Goal: Task Accomplishment & Management: Use online tool/utility

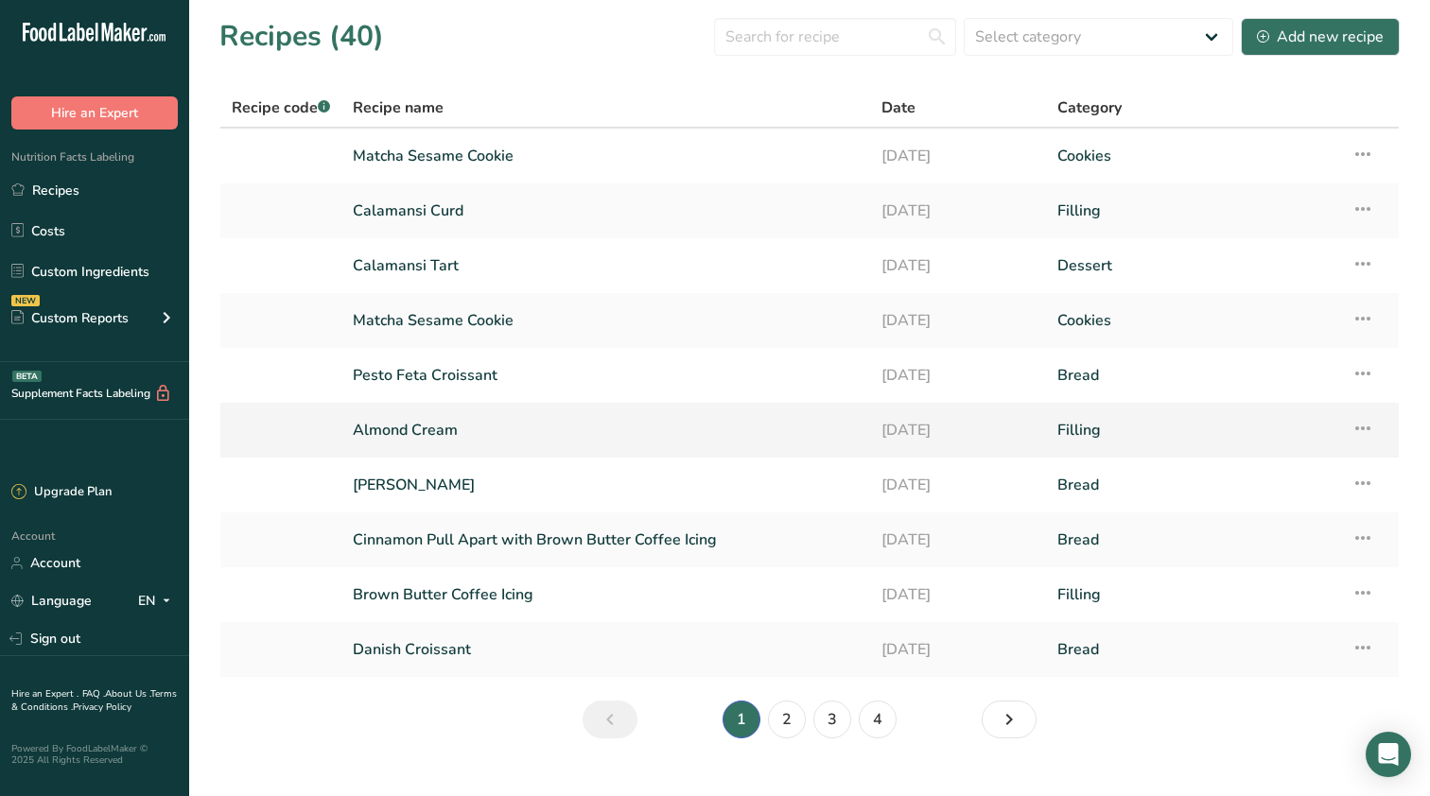
click at [602, 439] on link "Almond Cream" at bounding box center [606, 430] width 506 height 40
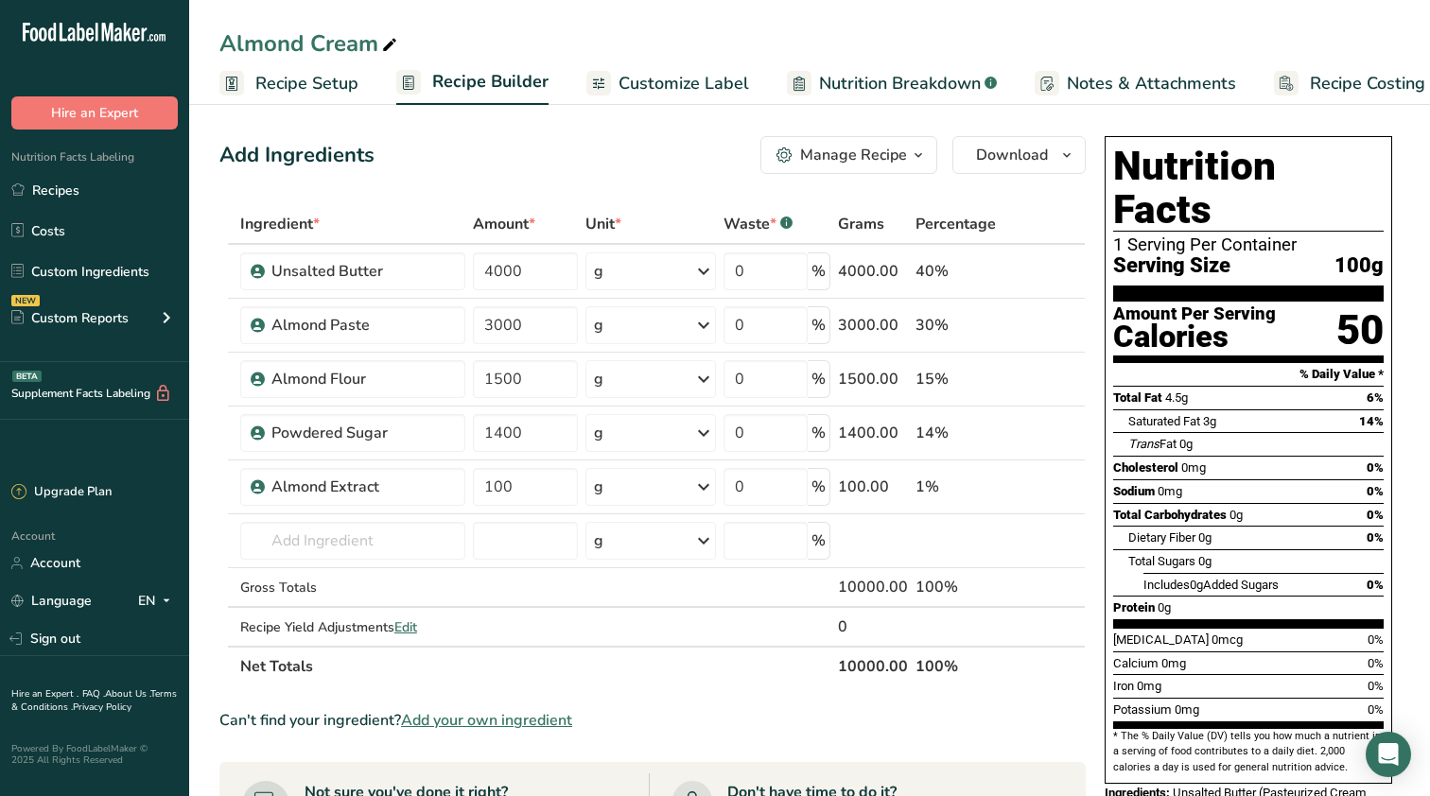
click at [1323, 80] on span "Recipe Costing" at bounding box center [1367, 84] width 115 height 26
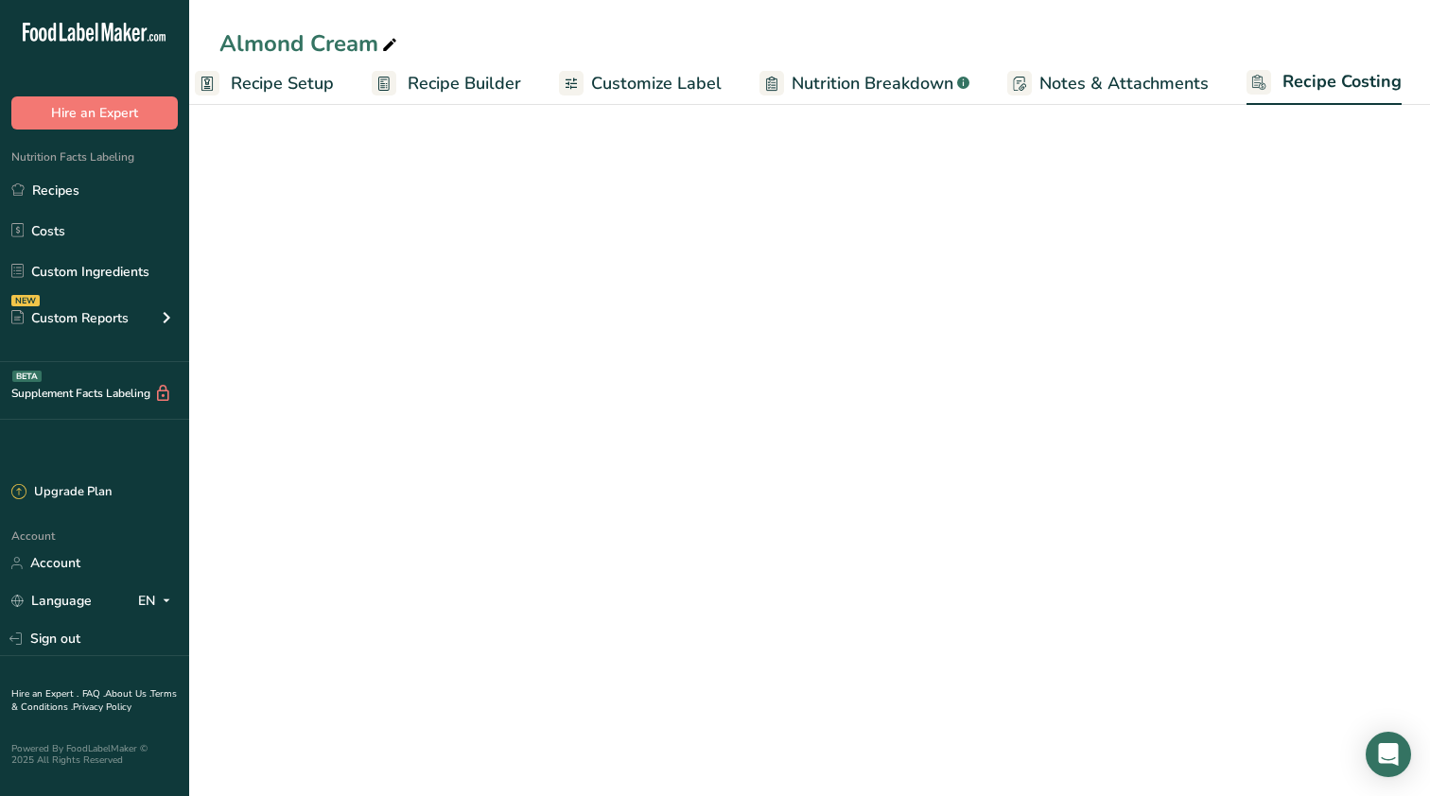
select select "12"
select select "5"
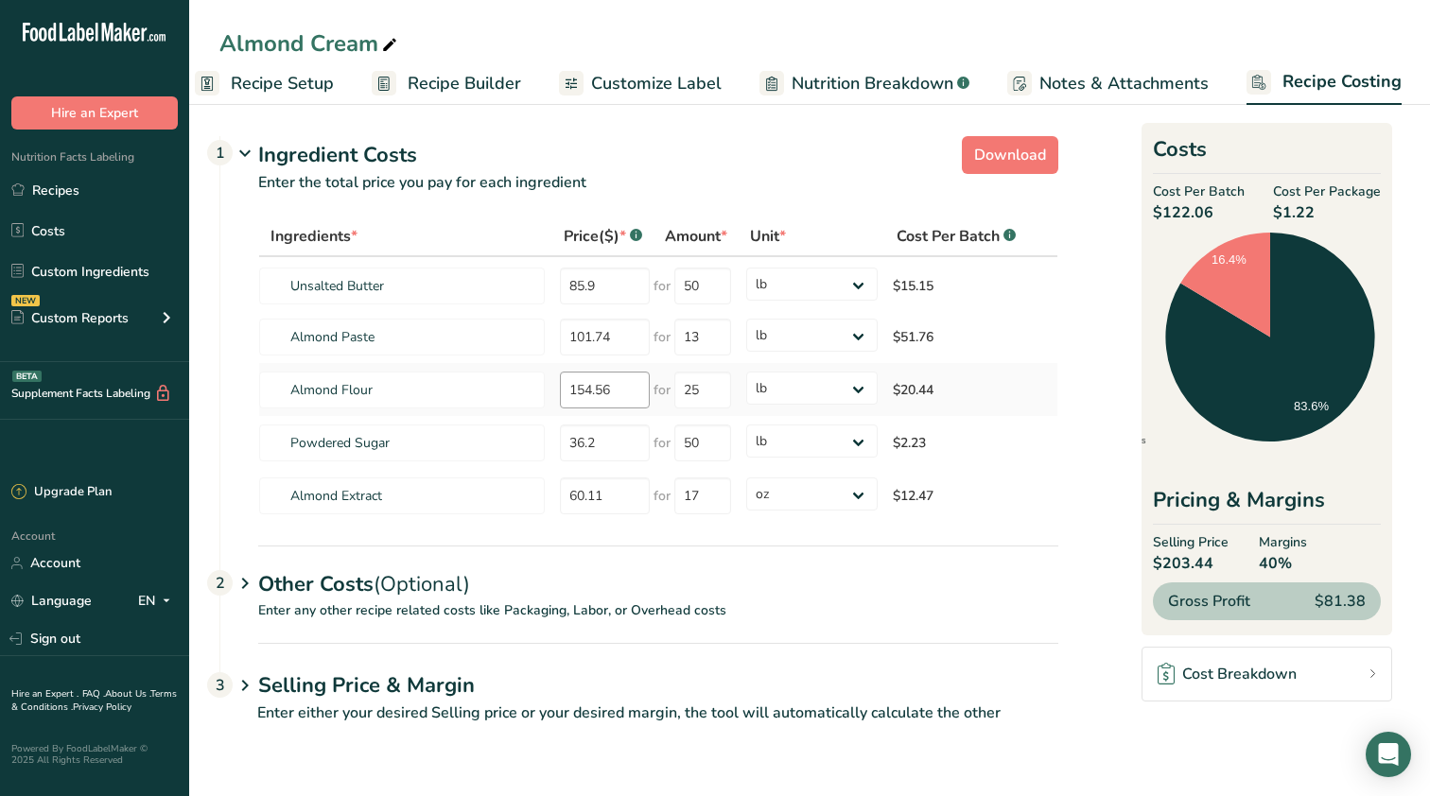
scroll to position [0, 0]
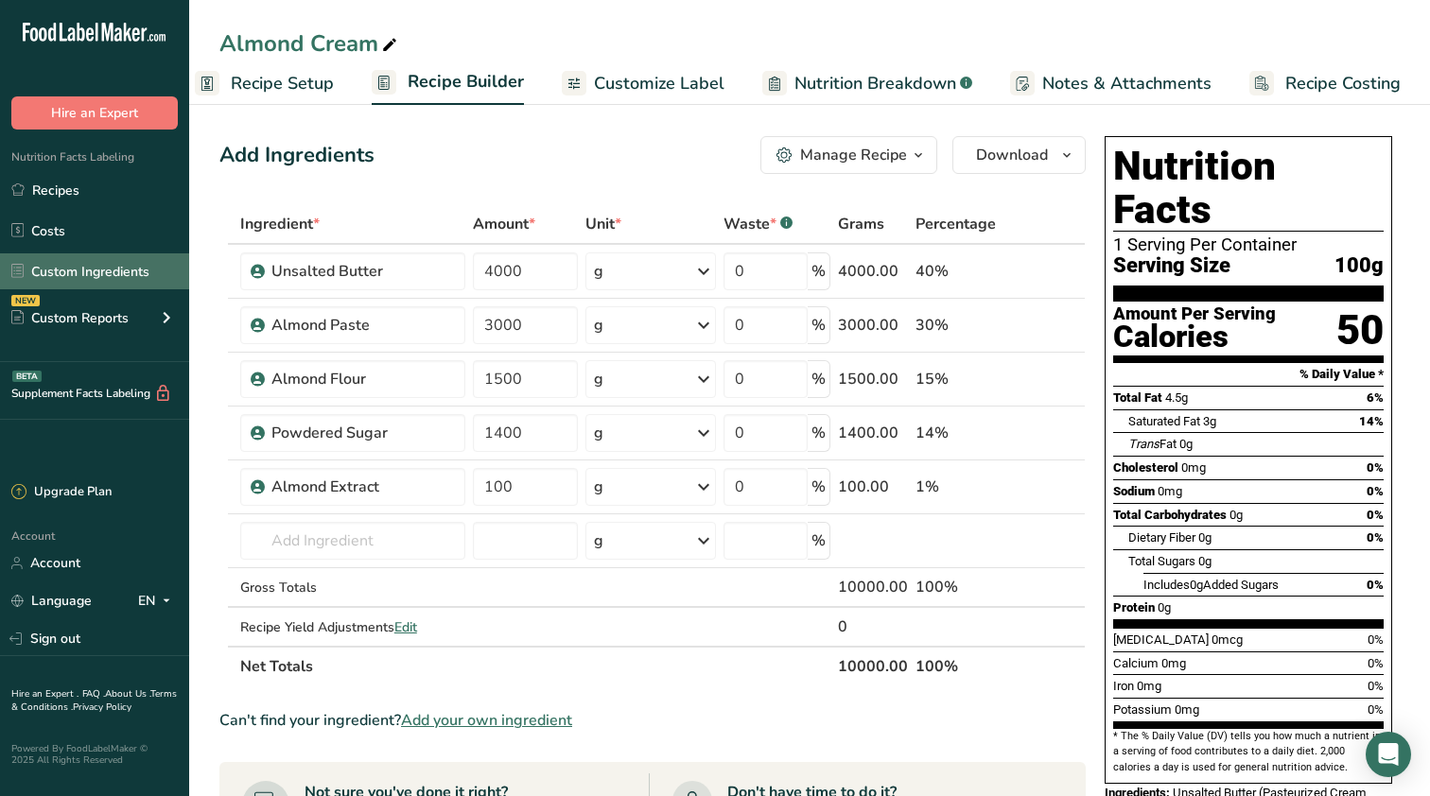
click at [92, 284] on link "Custom Ingredients" at bounding box center [94, 271] width 189 height 36
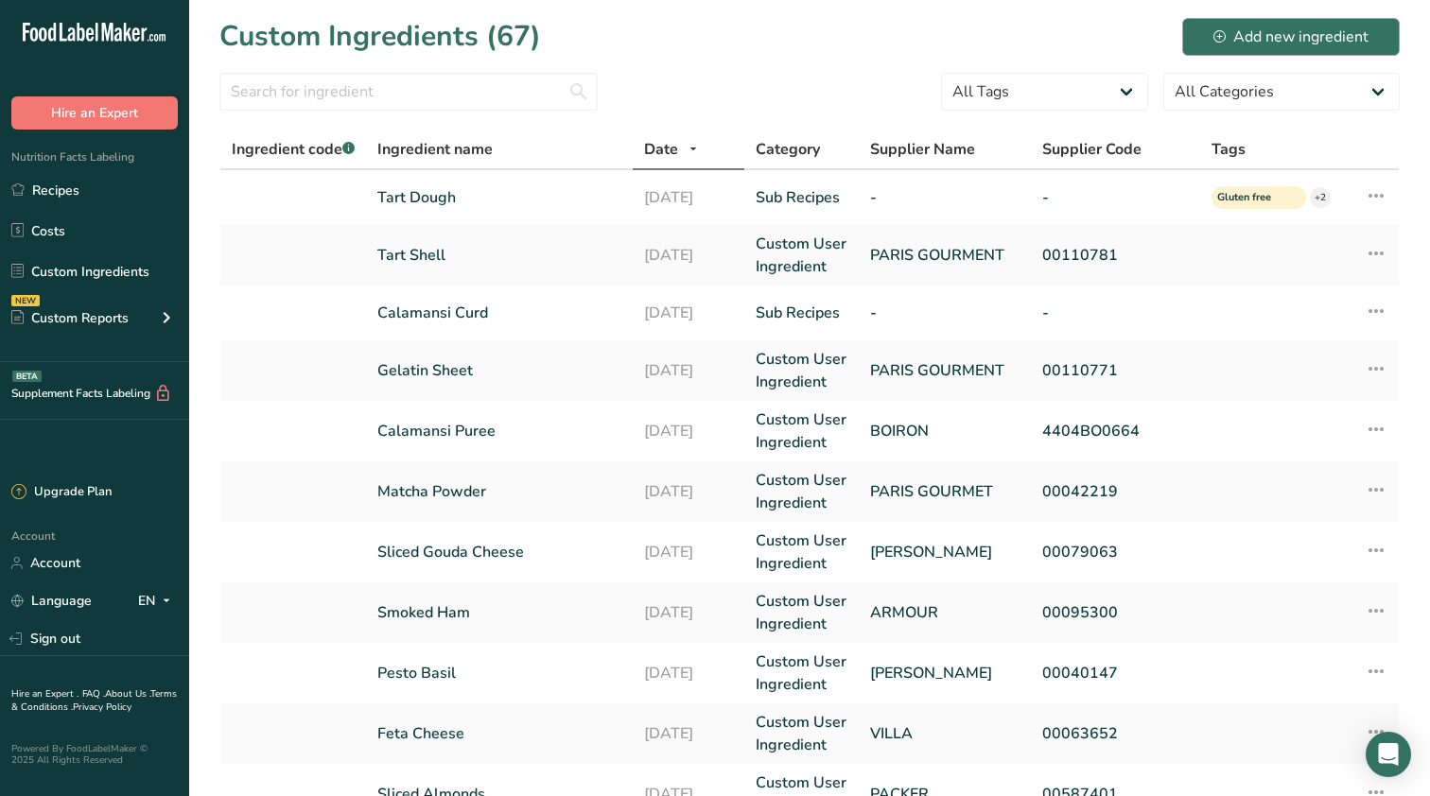
click at [1297, 38] on div "Add new ingredient" at bounding box center [1290, 37] width 155 height 23
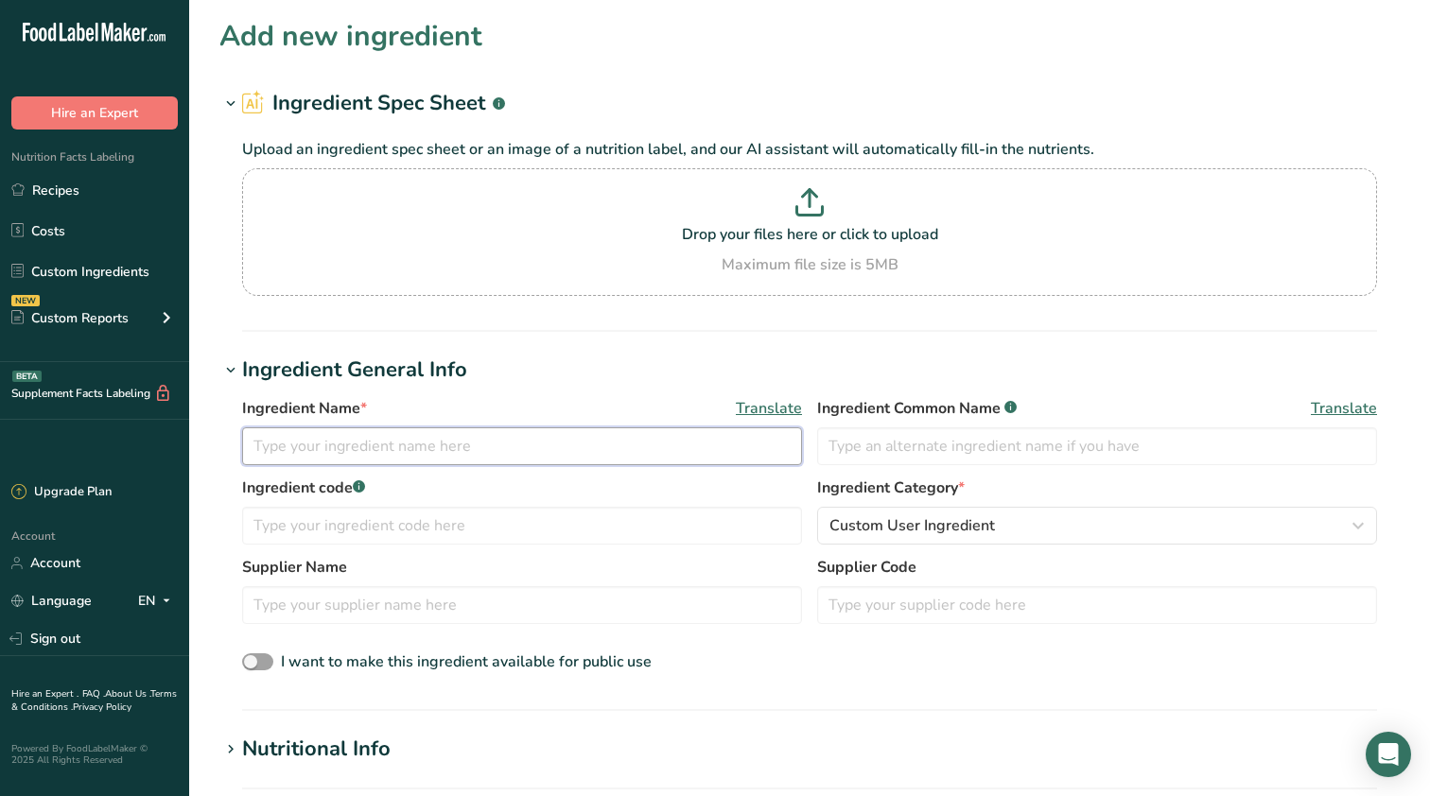
click at [633, 438] on input "text" at bounding box center [522, 446] width 560 height 38
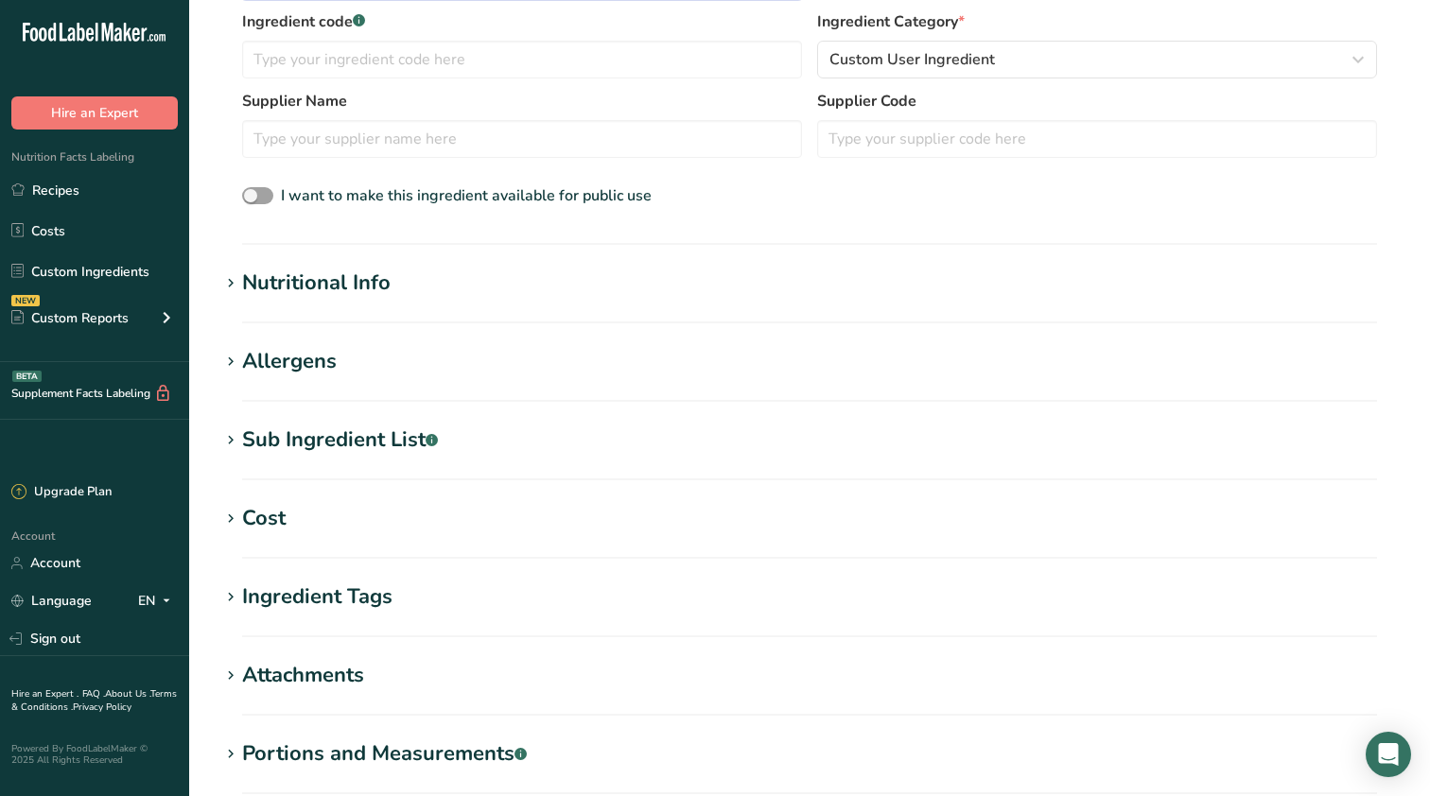
scroll to position [474, 0]
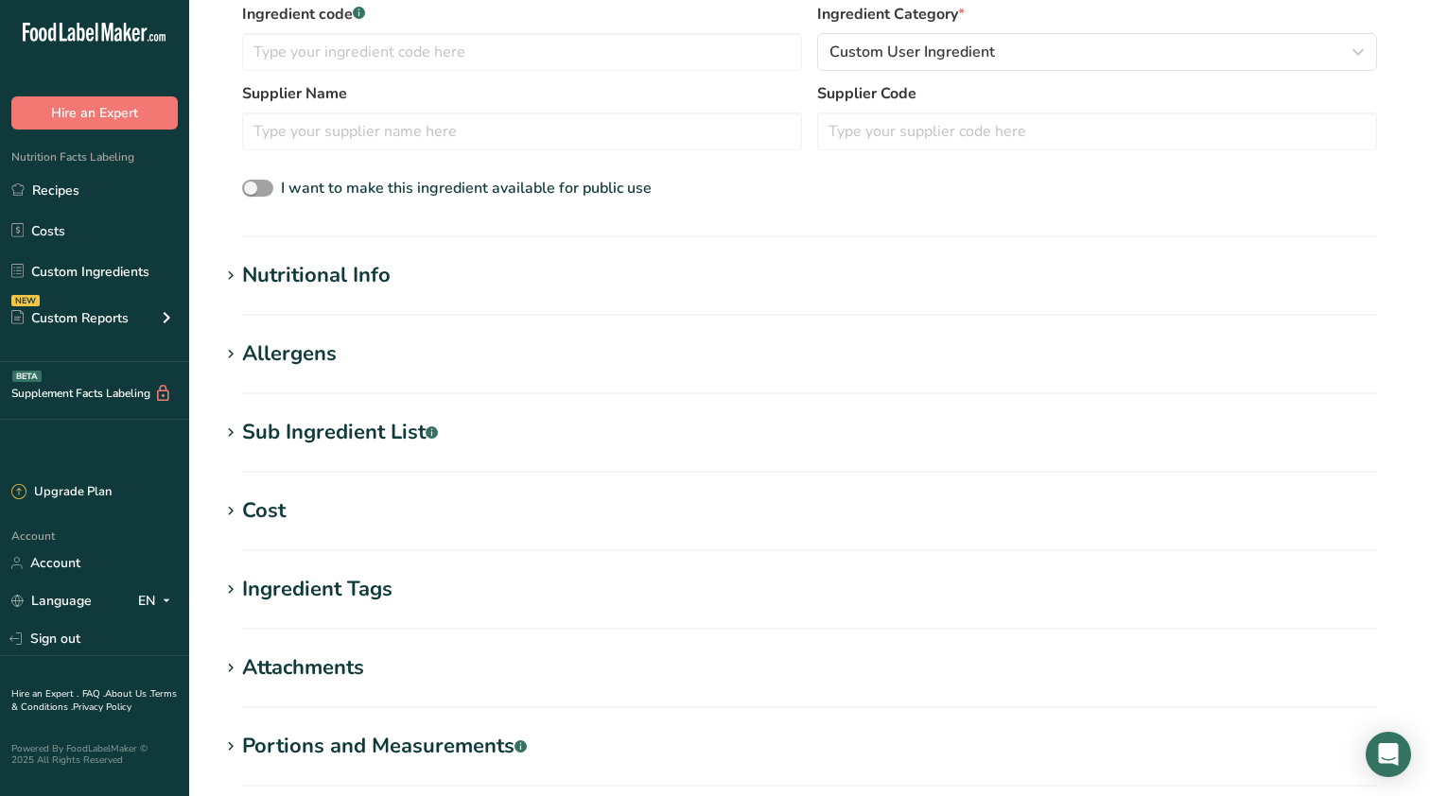
type input "Sliced Almond"
click at [406, 506] on h1 "Cost" at bounding box center [809, 511] width 1180 height 31
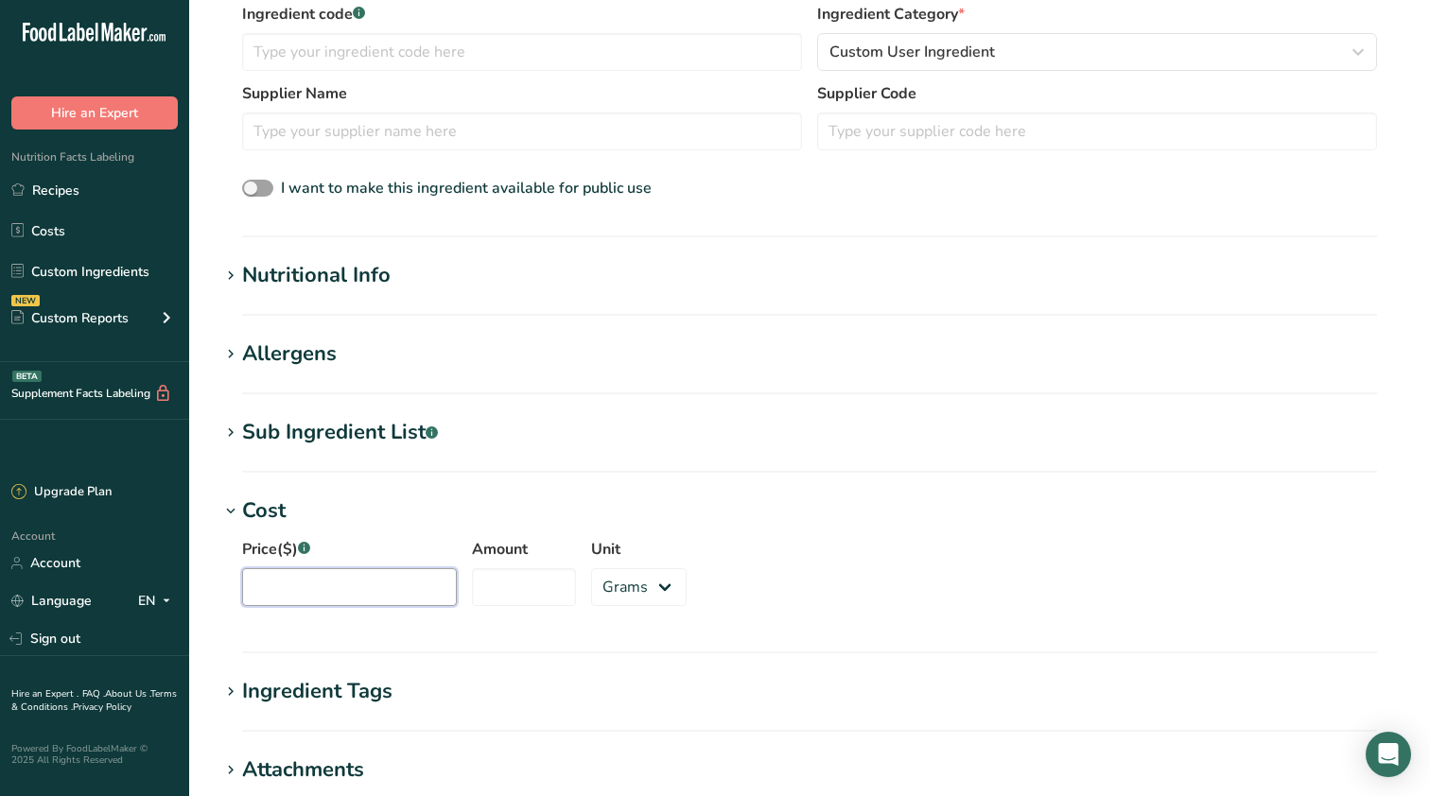
click at [375, 584] on input "Price($) .a-a{fill:#347362;}.b-a{fill:#fff;}" at bounding box center [349, 587] width 215 height 38
type input "116.66"
type input "25"
click at [618, 563] on div "Unit Grams kg mg mcg lb oz" at bounding box center [639, 577] width 96 height 79
select select "12"
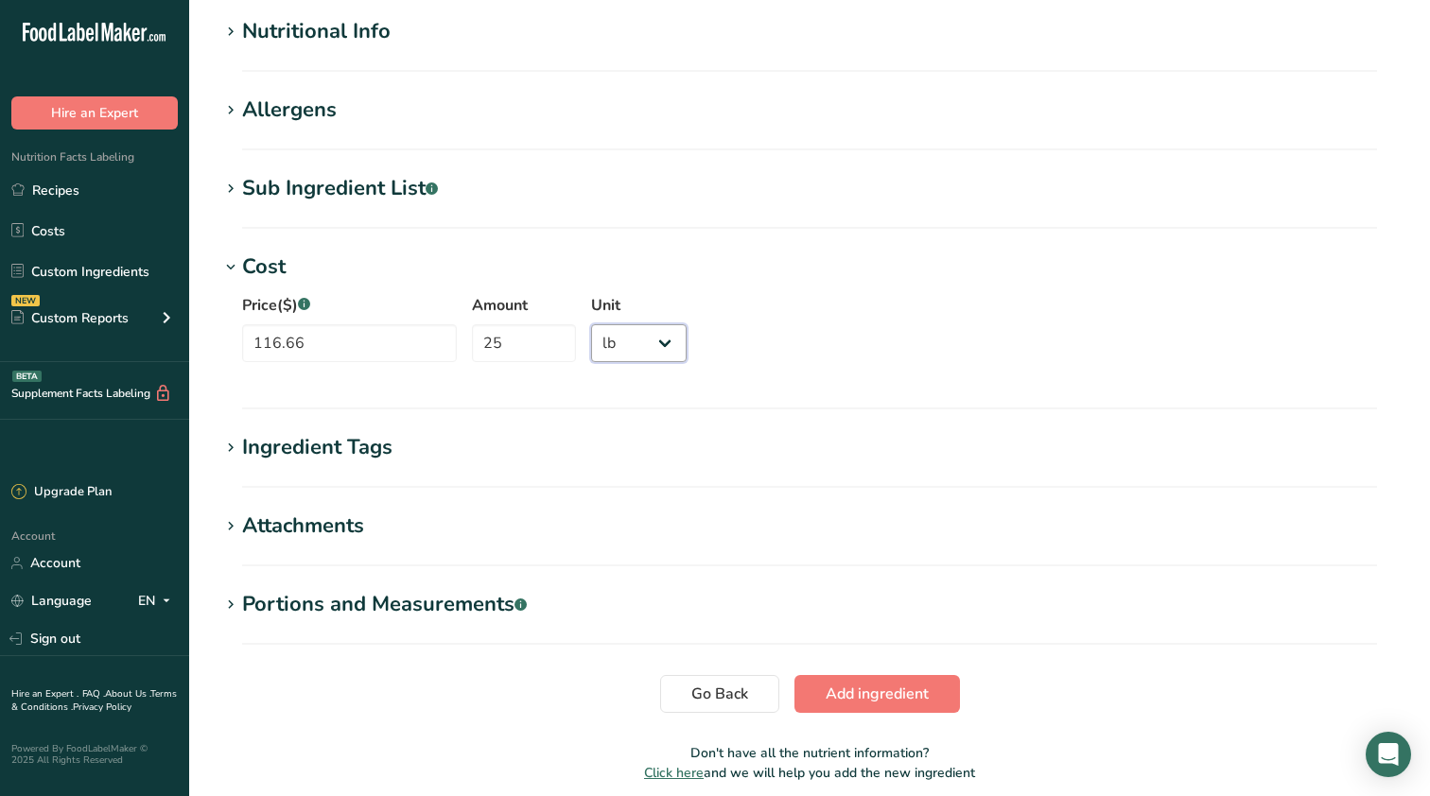
scroll to position [723, 0]
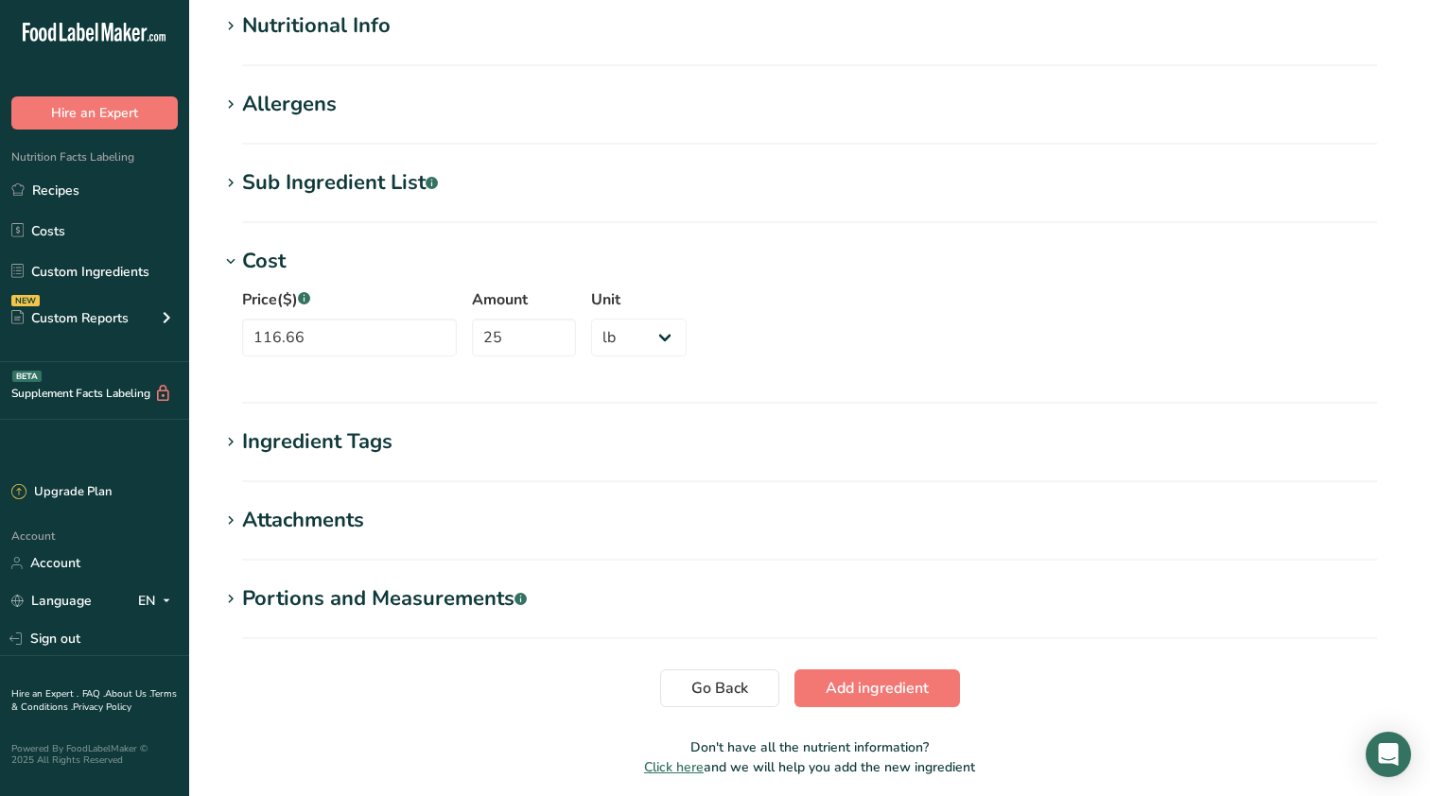
click at [362, 26] on div "Nutritional Info" at bounding box center [316, 25] width 148 height 31
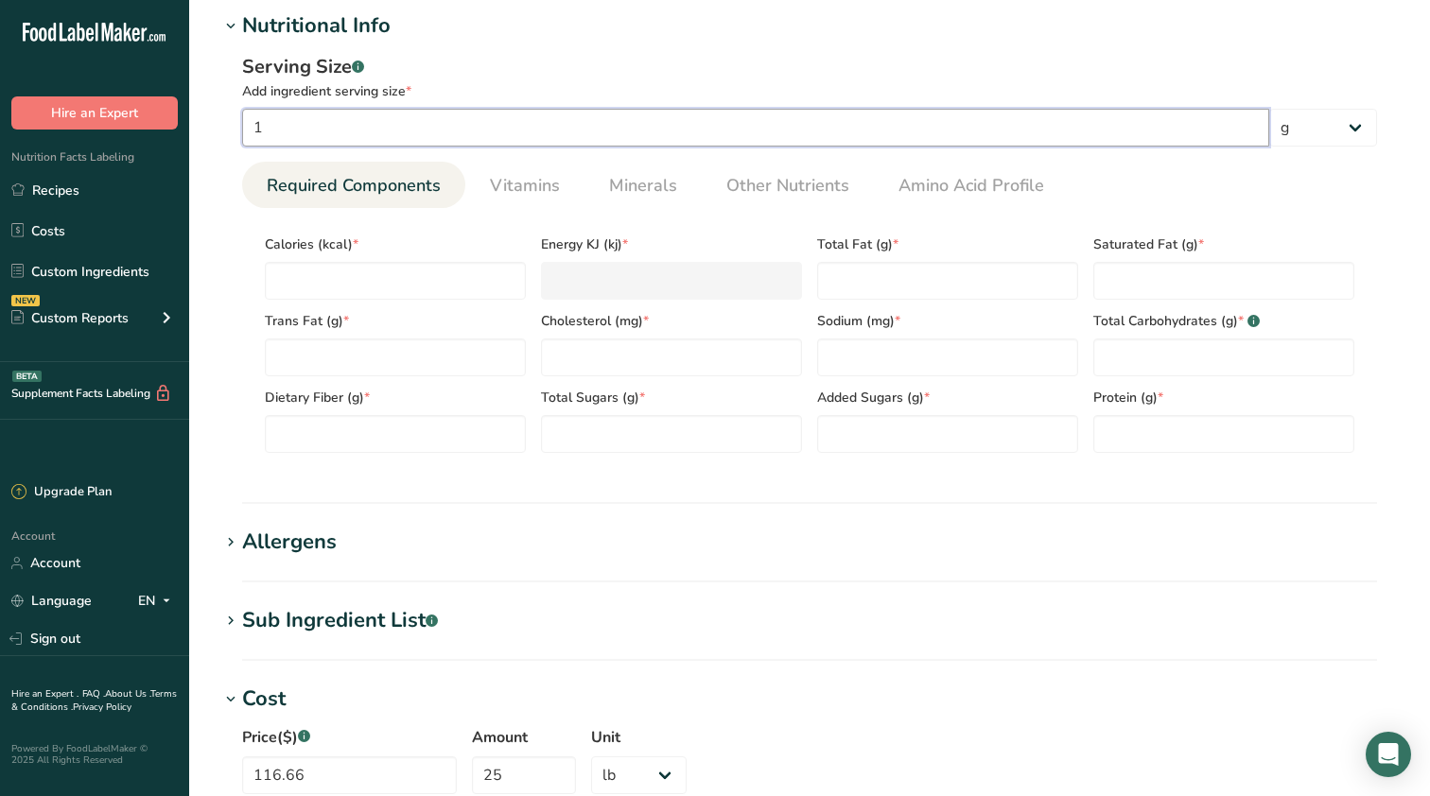
click at [412, 132] on input "1" at bounding box center [755, 128] width 1027 height 38
type input "1"
click at [364, 290] on input "number" at bounding box center [395, 281] width 261 height 38
type input "0"
type KJ "0"
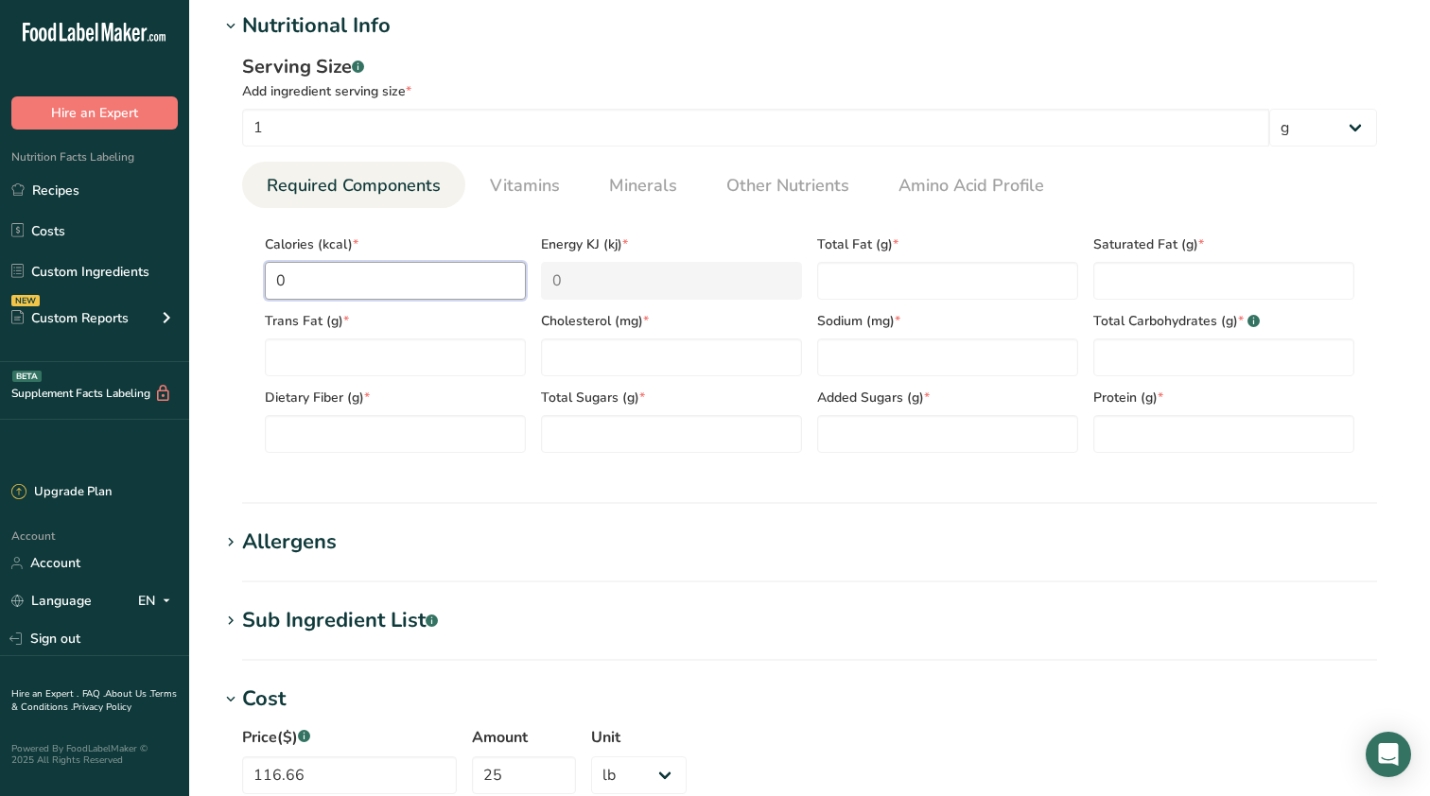
type input "0"
type Fat "0"
type input "0"
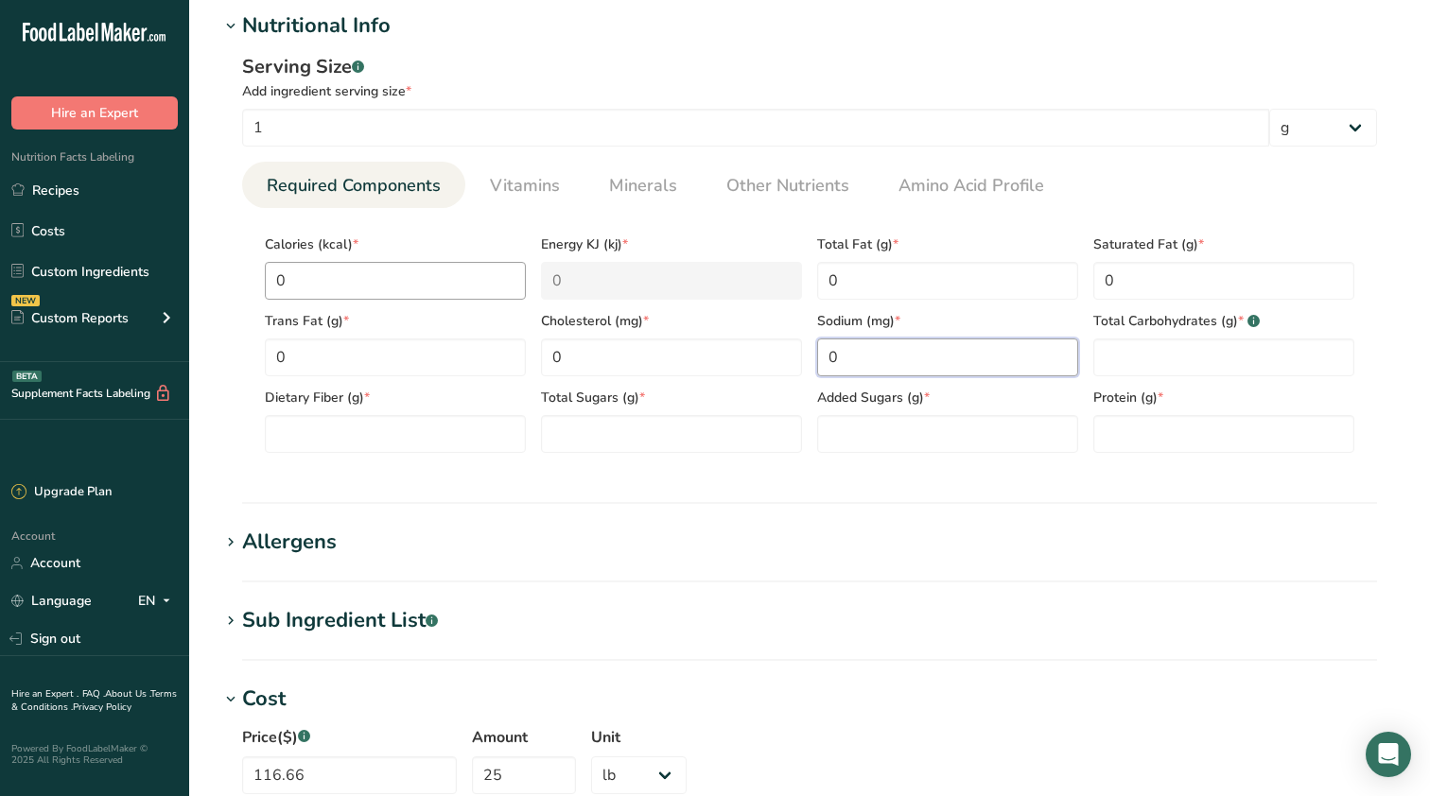
type input "0"
type Carbohydrates "0"
type Fiber "0"
type Sugars "0"
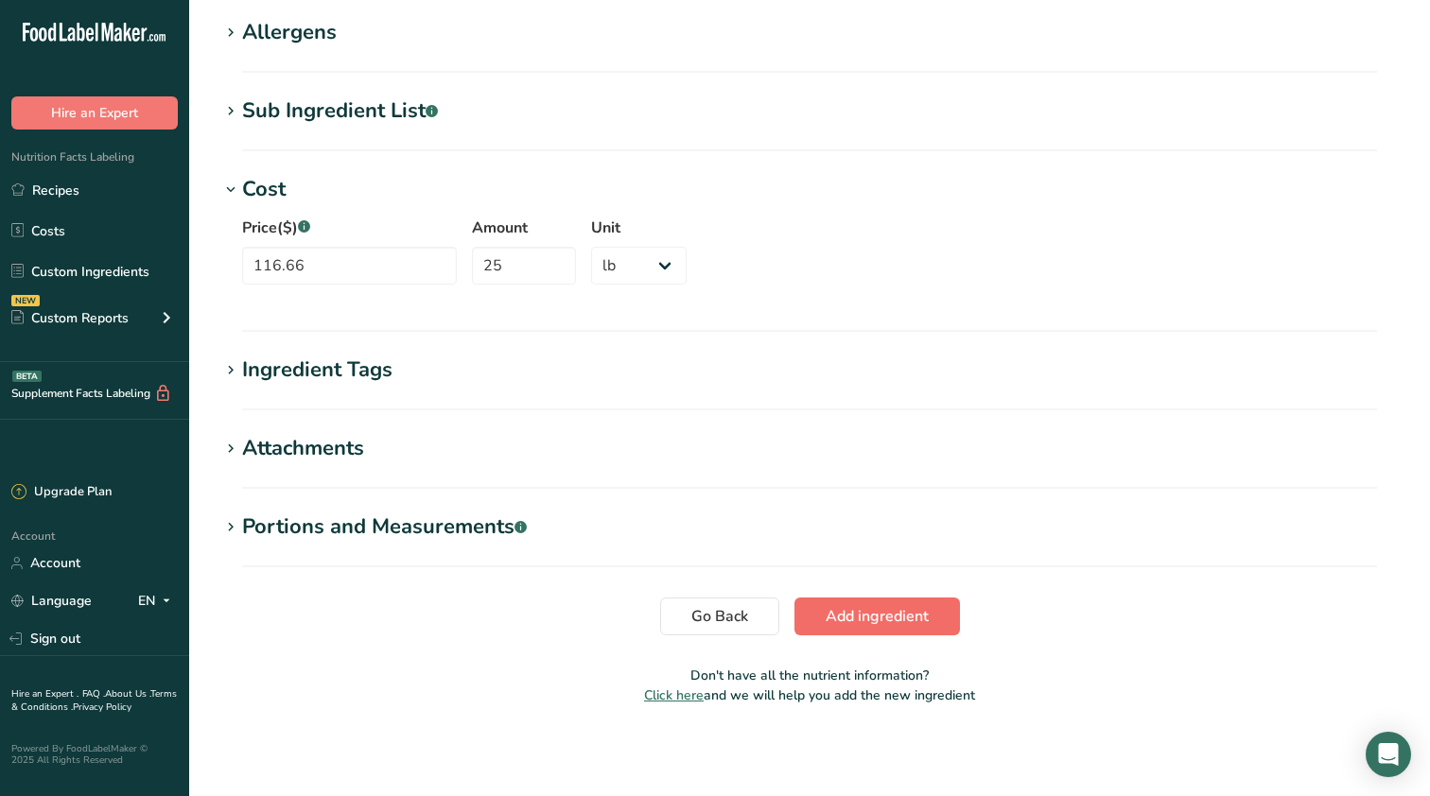
type input "0"
click at [866, 608] on span "Add ingredient" at bounding box center [877, 616] width 103 height 23
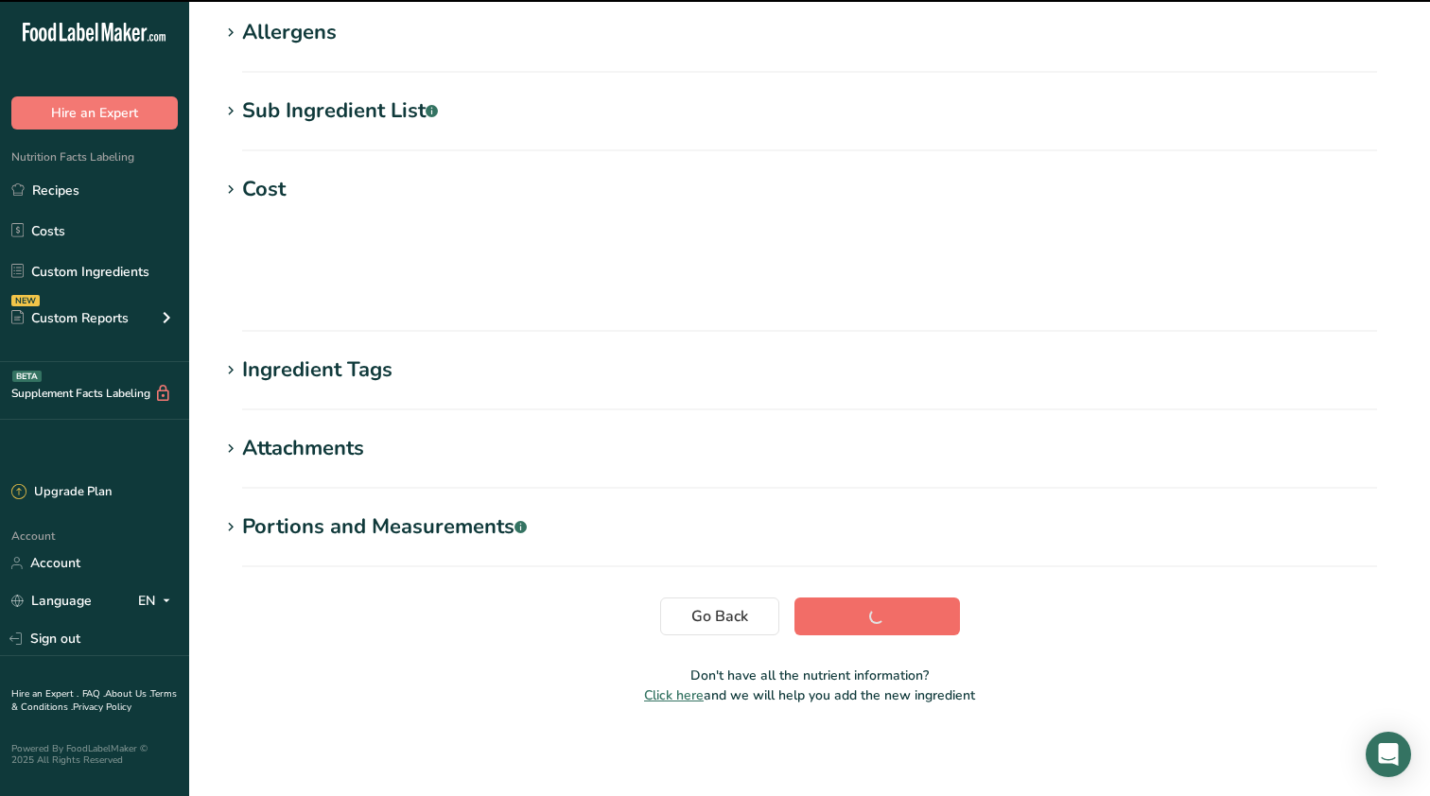
scroll to position [204, 0]
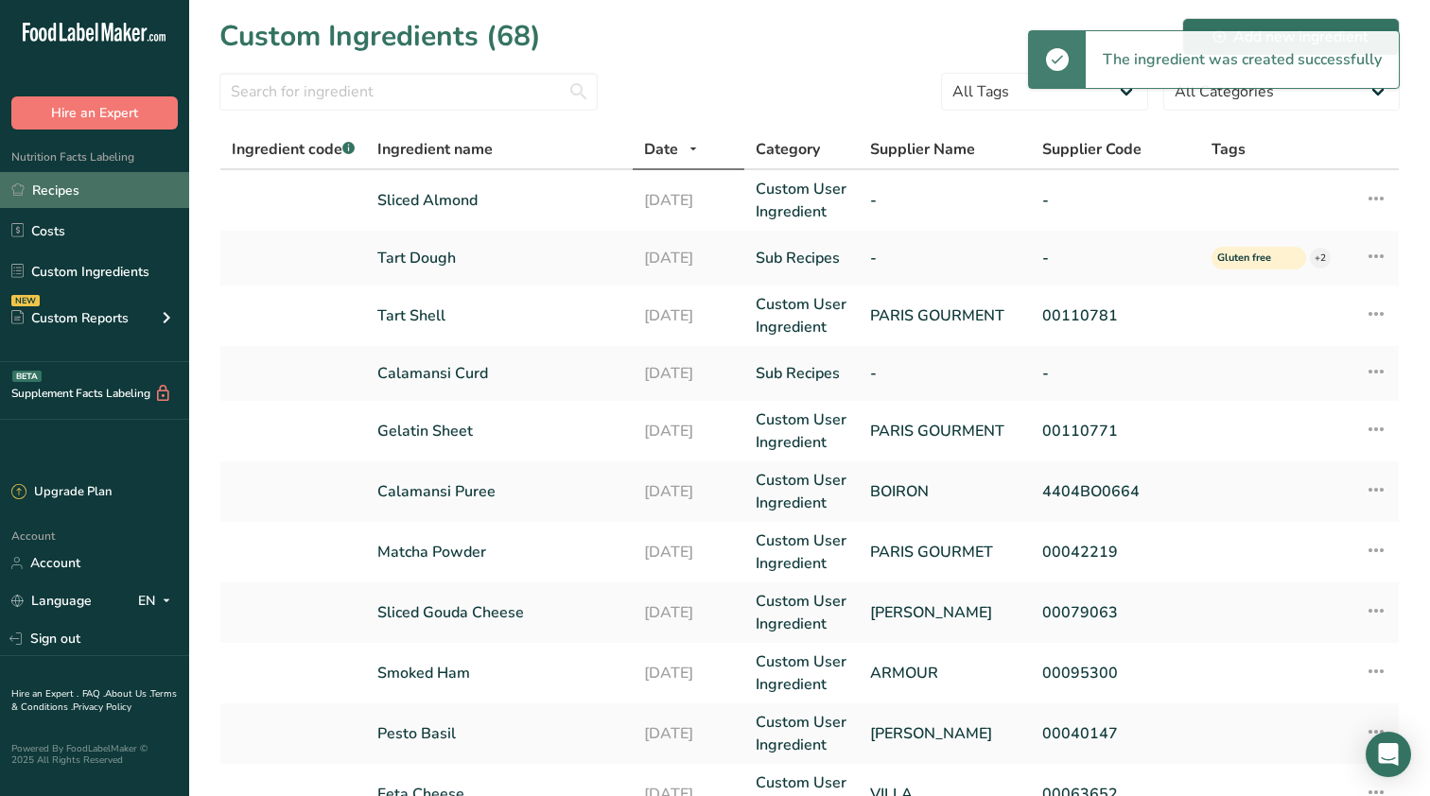
click at [107, 190] on link "Recipes" at bounding box center [94, 190] width 189 height 36
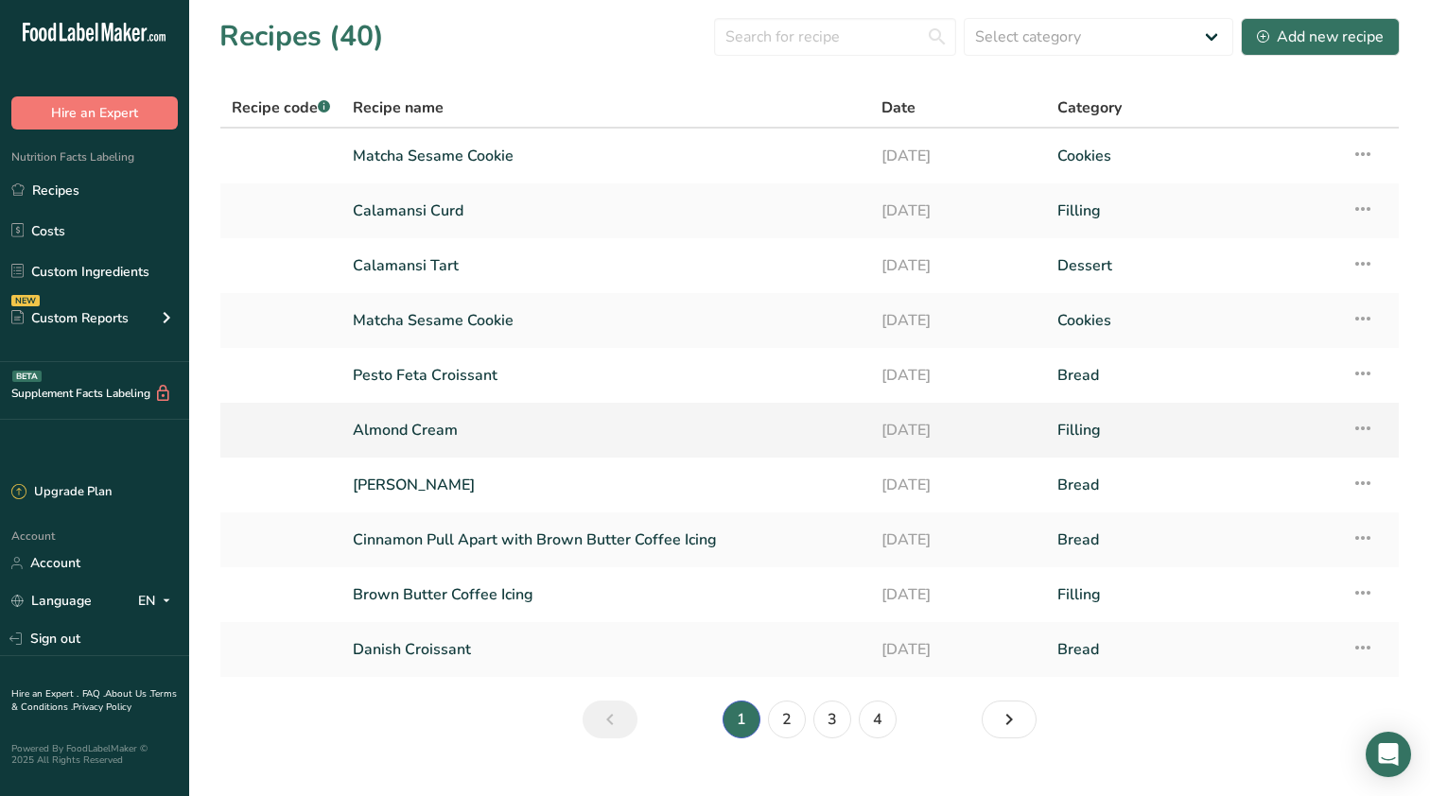
click at [400, 456] on td "Almond Cream" at bounding box center [605, 430] width 529 height 55
click at [407, 430] on link "Almond Cream" at bounding box center [606, 430] width 506 height 40
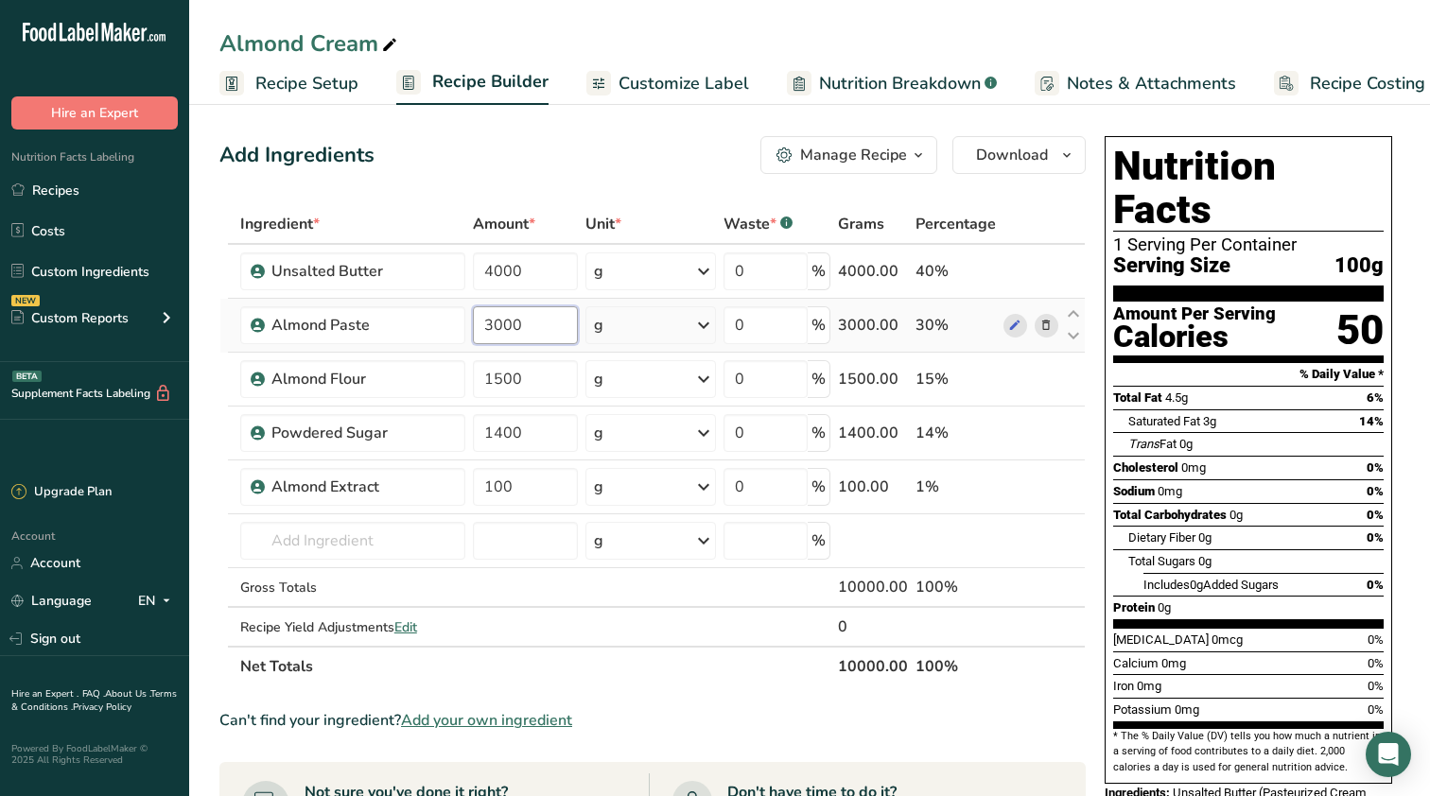
click at [535, 332] on input "3000" at bounding box center [525, 325] width 105 height 38
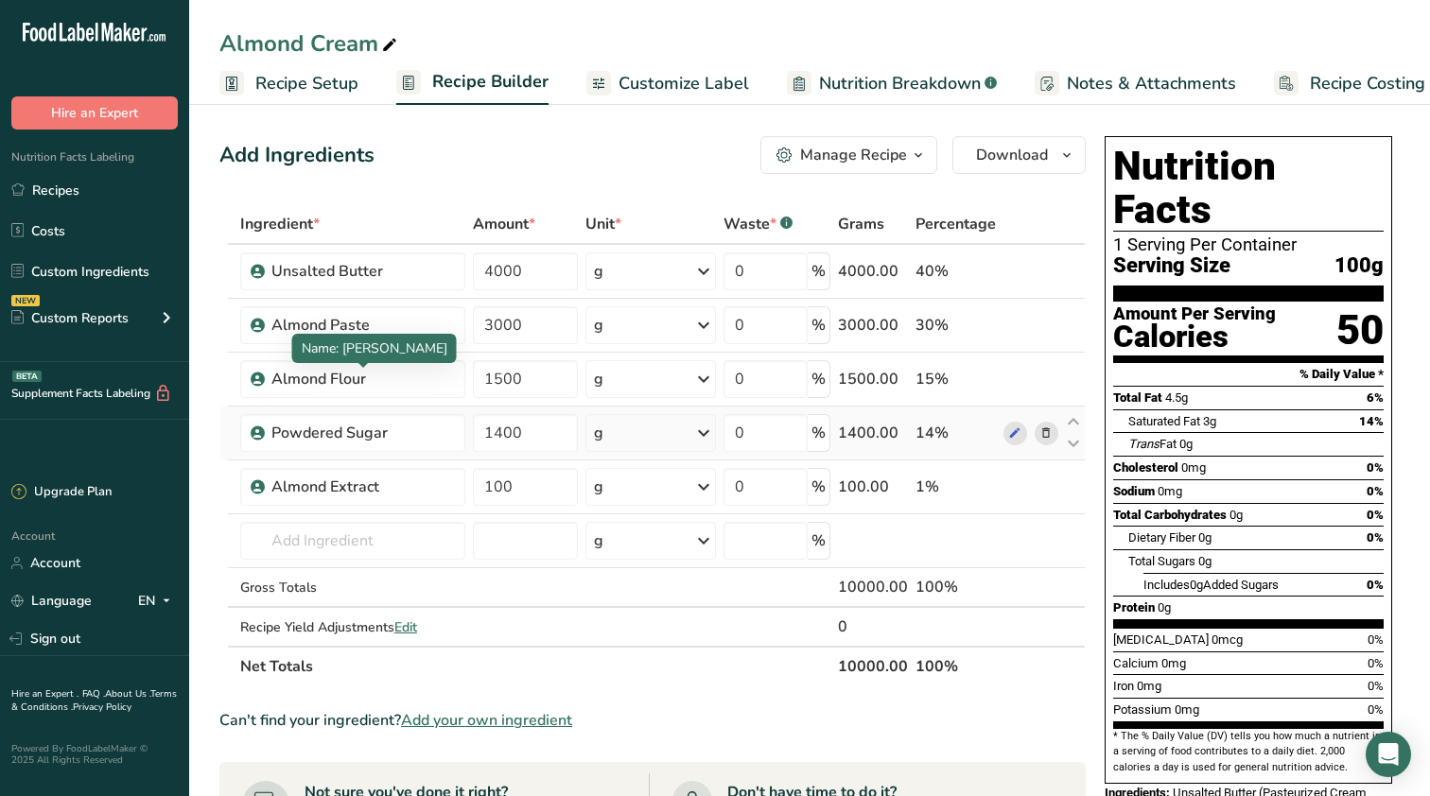
click at [438, 409] on div "Ingredient * Amount * Unit * Waste * .a-a{fill:#347362;}.b-a{fill:#fff;} Grams …" at bounding box center [652, 445] width 866 height 482
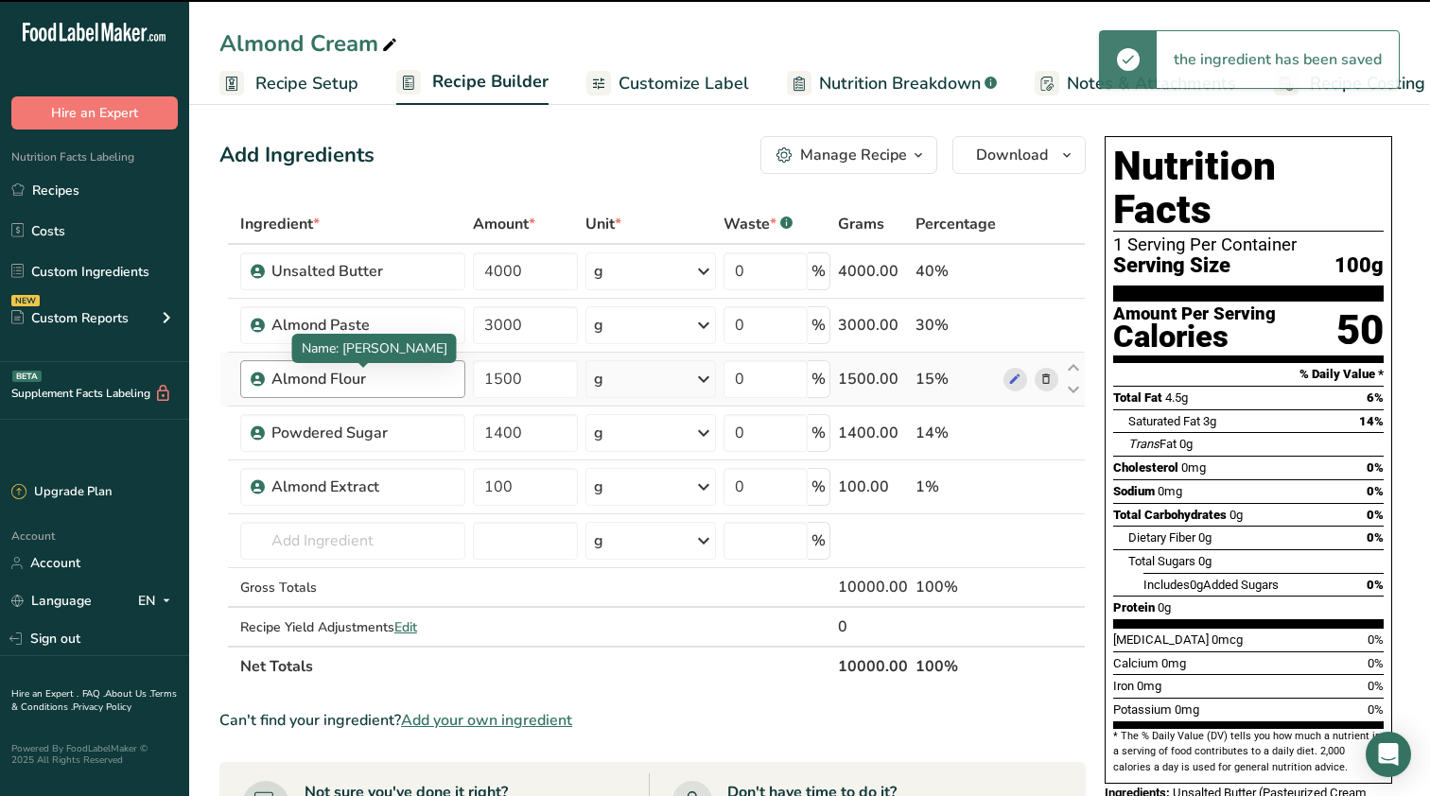
click at [393, 384] on div "Almond Flour" at bounding box center [362, 379] width 183 height 23
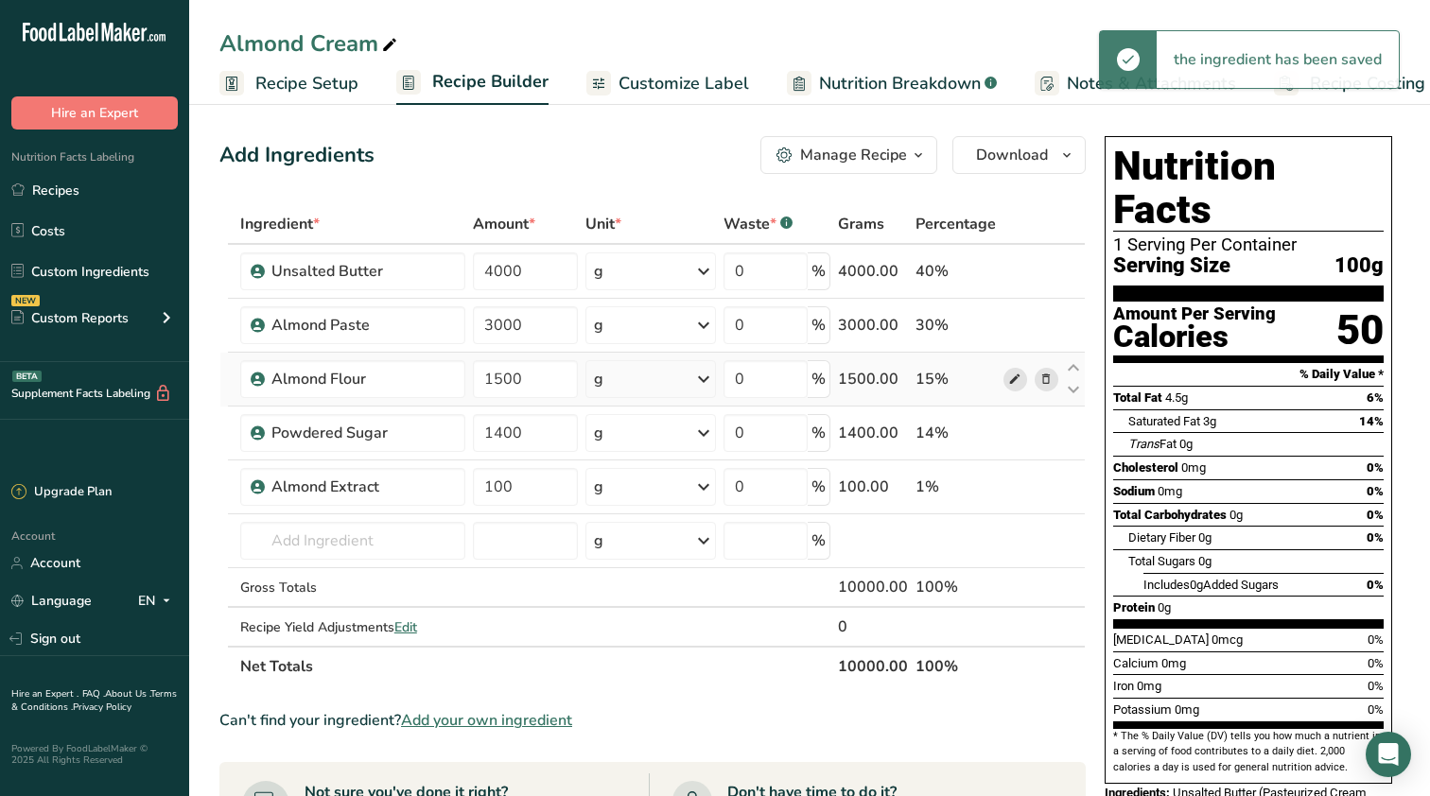
click at [1019, 375] on icon at bounding box center [1014, 380] width 13 height 20
click at [1048, 384] on icon at bounding box center [1045, 380] width 13 height 20
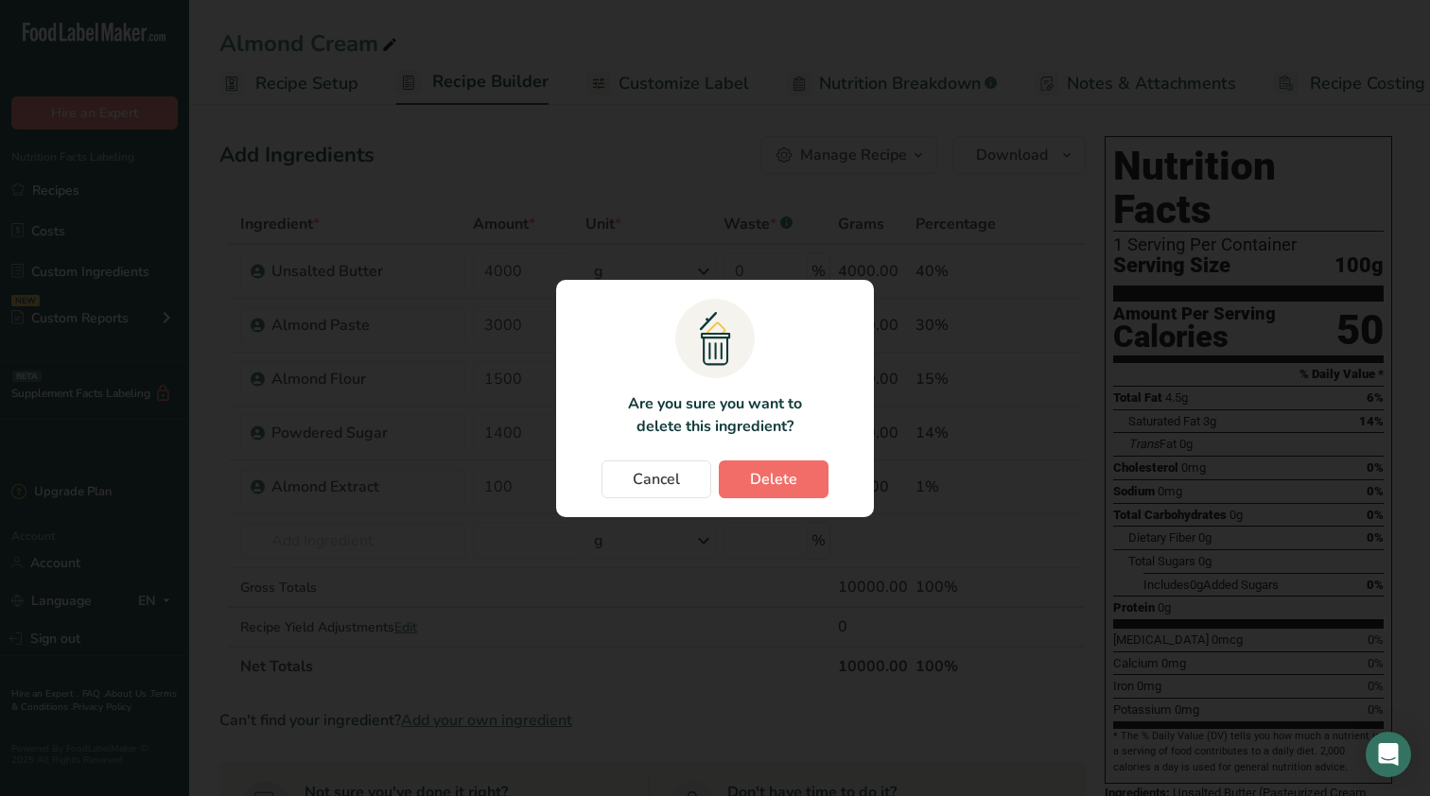
click at [803, 463] on button "Delete" at bounding box center [774, 480] width 110 height 38
type input "1400"
type input "100"
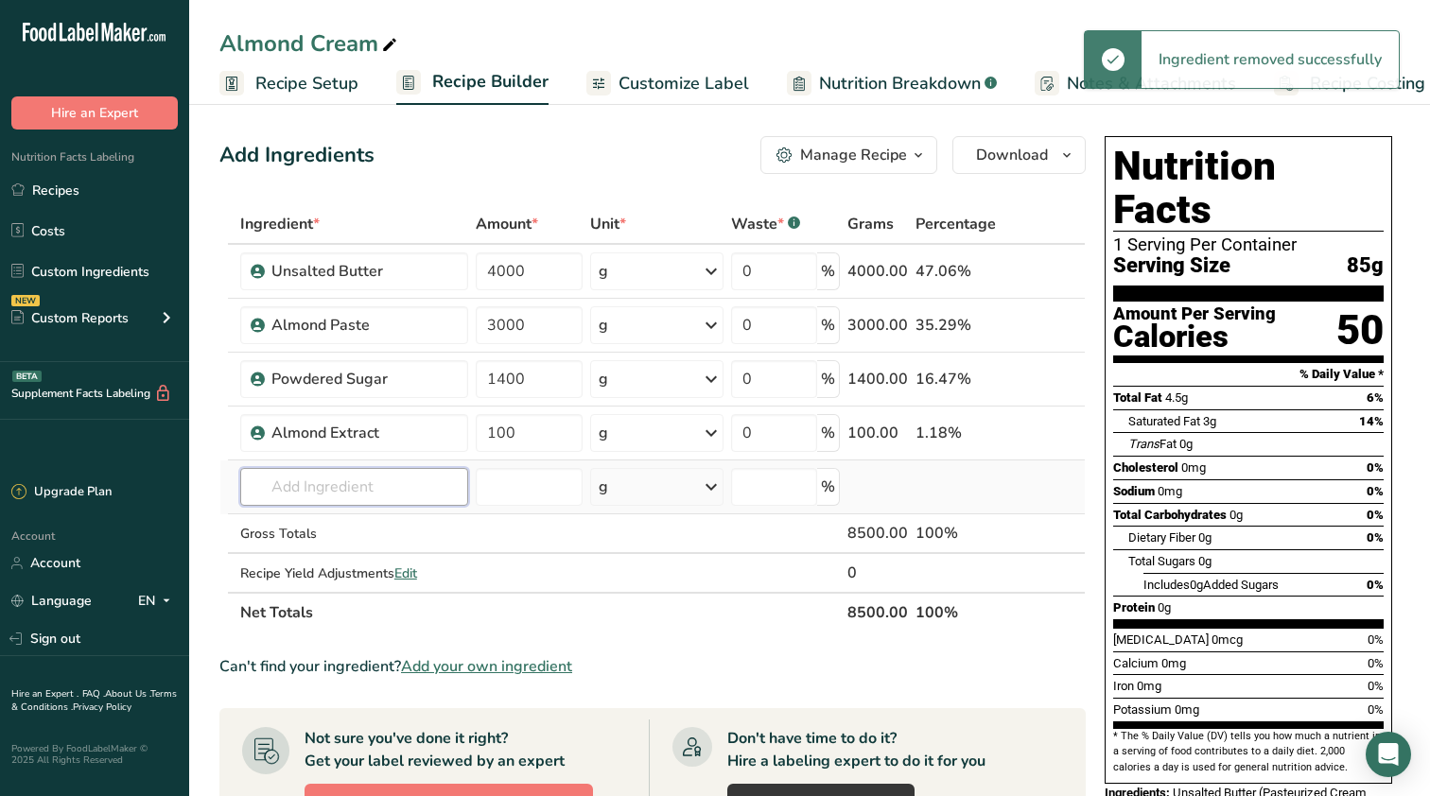
click at [394, 494] on input "text" at bounding box center [354, 487] width 228 height 38
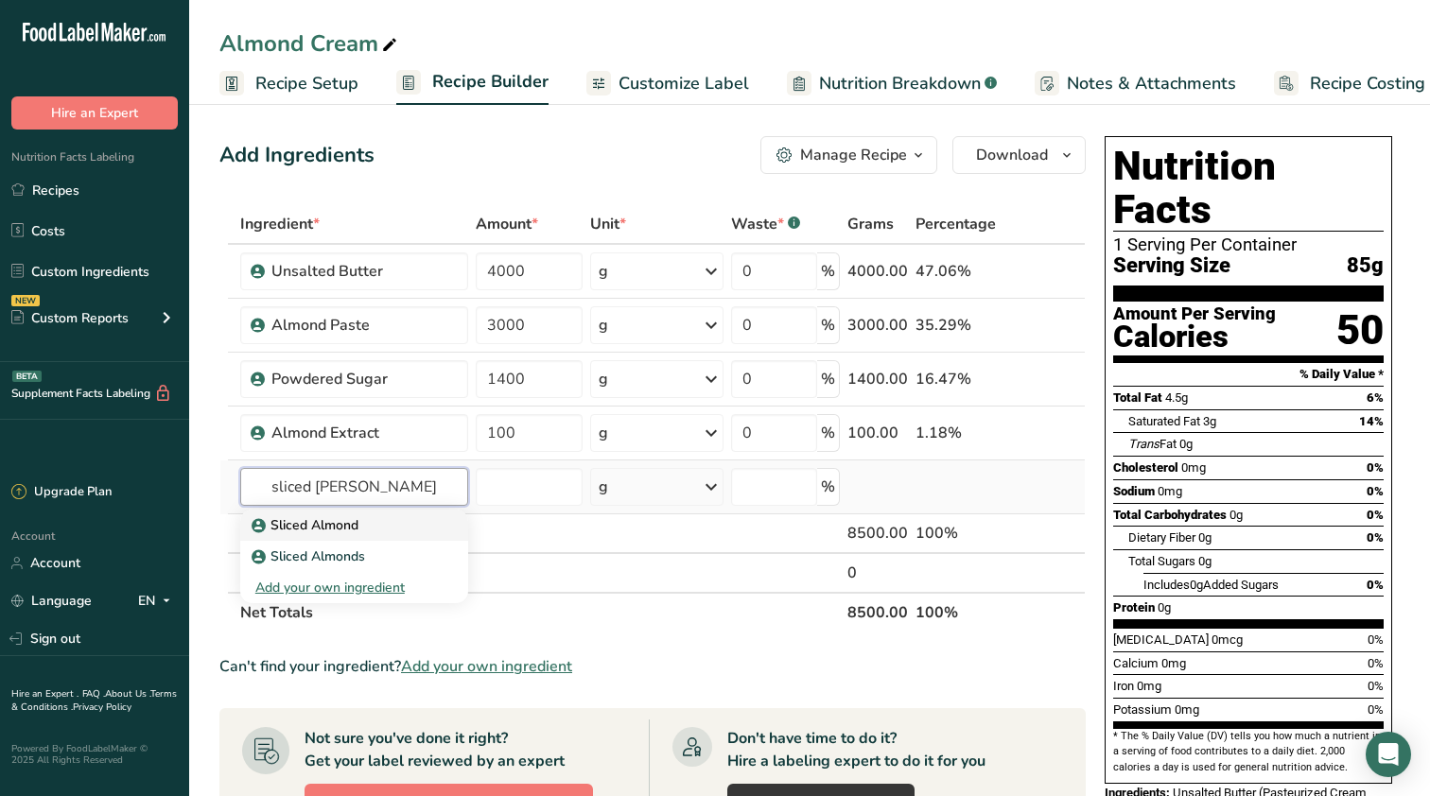
type input "sliced [PERSON_NAME]"
click at [347, 527] on p "Sliced Almond" at bounding box center [306, 525] width 103 height 20
type input "Sliced Almond"
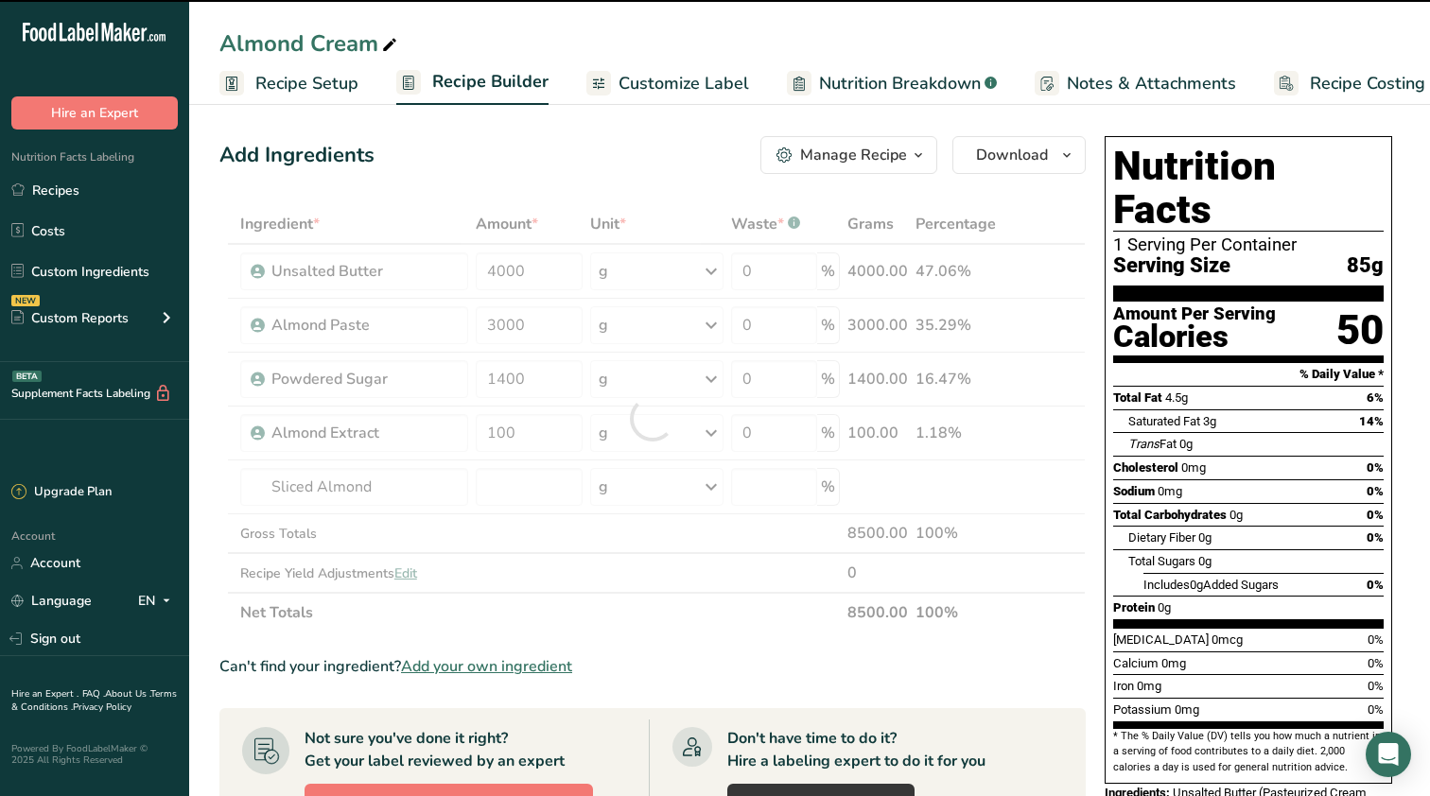
type input "0"
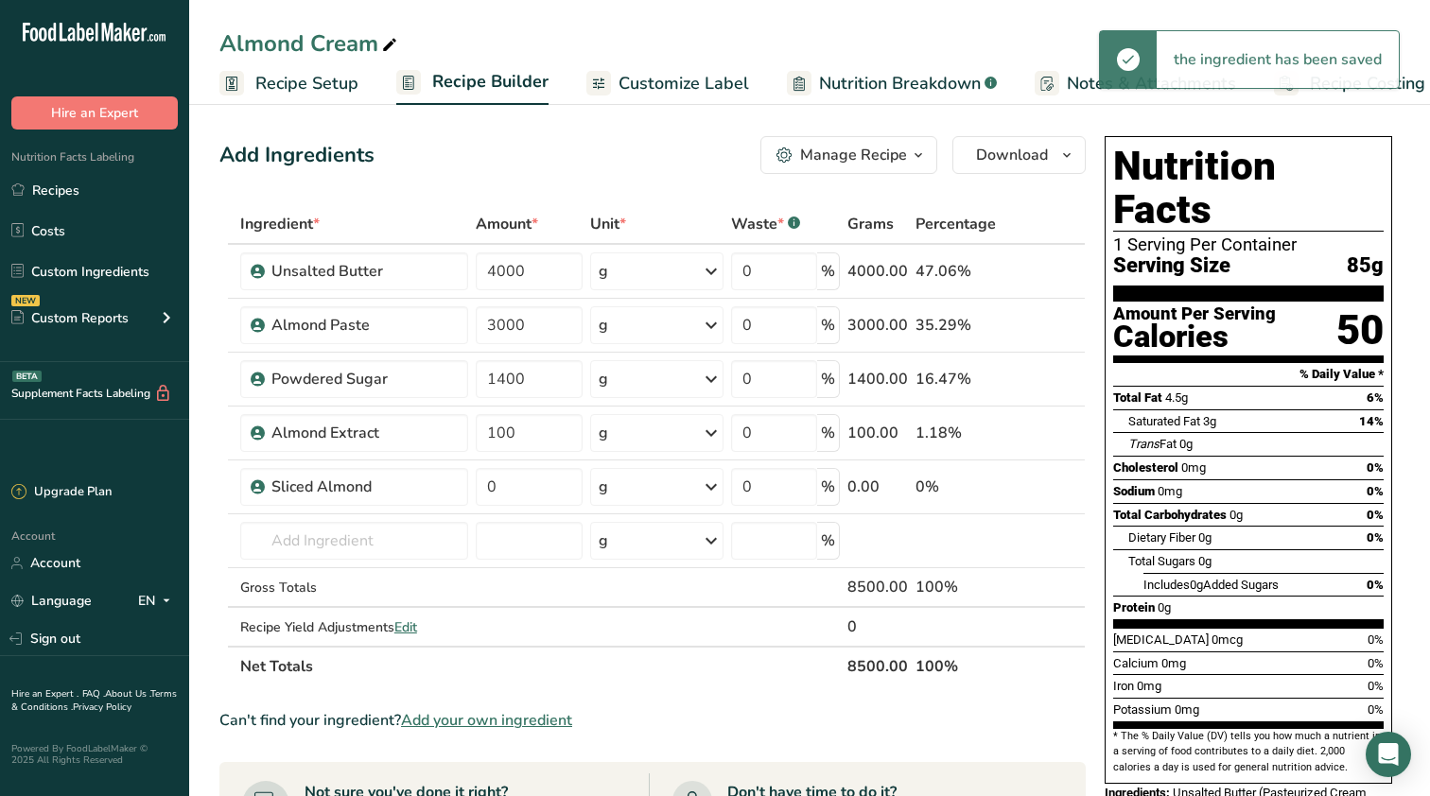
click at [1330, 96] on link "Recipe Costing" at bounding box center [1349, 83] width 151 height 43
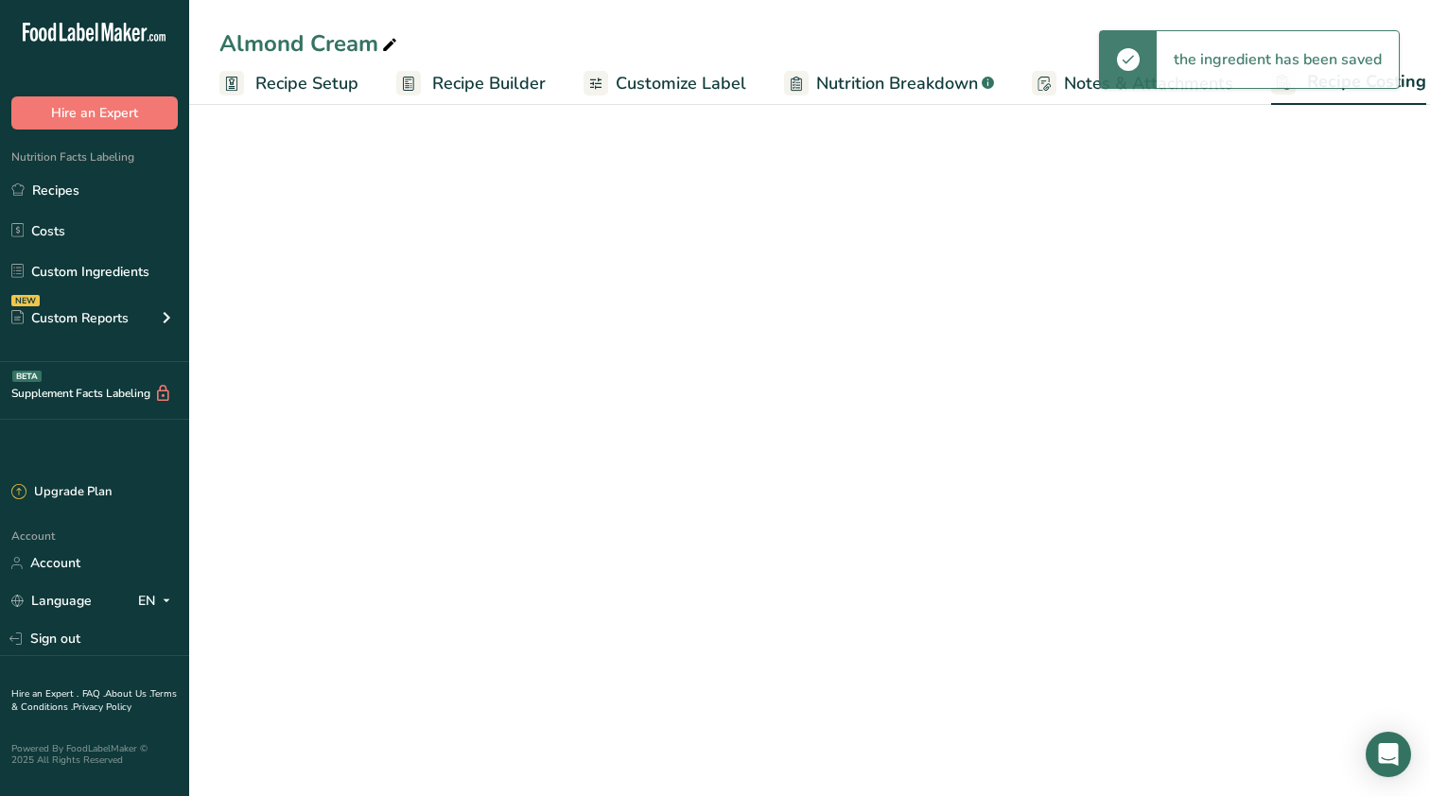
scroll to position [0, 25]
select select "12"
select select "5"
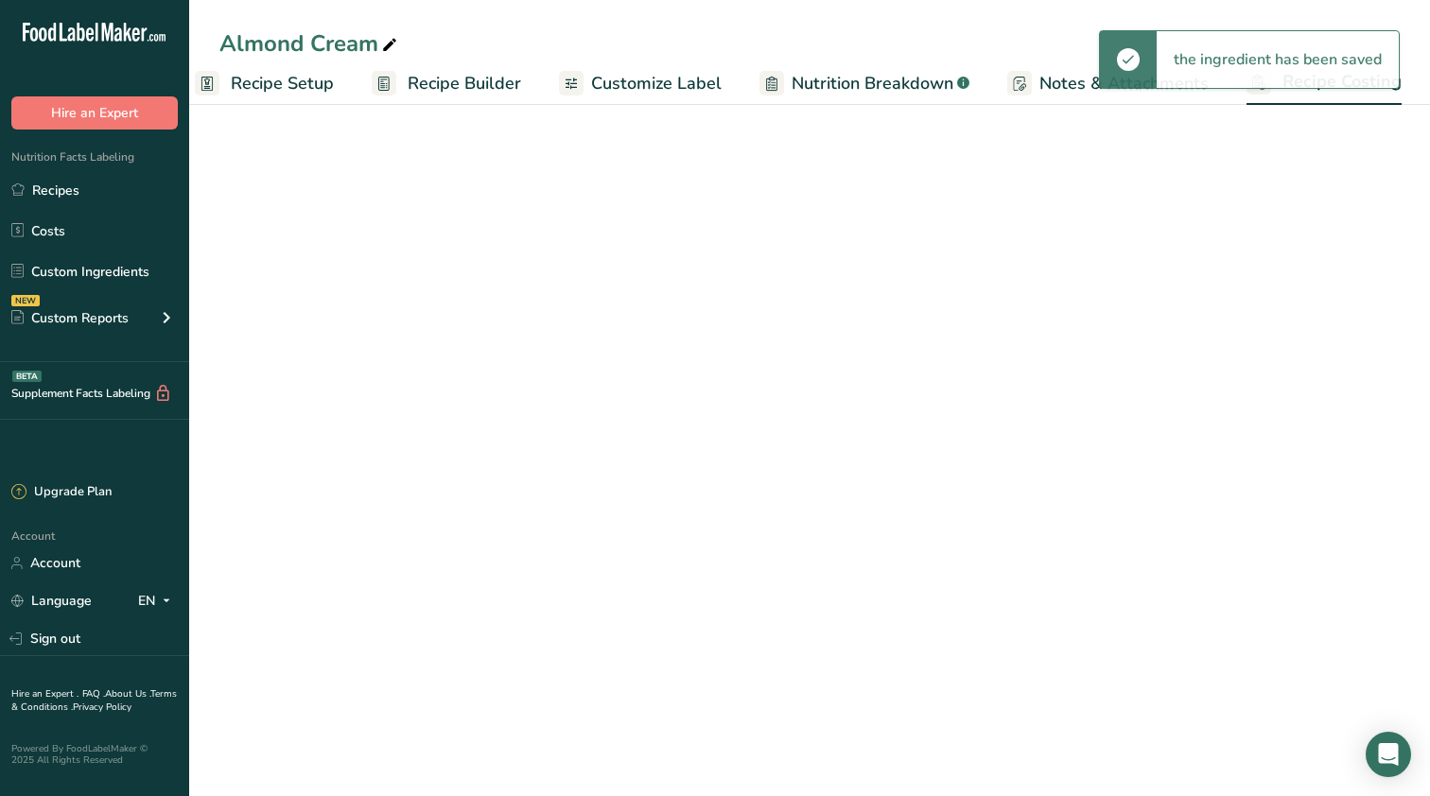
select select "12"
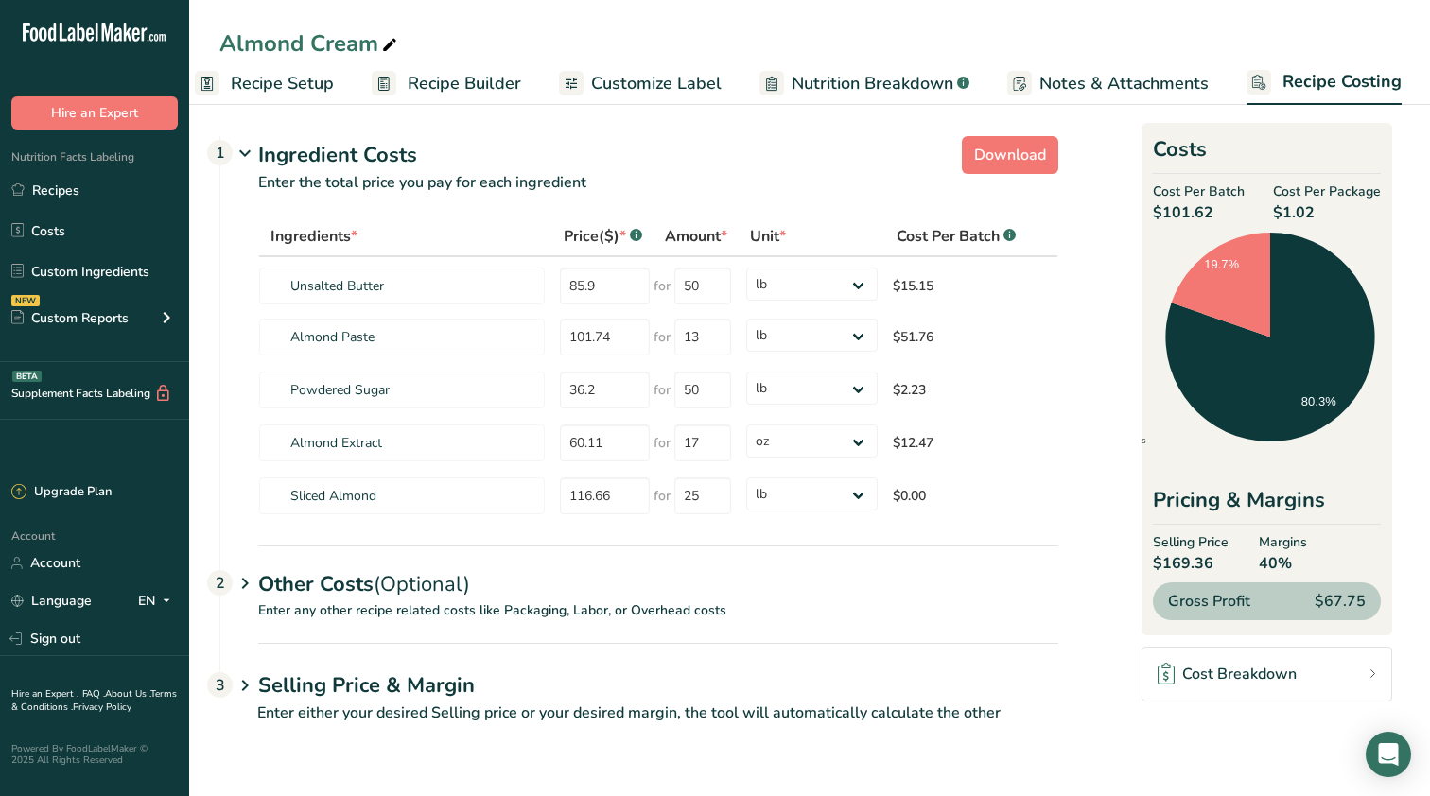
click at [323, 89] on span "Recipe Setup" at bounding box center [282, 84] width 103 height 26
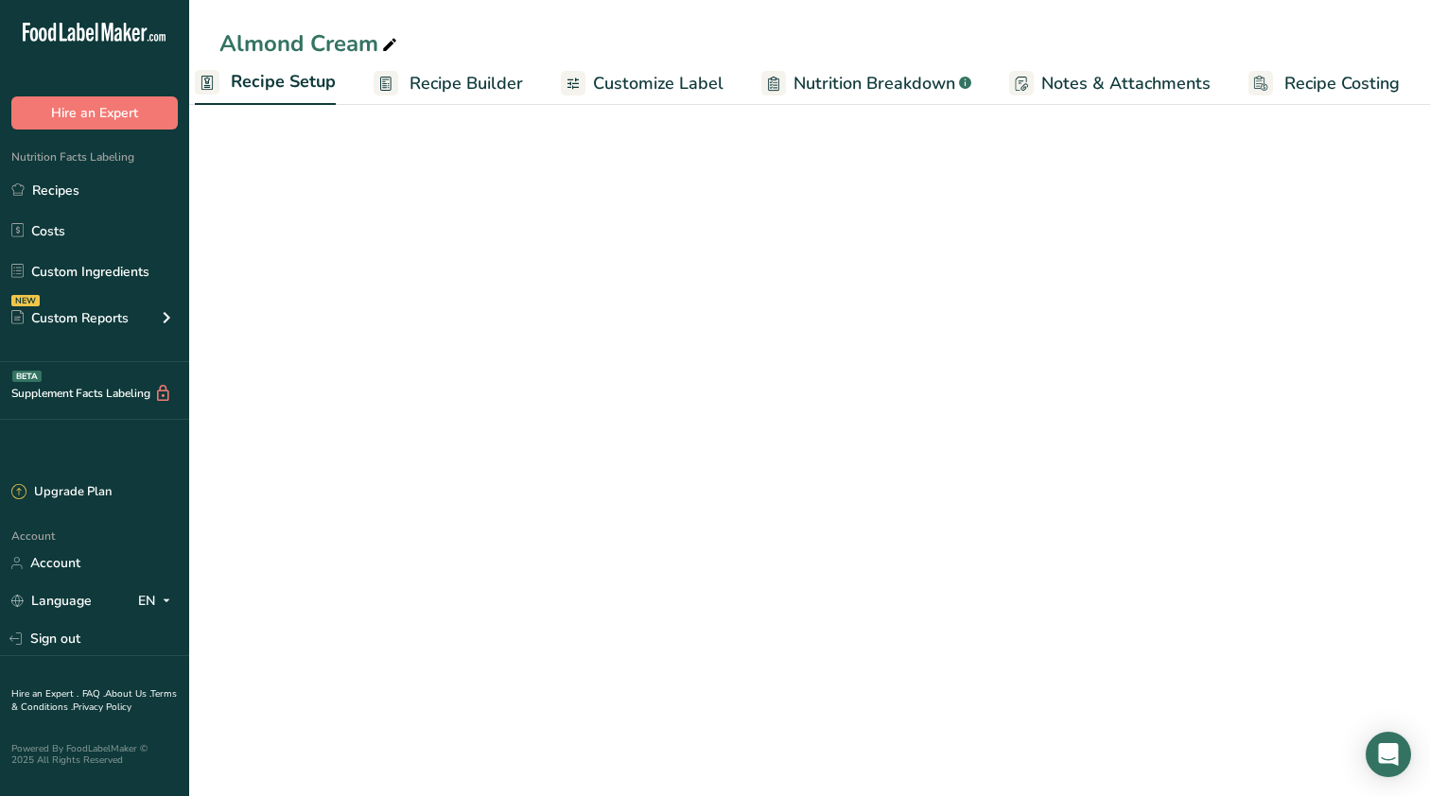
scroll to position [0, 7]
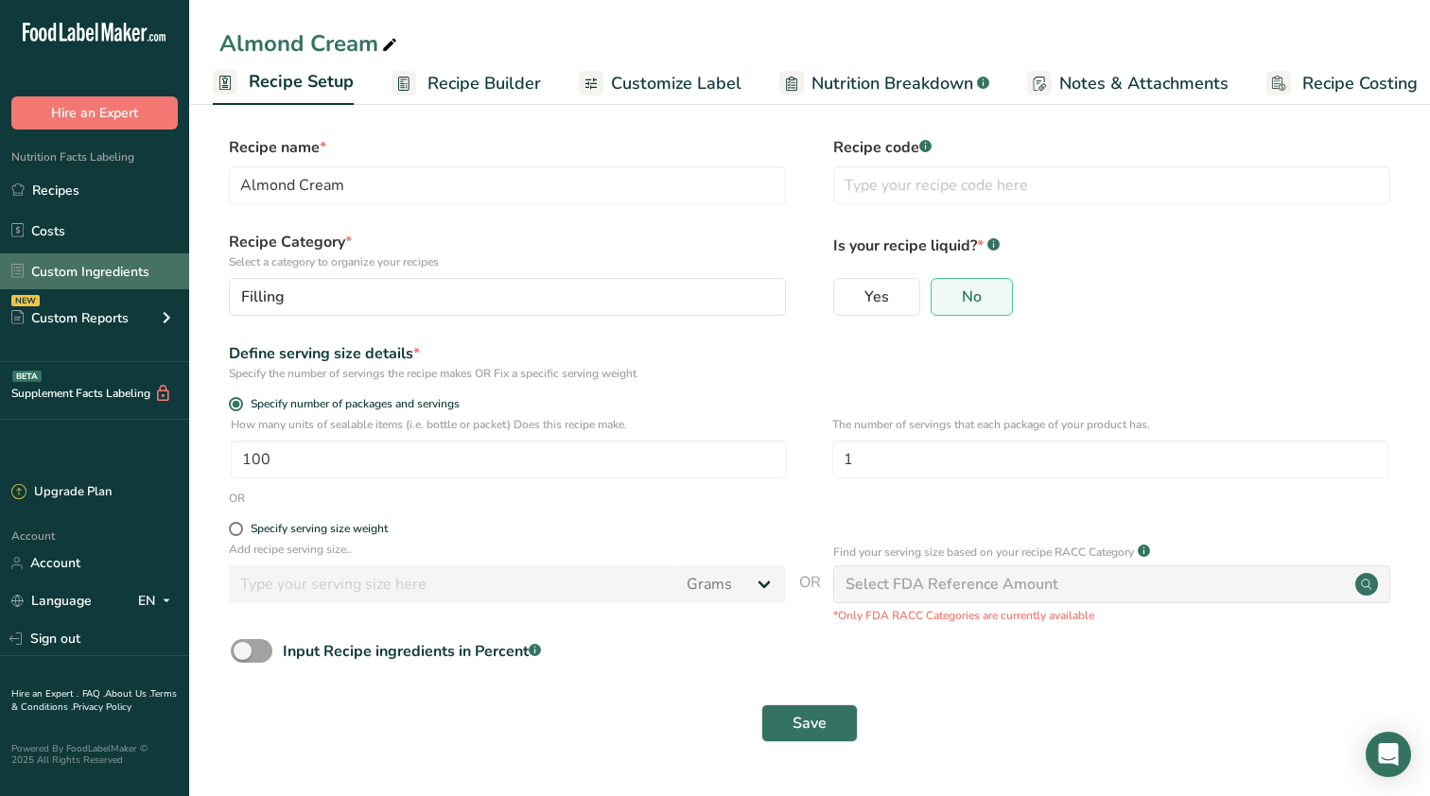
click at [63, 268] on link "Custom Ingredients" at bounding box center [94, 271] width 189 height 36
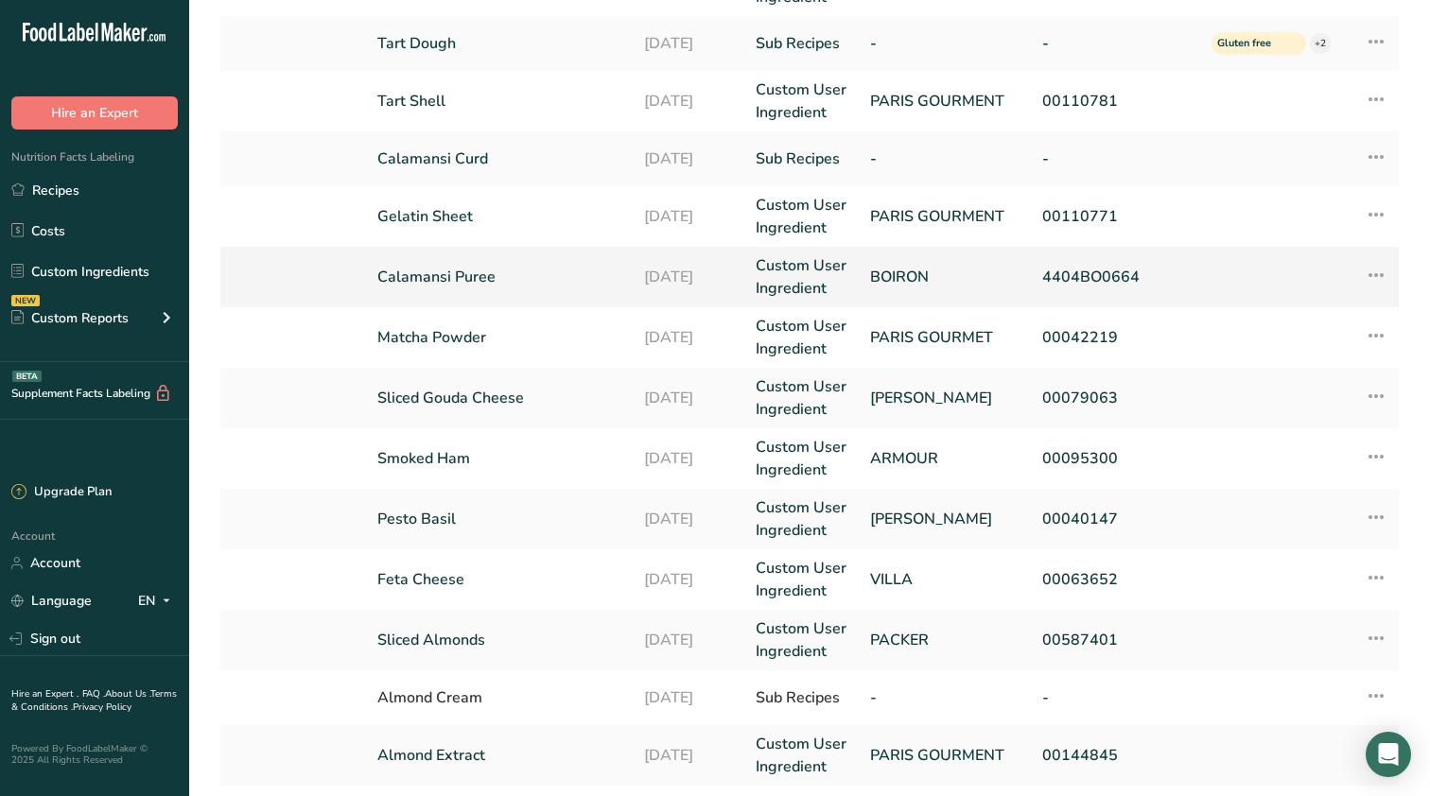
scroll to position [227, 0]
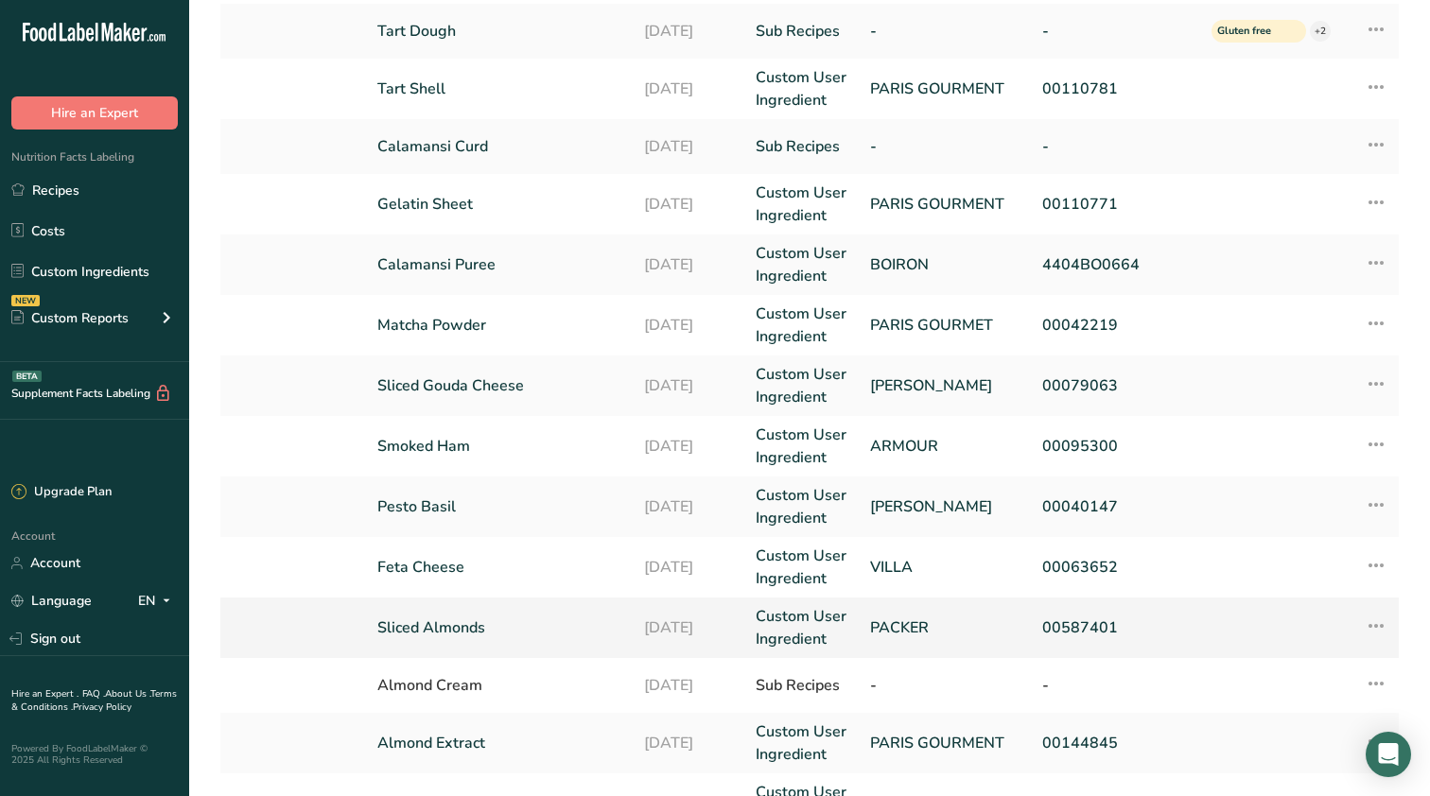
click at [1371, 627] on icon at bounding box center [1376, 626] width 23 height 34
click at [1262, 752] on span "Delete Ingredient" at bounding box center [1280, 762] width 107 height 20
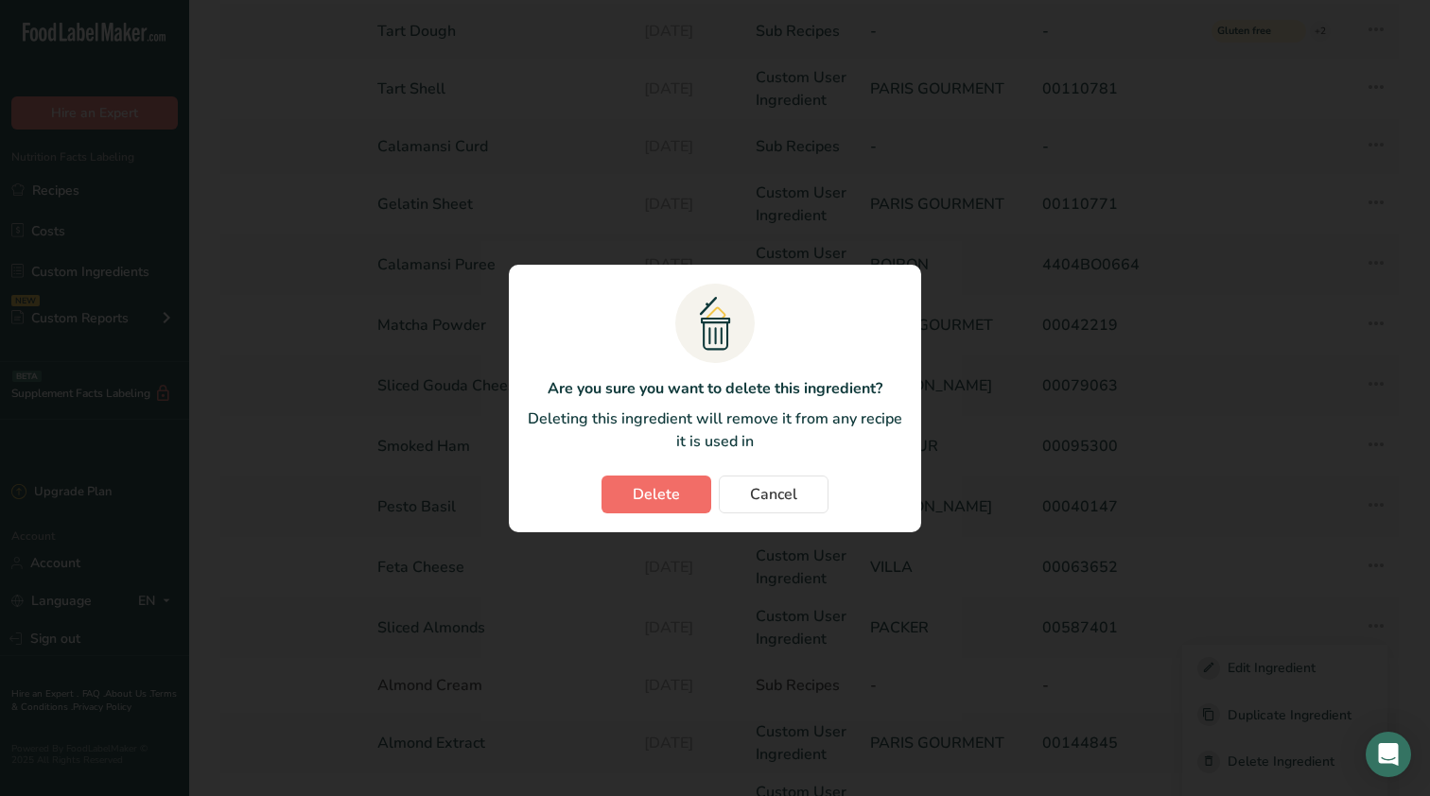
click at [615, 482] on button "Delete" at bounding box center [656, 495] width 110 height 38
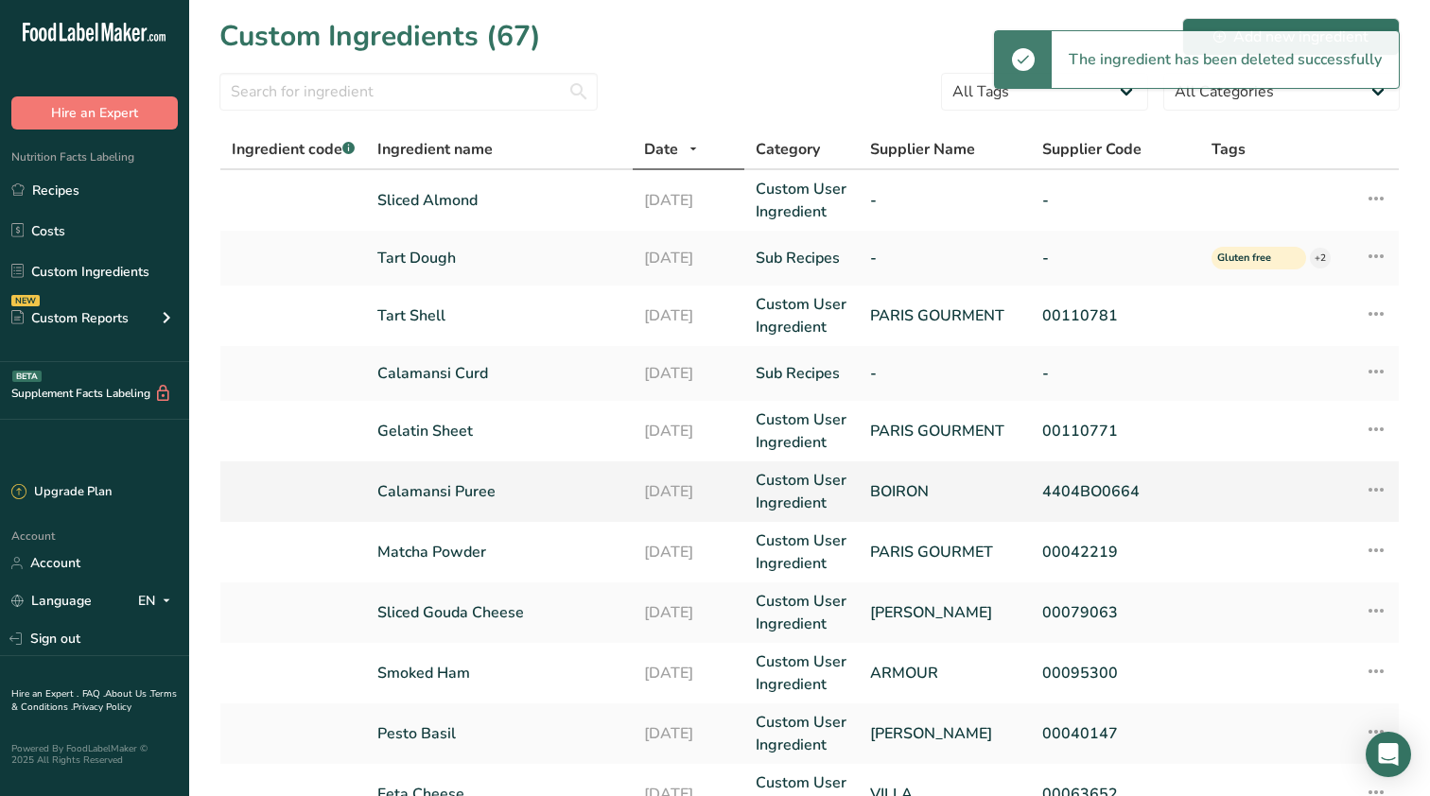
scroll to position [0, 0]
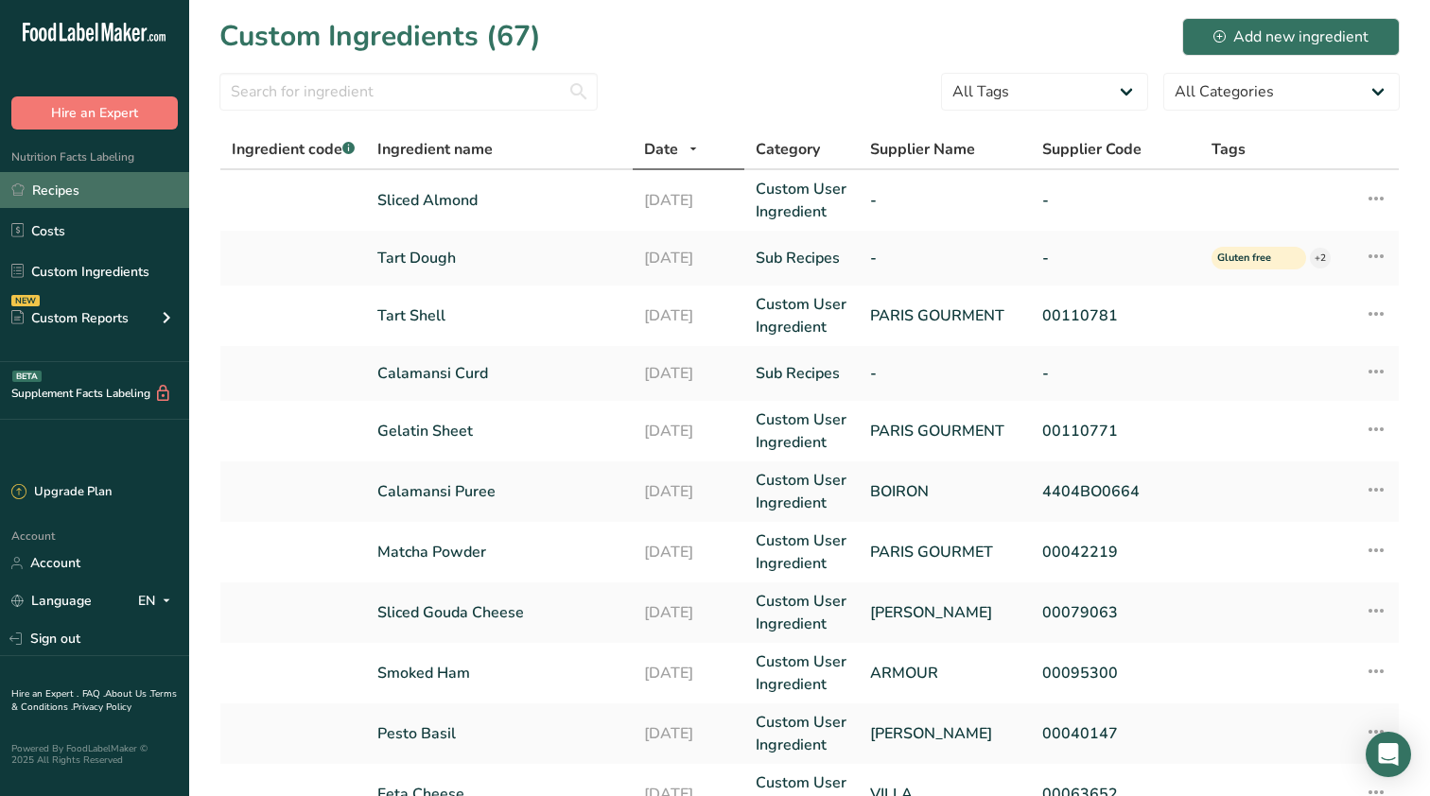
click at [54, 182] on link "Recipes" at bounding box center [94, 190] width 189 height 36
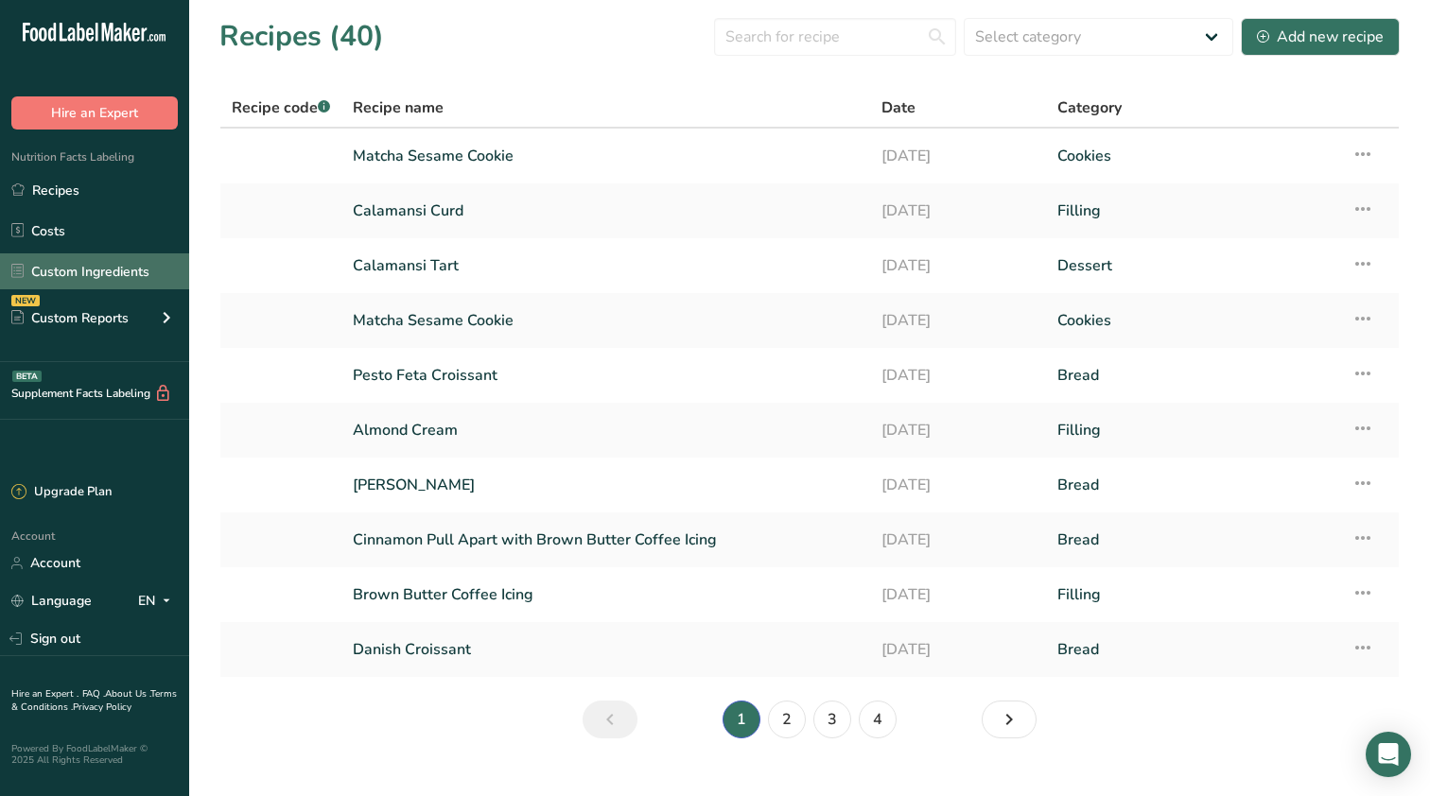
click at [132, 260] on link "Custom Ingredients" at bounding box center [94, 271] width 189 height 36
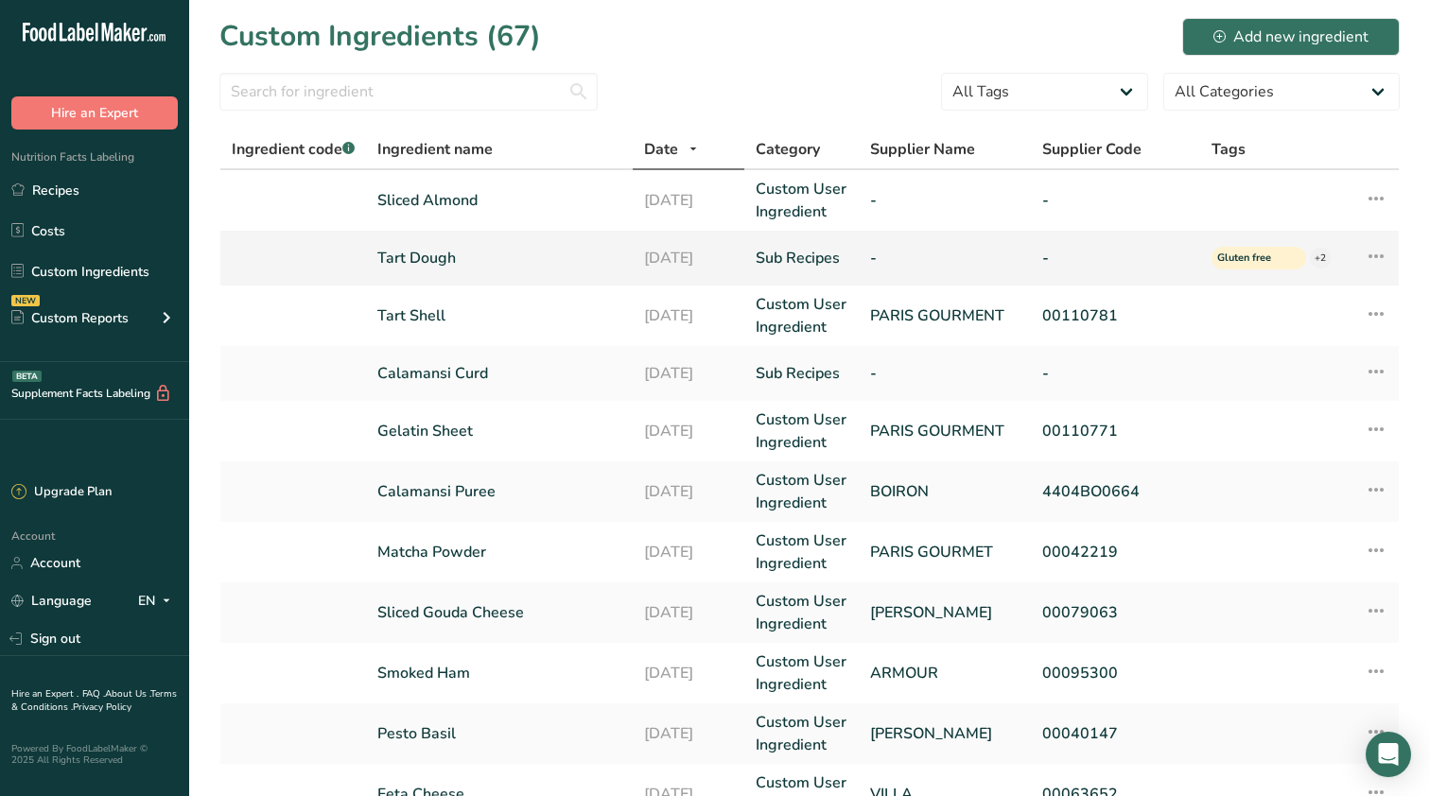
click at [1383, 259] on icon at bounding box center [1376, 256] width 23 height 34
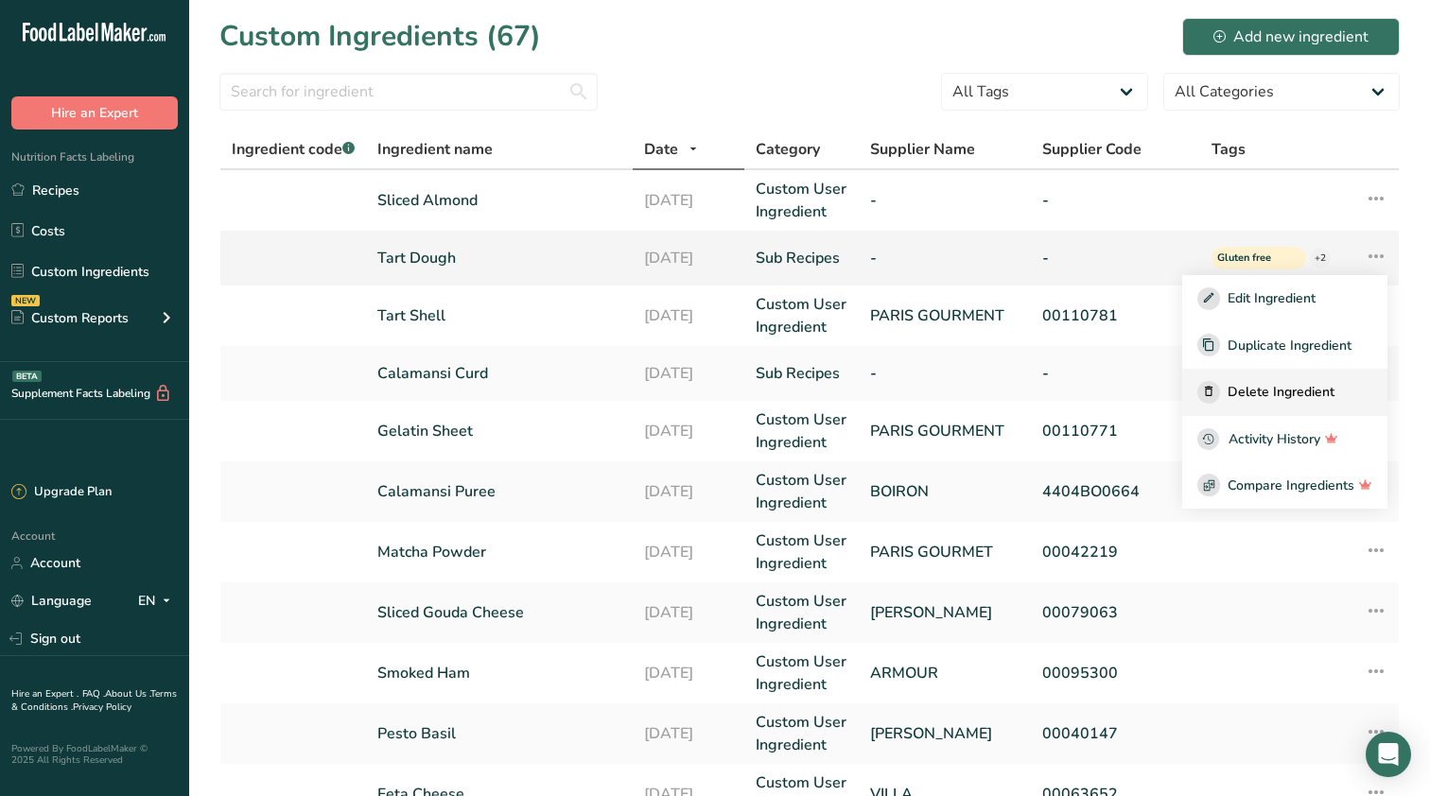
click at [1263, 390] on span "Delete Ingredient" at bounding box center [1280, 392] width 107 height 20
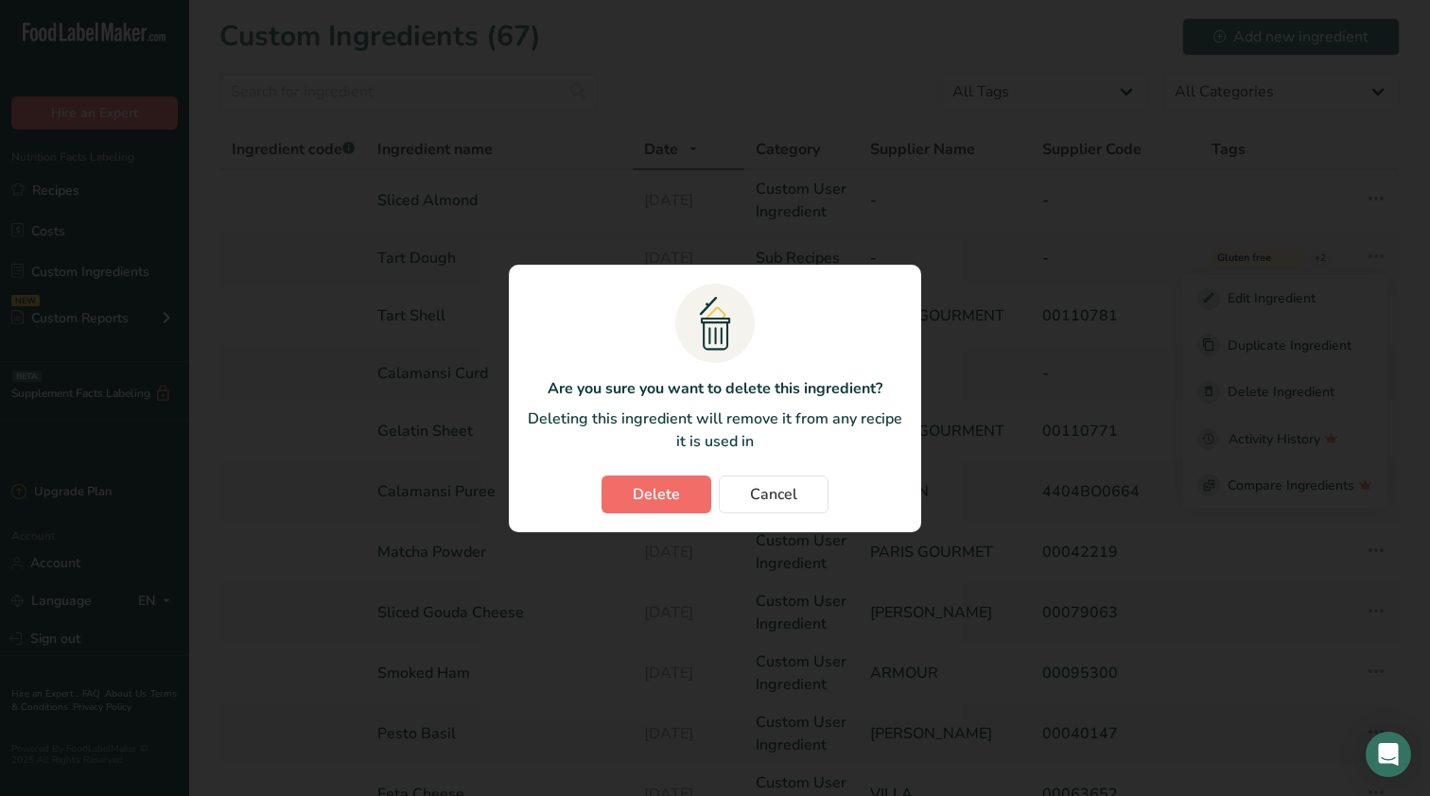
click at [678, 496] on span "Delete" at bounding box center [656, 494] width 47 height 23
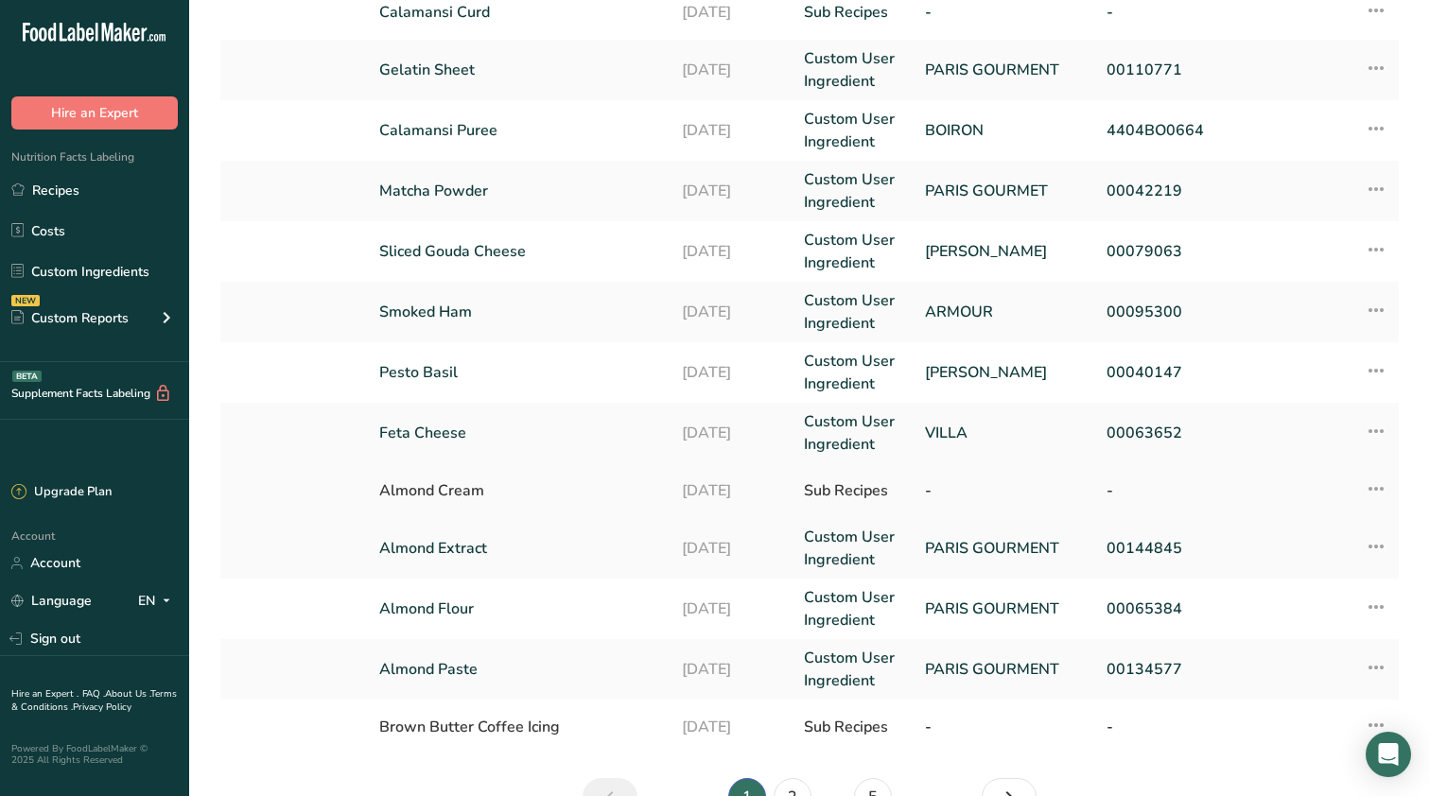
scroll to position [299, 0]
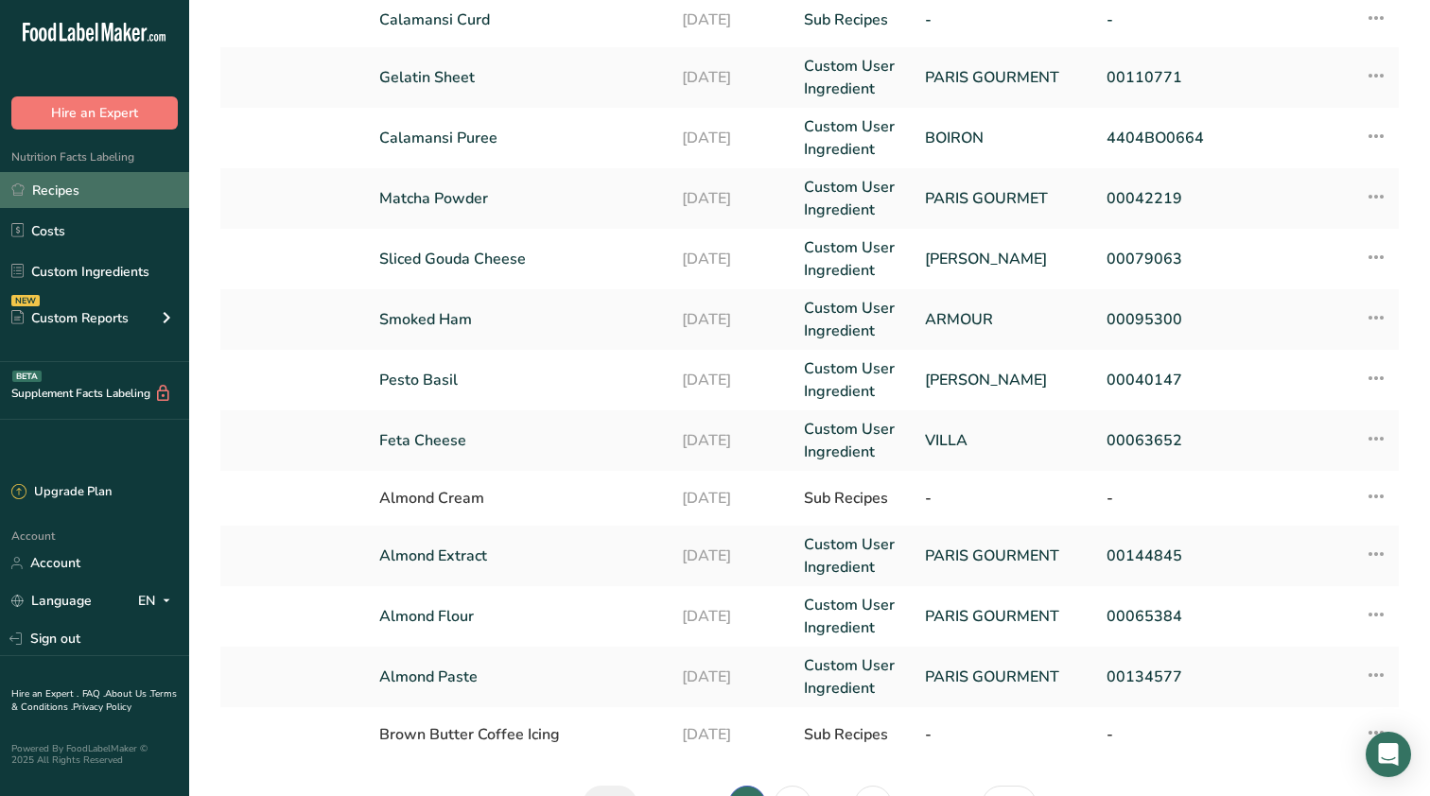
click at [57, 190] on link "Recipes" at bounding box center [94, 190] width 189 height 36
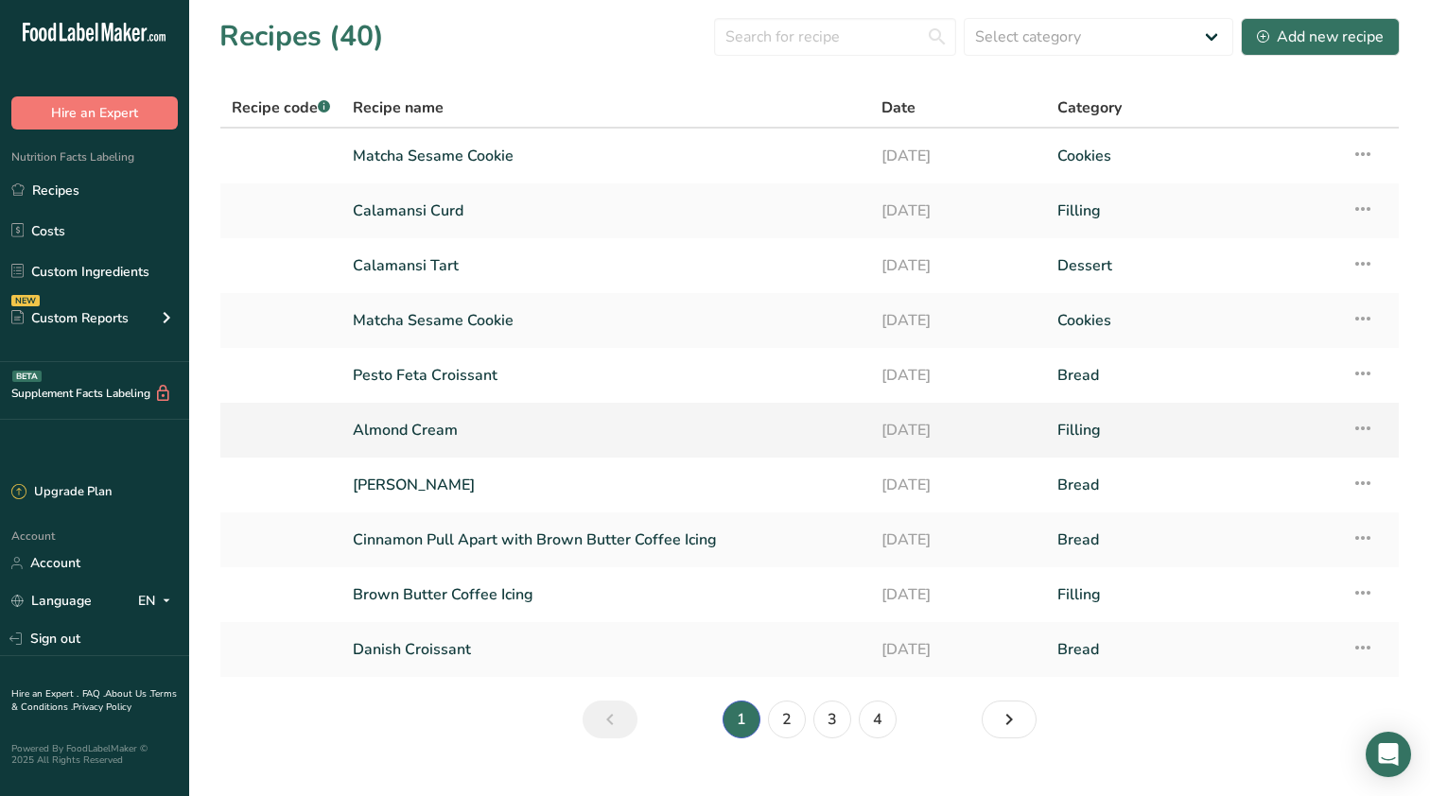
click at [444, 434] on link "Almond Cream" at bounding box center [606, 430] width 506 height 40
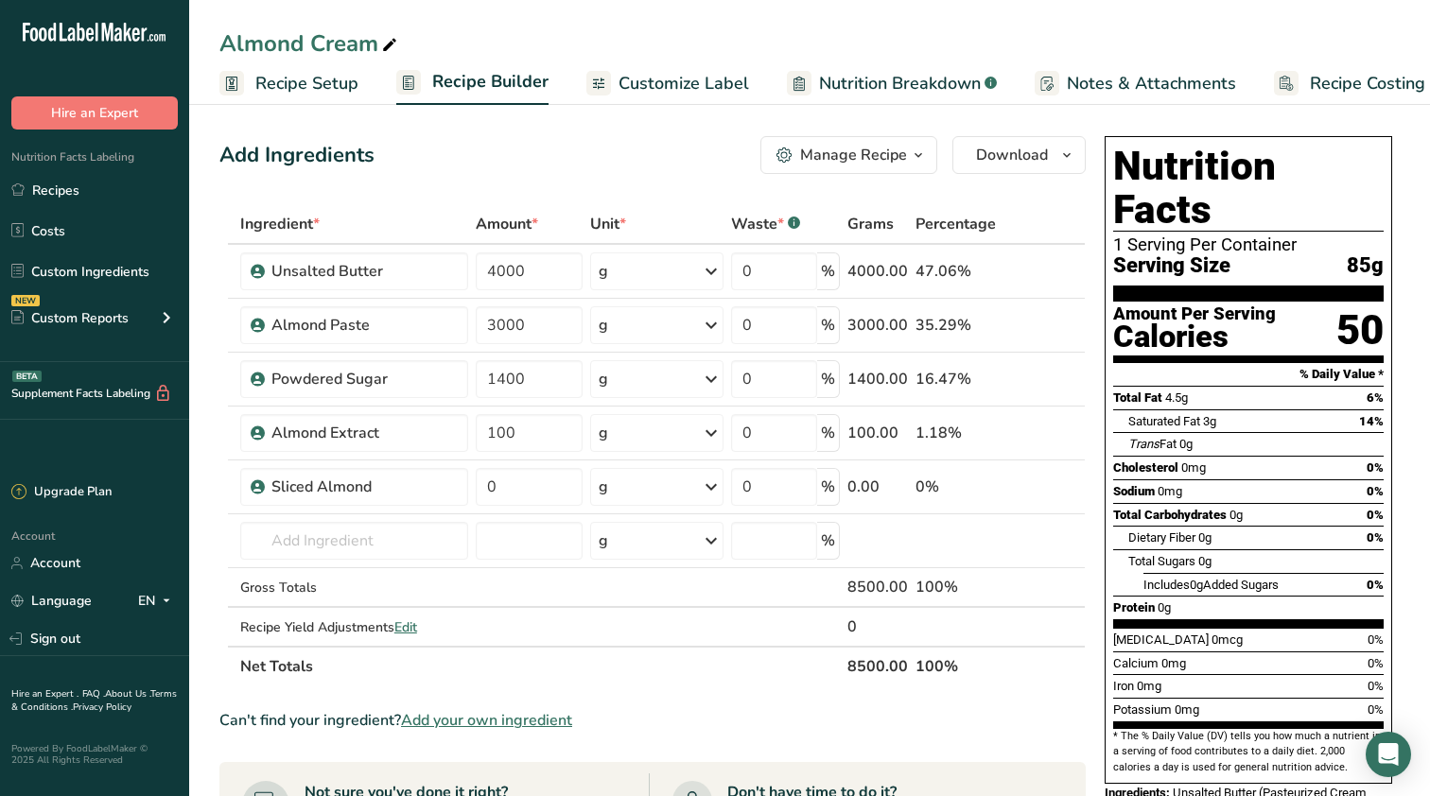
click at [321, 89] on span "Recipe Setup" at bounding box center [306, 84] width 103 height 26
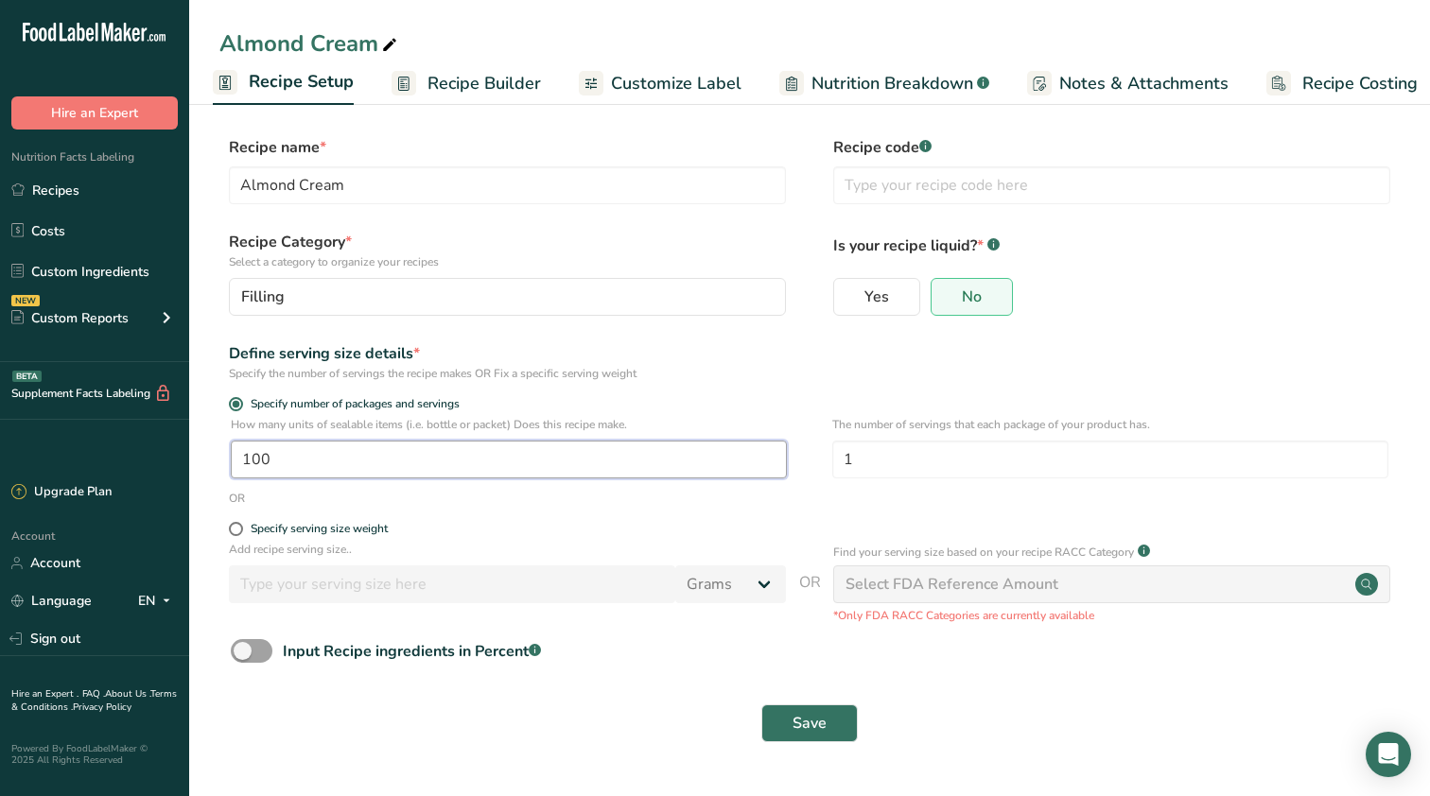
click at [511, 465] on input "100" at bounding box center [509, 460] width 556 height 38
type input "80"
click at [792, 722] on button "Save" at bounding box center [809, 724] width 96 height 38
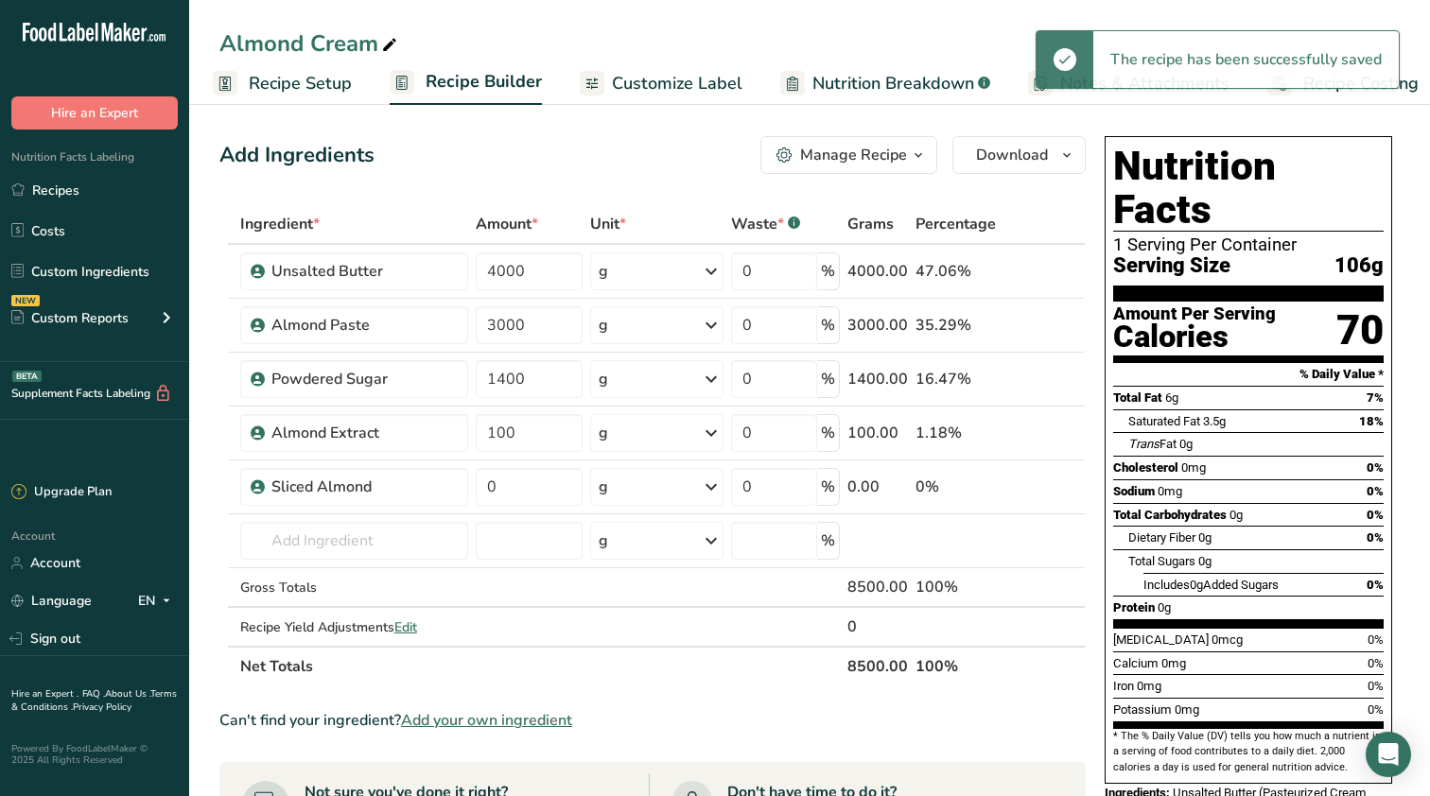
click at [1376, 100] on link "Recipe Costing" at bounding box center [1342, 83] width 151 height 43
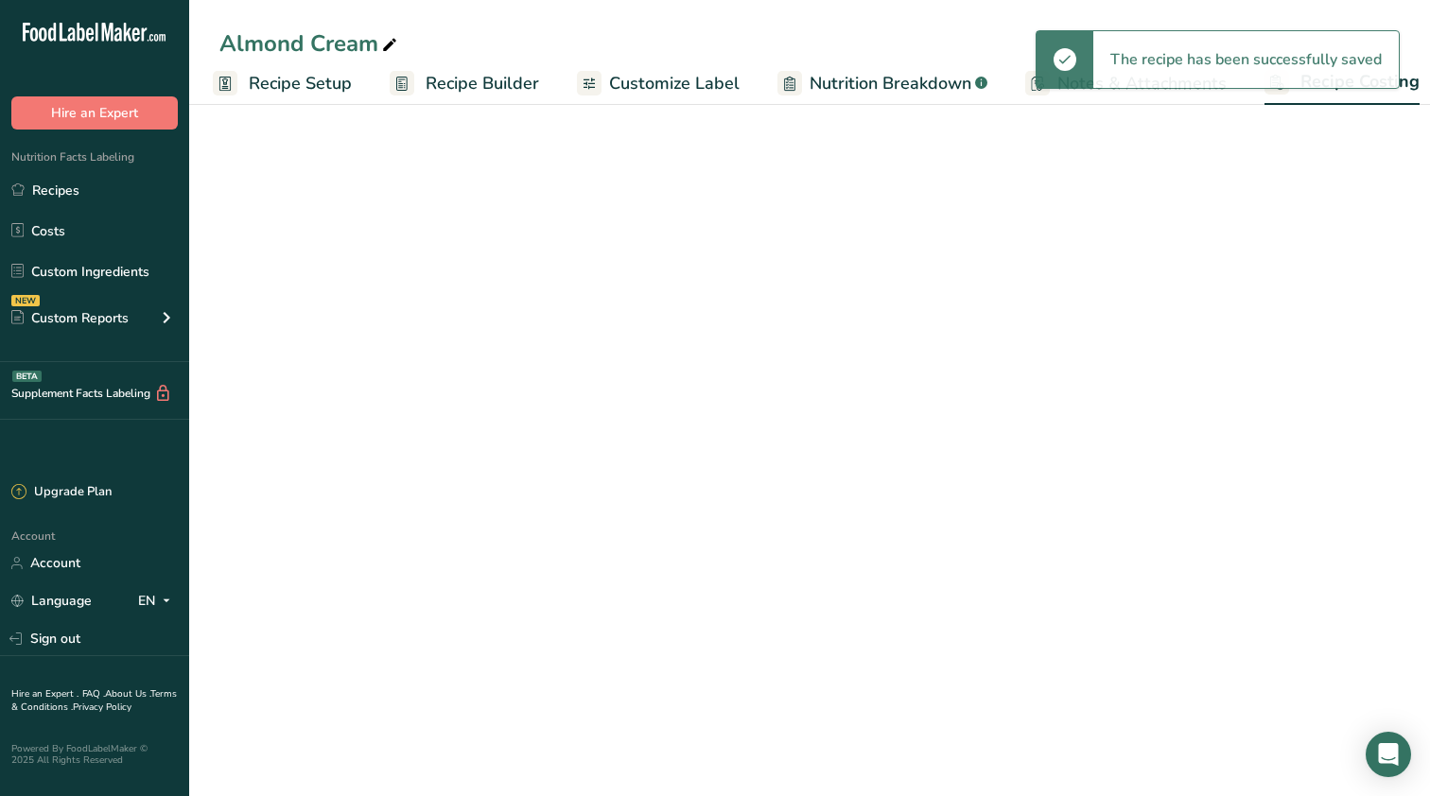
scroll to position [0, 25]
select select "12"
select select "5"
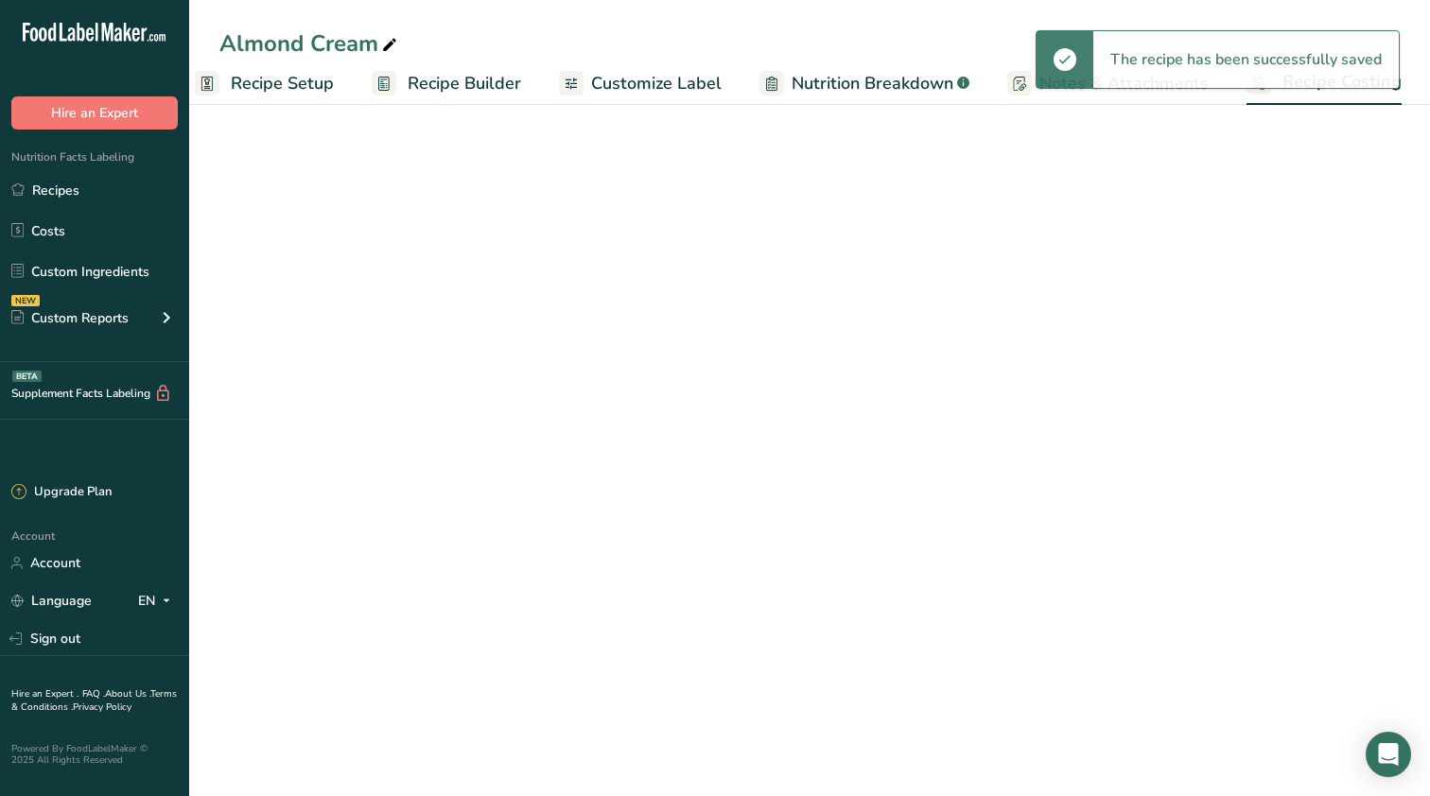
select select "12"
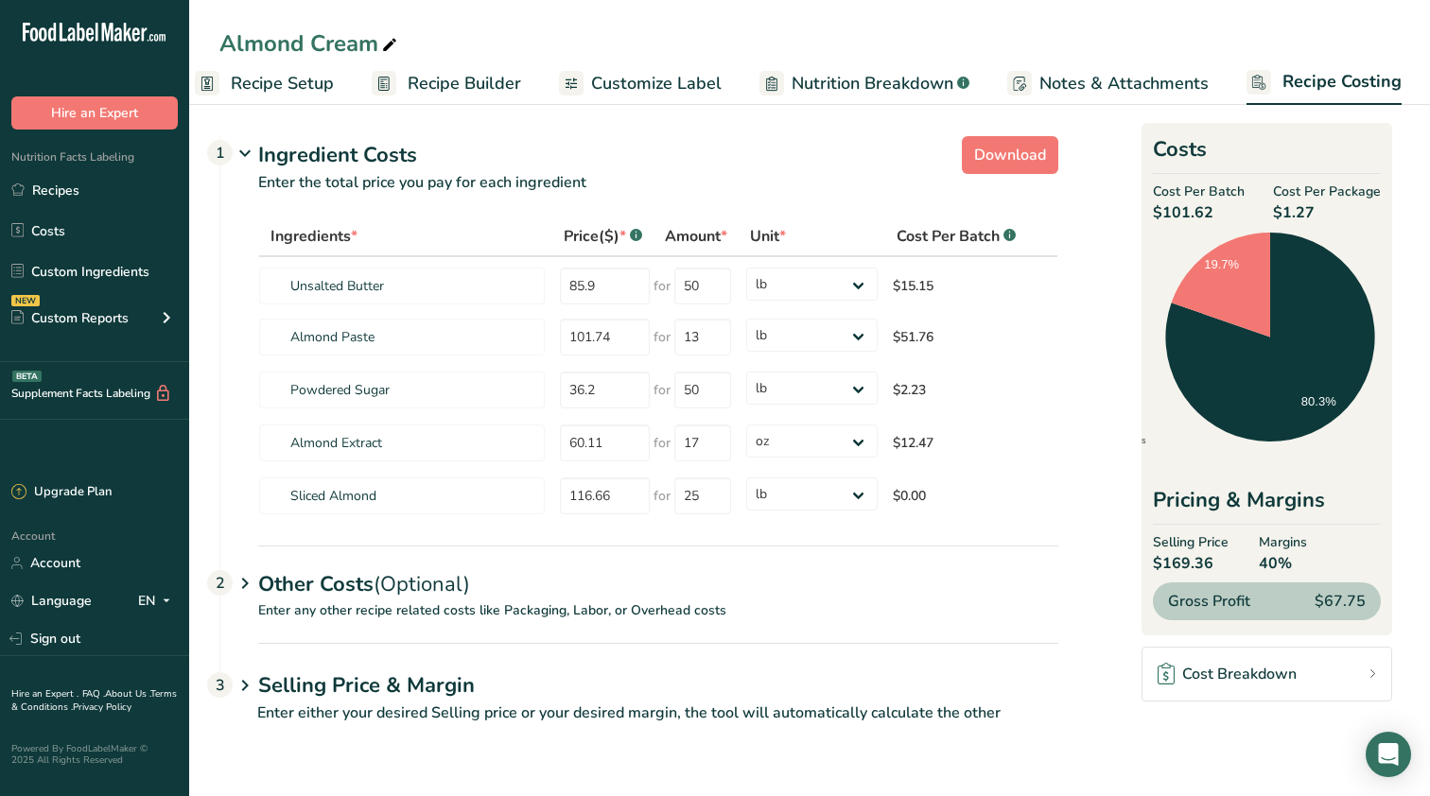
scroll to position [0, 0]
click at [269, 92] on span "Recipe Setup" at bounding box center [282, 84] width 103 height 26
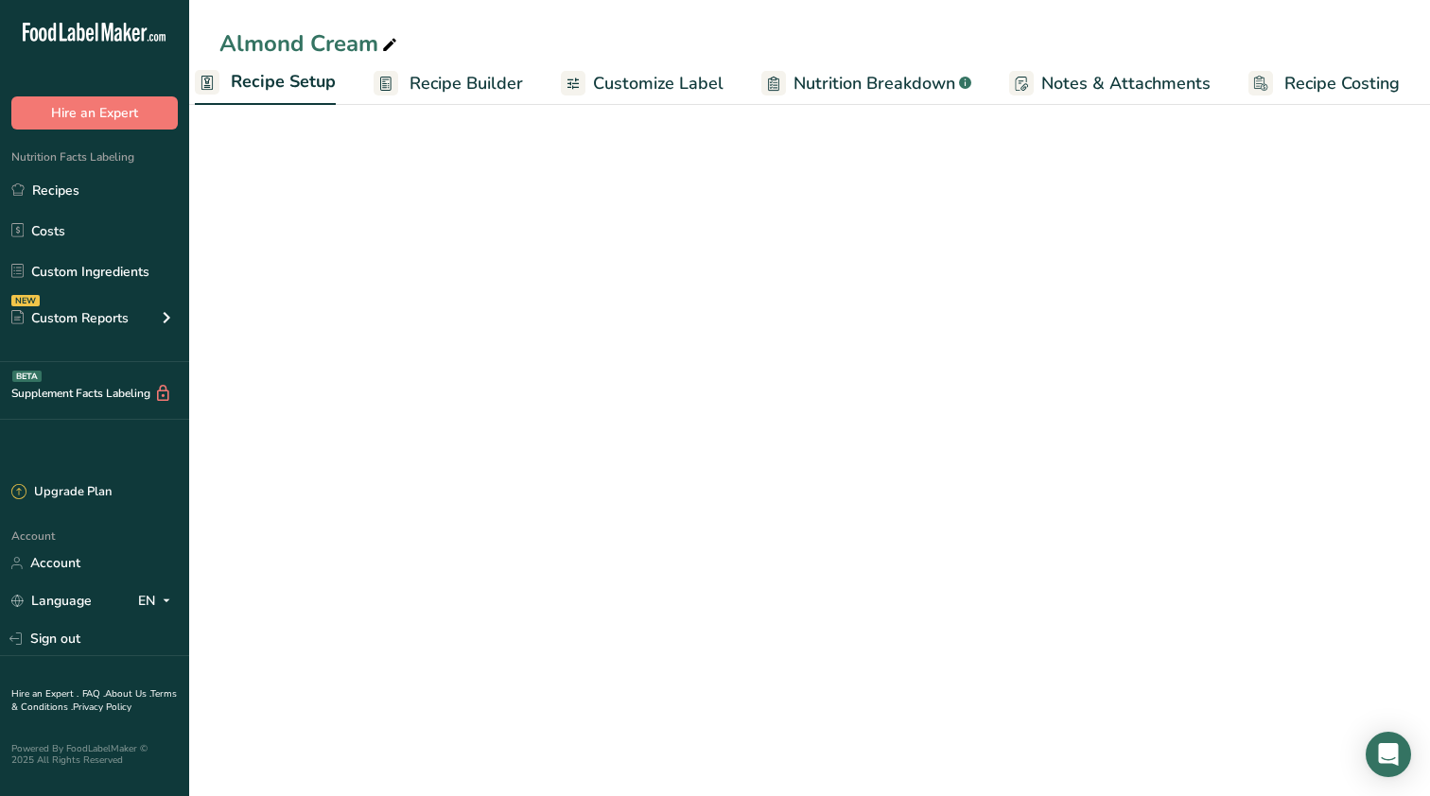
scroll to position [0, 7]
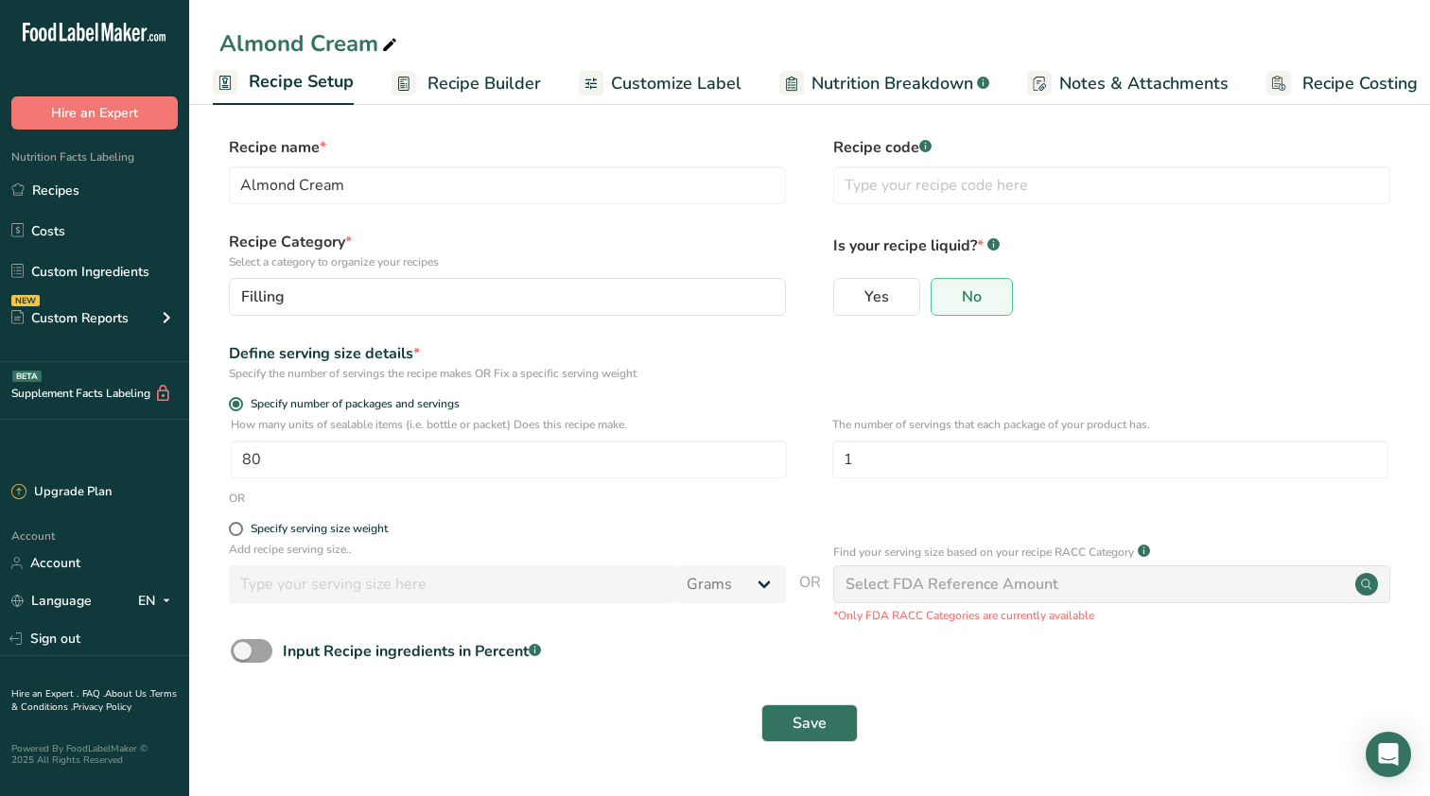
click at [524, 81] on span "Recipe Builder" at bounding box center [483, 84] width 113 height 26
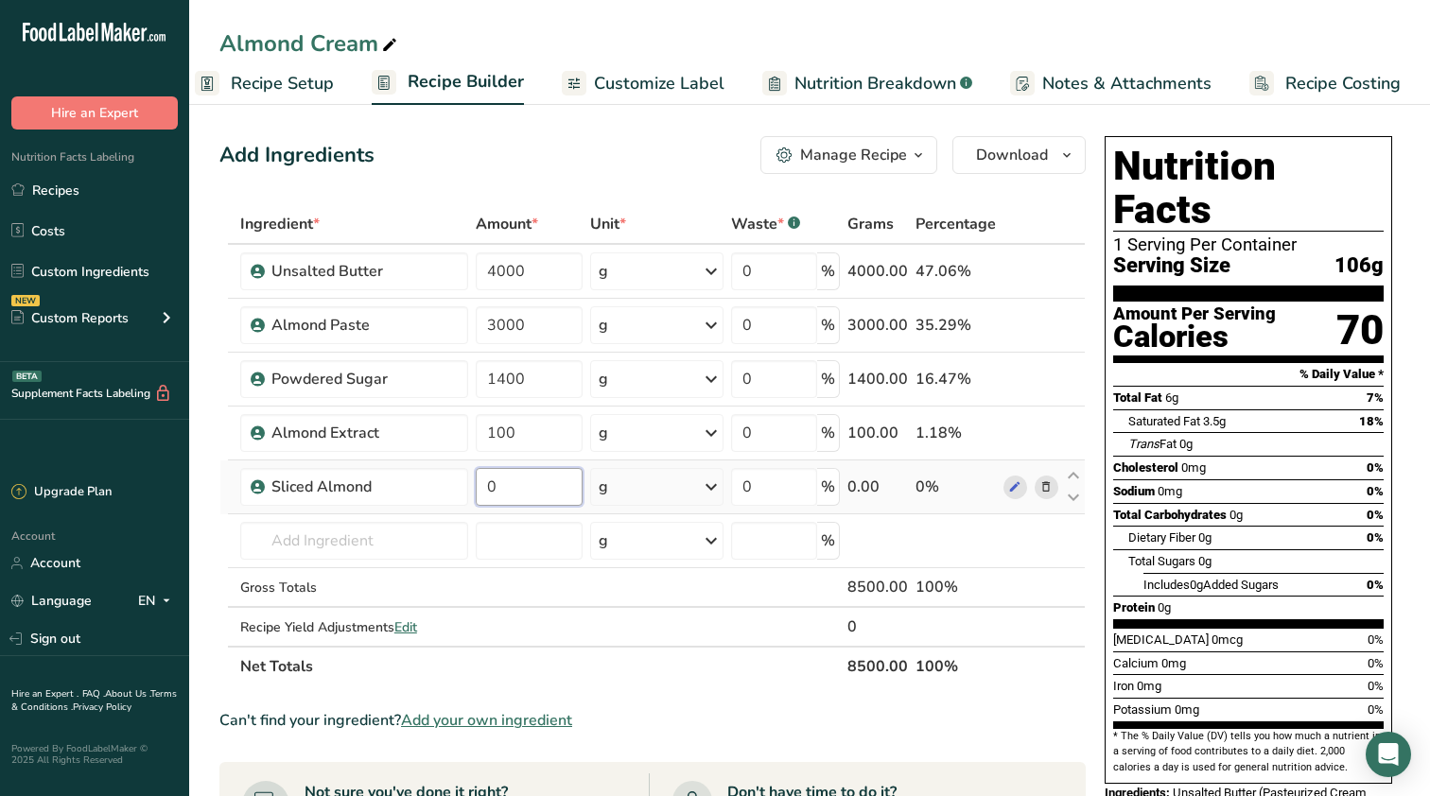
click at [541, 494] on input "0" at bounding box center [529, 487] width 107 height 38
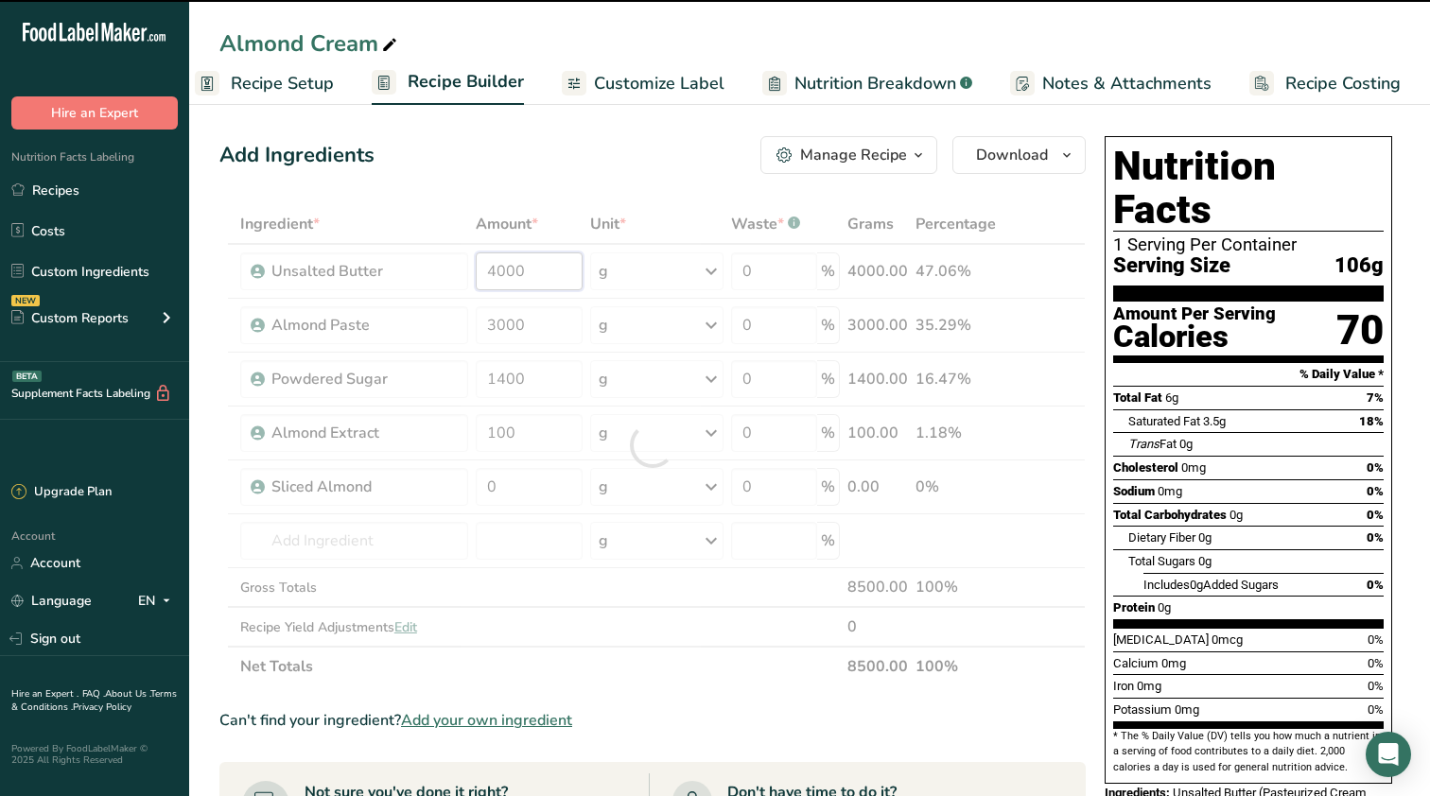
drag, startPoint x: 533, startPoint y: 274, endPoint x: 434, endPoint y: 271, distance: 99.3
click at [434, 271] on div "Ingredient * Amount * Unit * Waste * .a-a{fill:#347362;}.b-a{fill:#fff;} Grams …" at bounding box center [652, 445] width 866 height 482
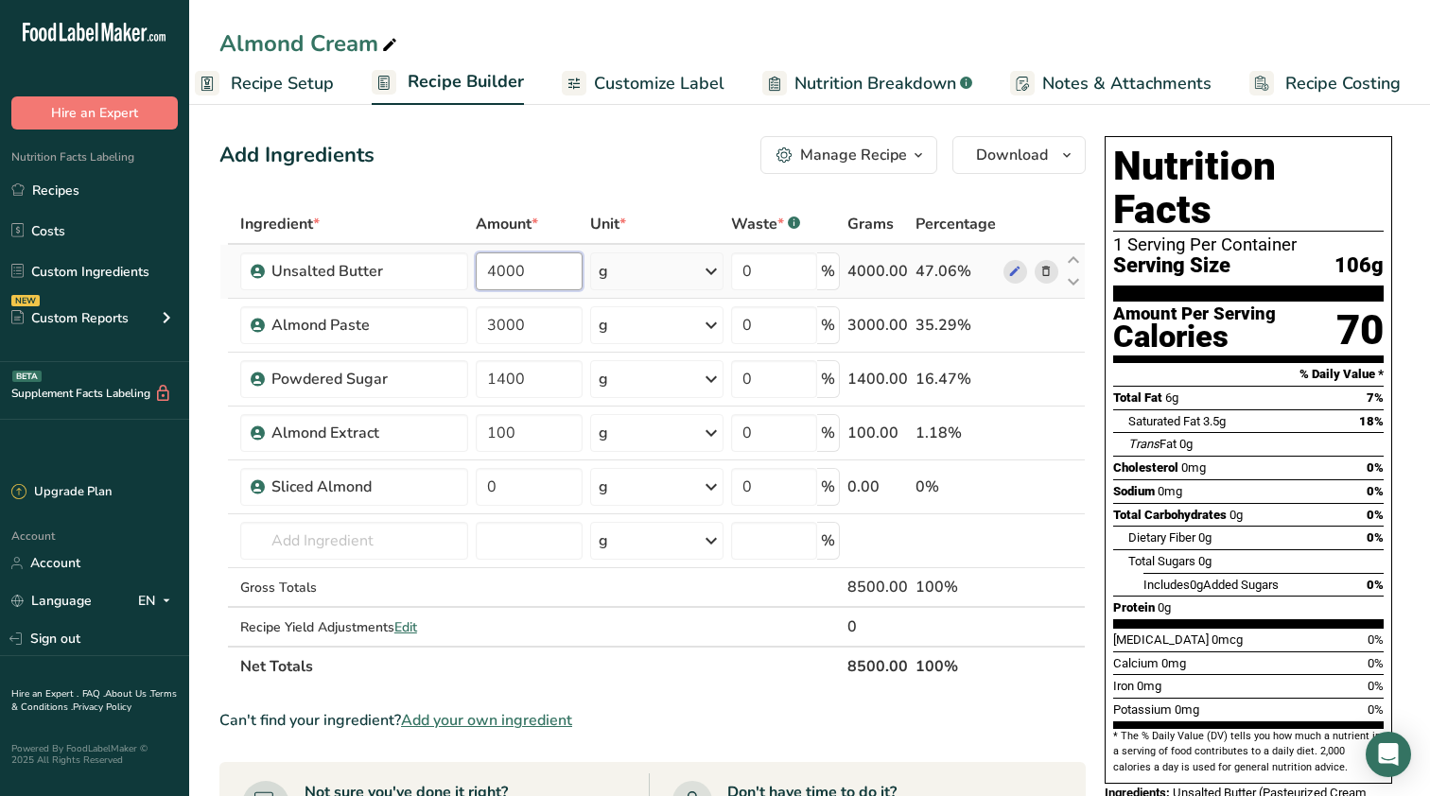
type input "1"
type input "9"
type input "2"
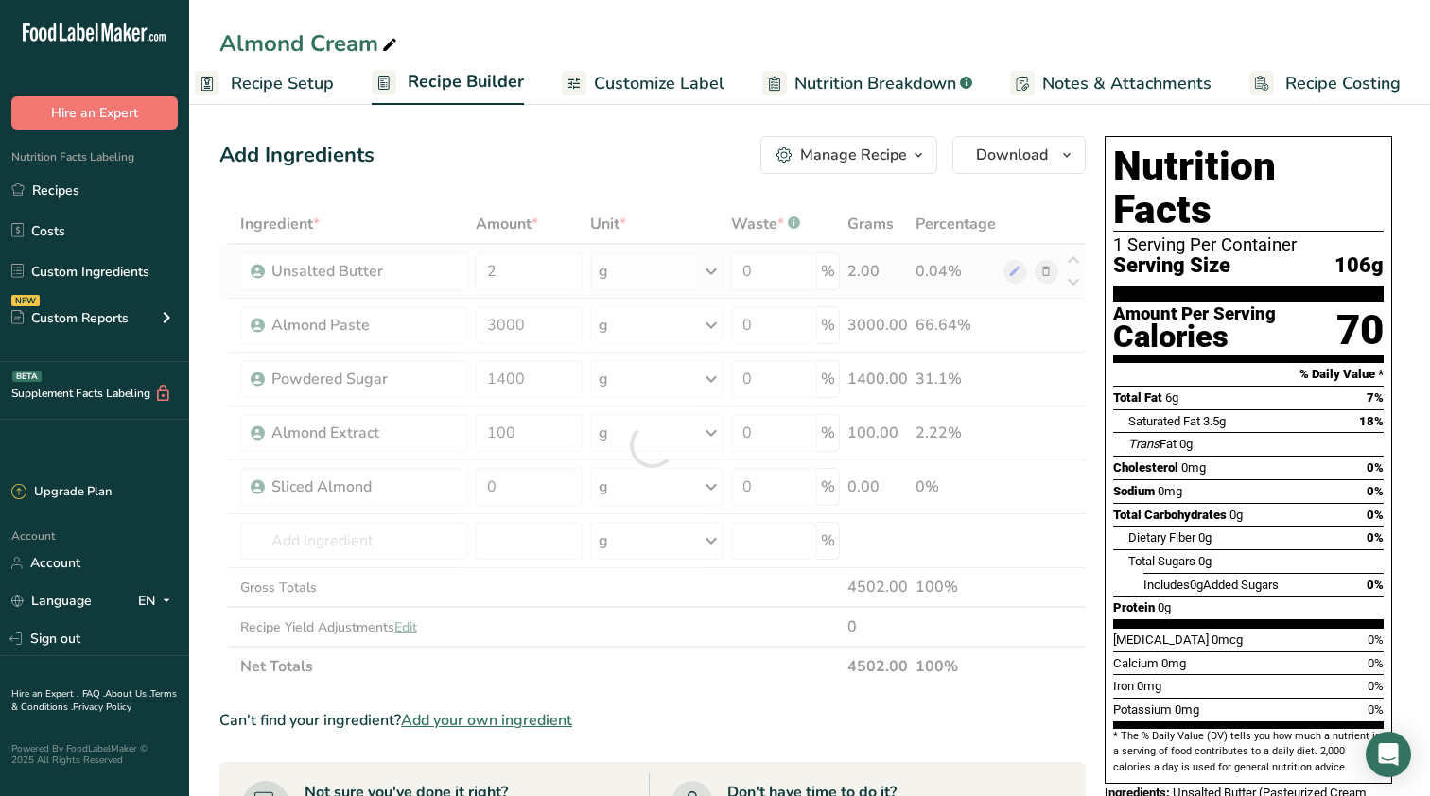
click at [693, 265] on div "Ingredient * Amount * Unit * Waste * .a-a{fill:#347362;}.b-a{fill:#fff;} Grams …" at bounding box center [652, 445] width 866 height 482
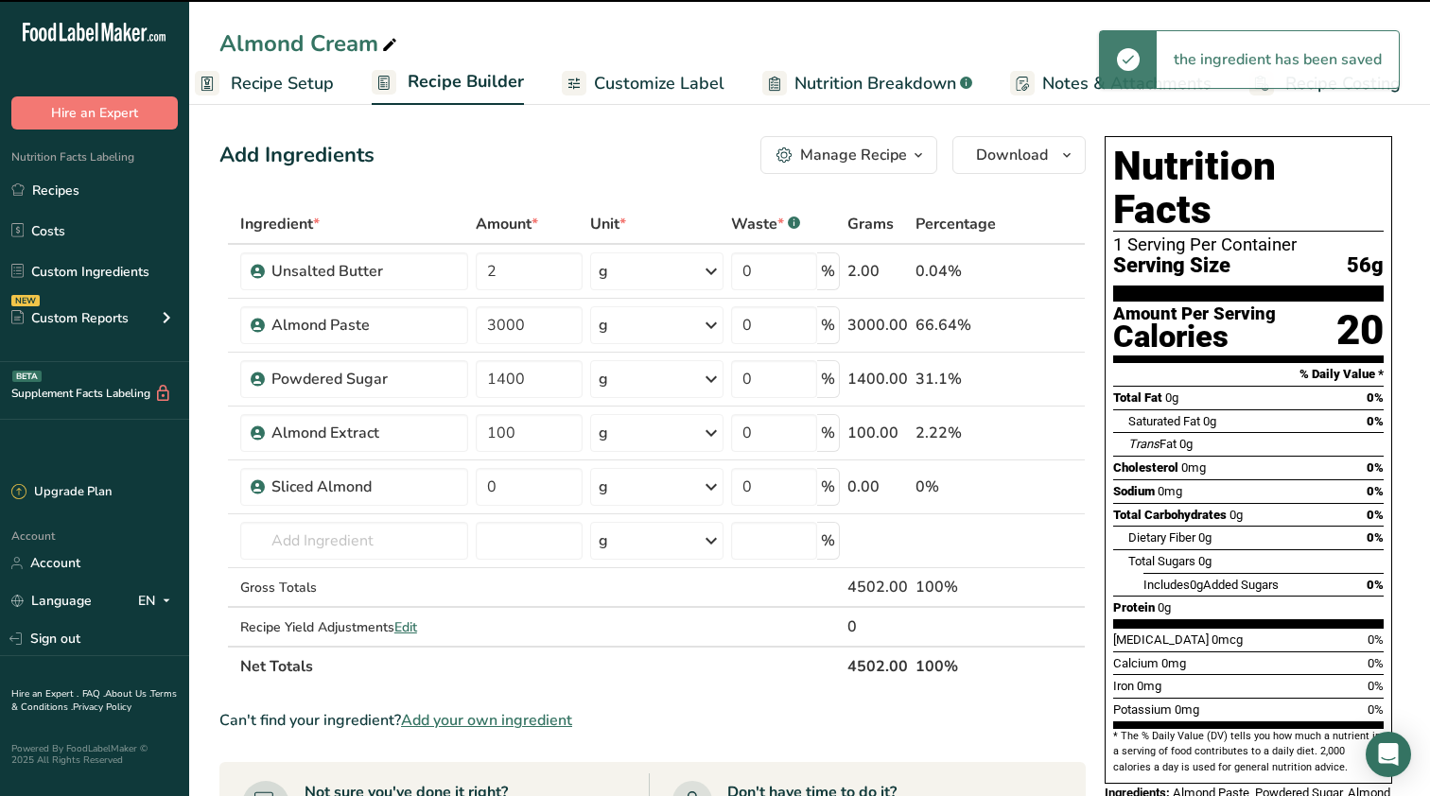
click at [692, 270] on div "g" at bounding box center [656, 271] width 133 height 38
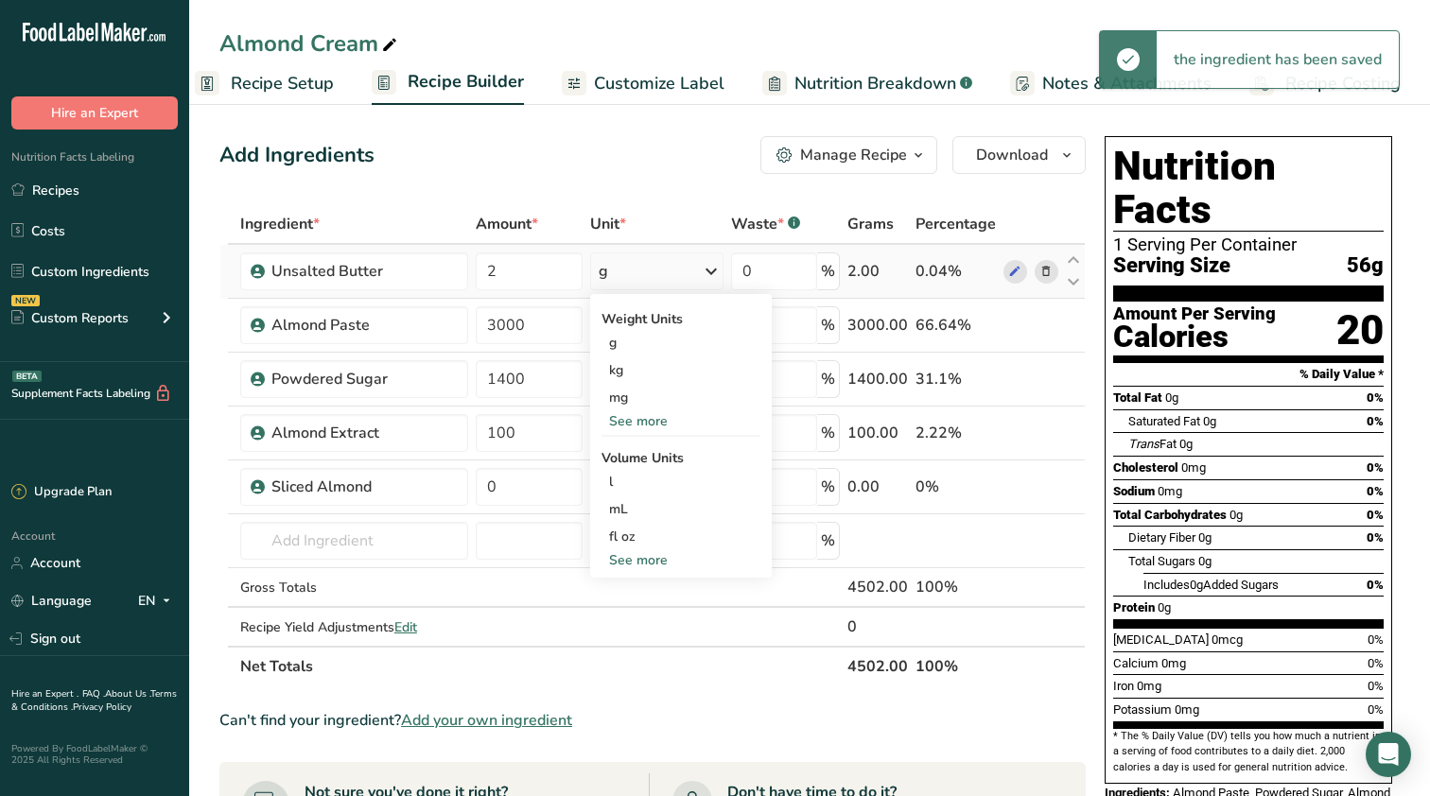
click at [636, 424] on div "See more" at bounding box center [680, 421] width 159 height 20
click at [631, 465] on div "lb" at bounding box center [680, 452] width 159 height 27
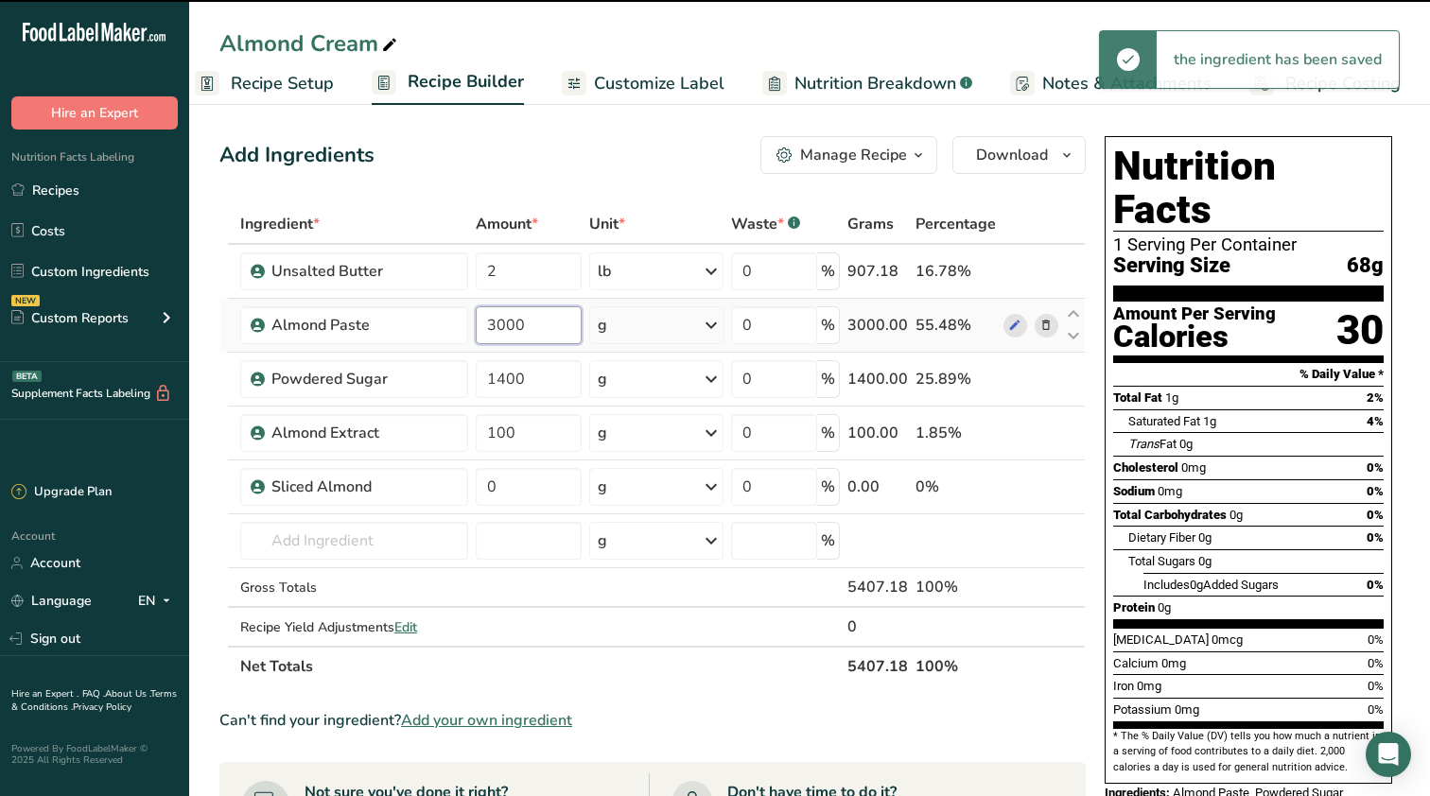
click at [536, 331] on input "3000" at bounding box center [529, 325] width 107 height 38
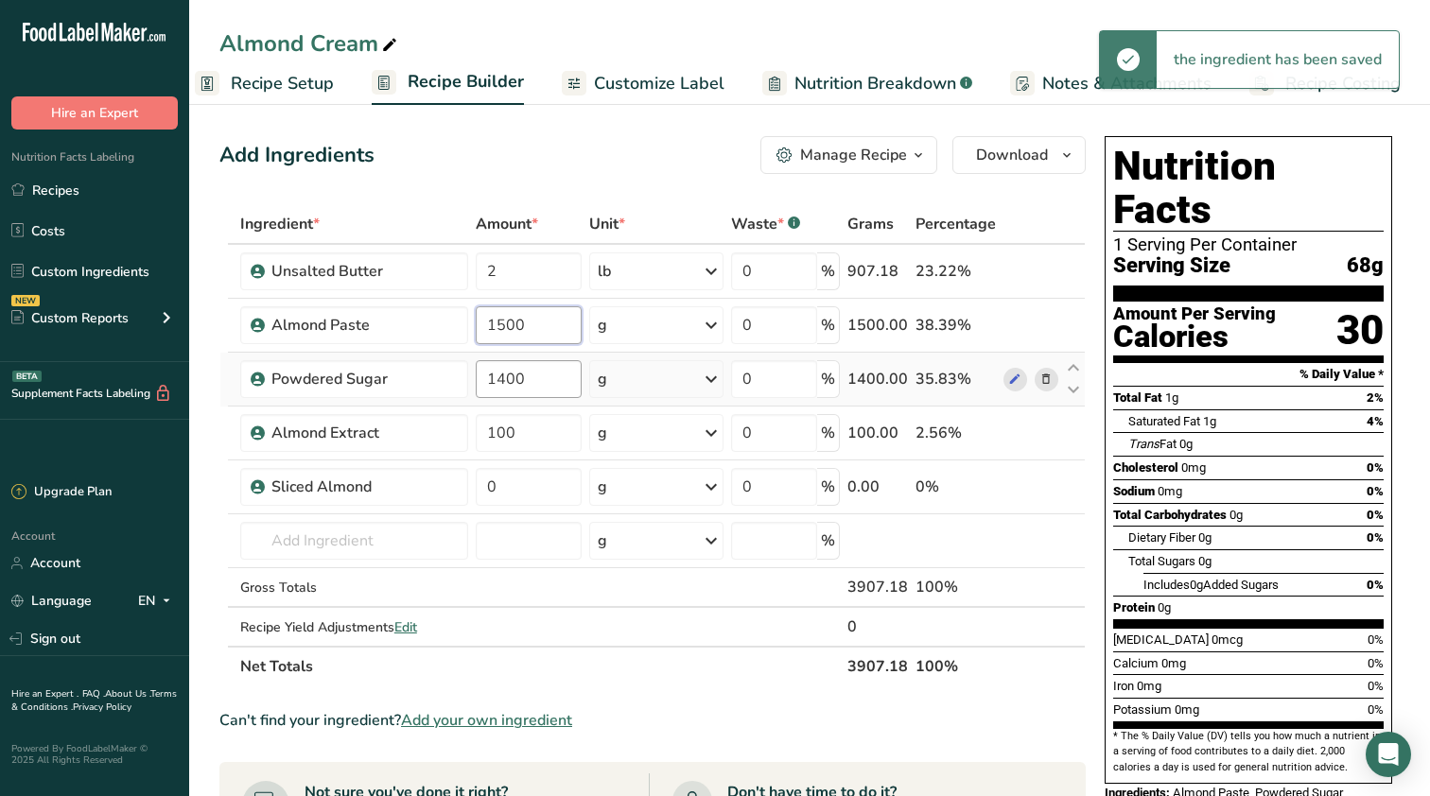
type input "1500"
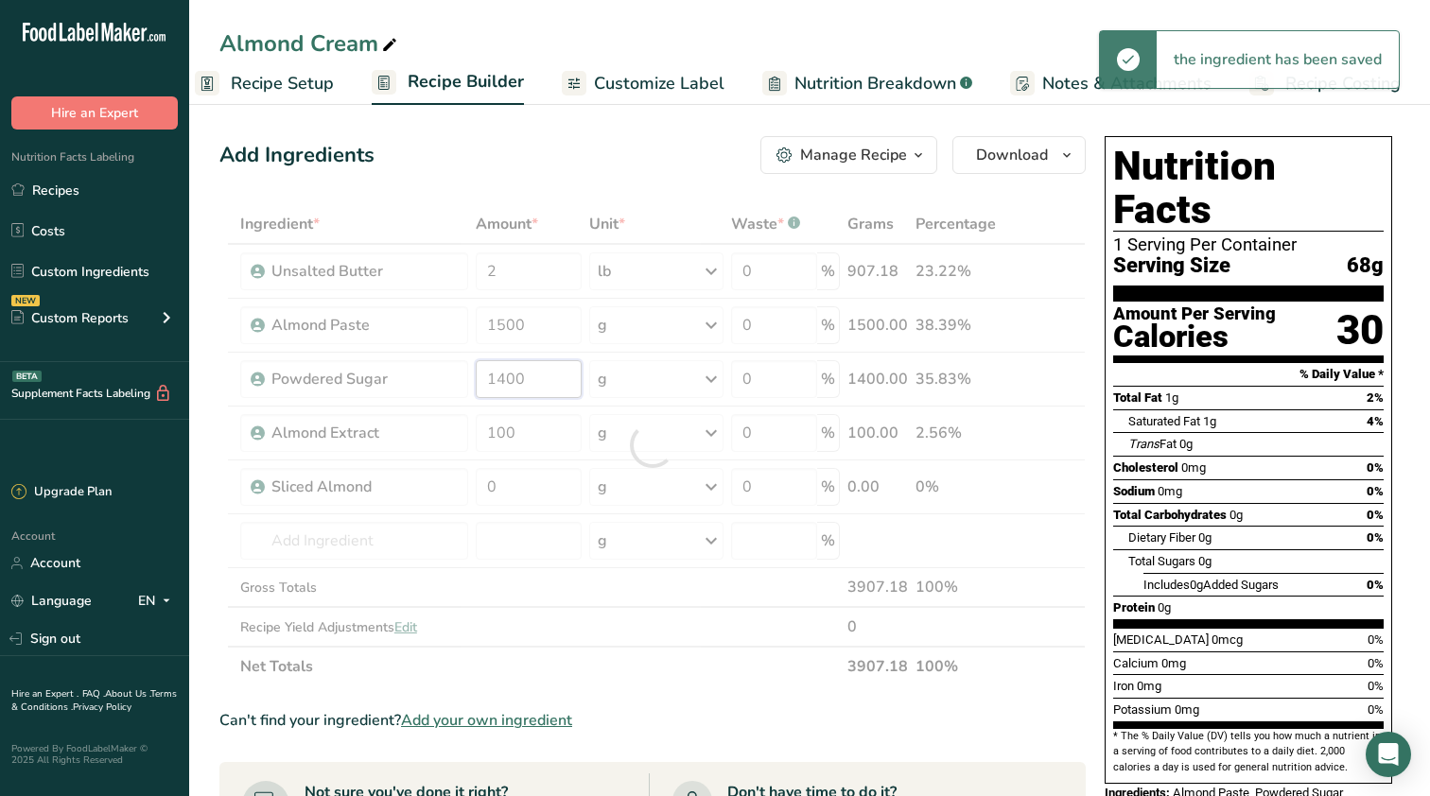
click at [562, 383] on div "Ingredient * Amount * Unit * Waste * .a-a{fill:#347362;}.b-a{fill:#fff;} Grams …" at bounding box center [652, 445] width 866 height 482
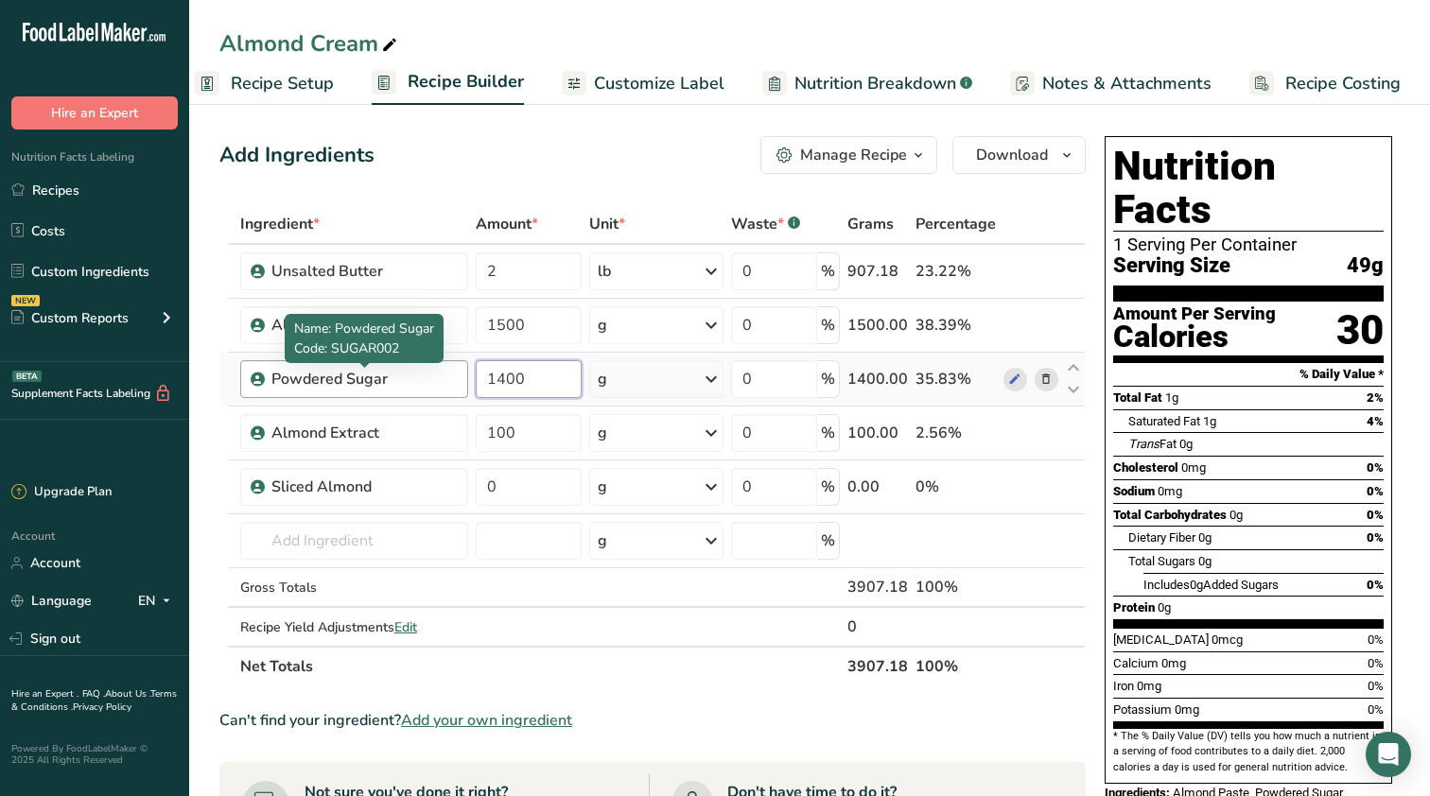
drag, startPoint x: 546, startPoint y: 389, endPoint x: 442, endPoint y: 388, distance: 104.0
click at [442, 388] on tr "Powdered Sugar 1400 g Weight Units g kg mg See more Volume Units l Volume units…" at bounding box center [652, 380] width 864 height 54
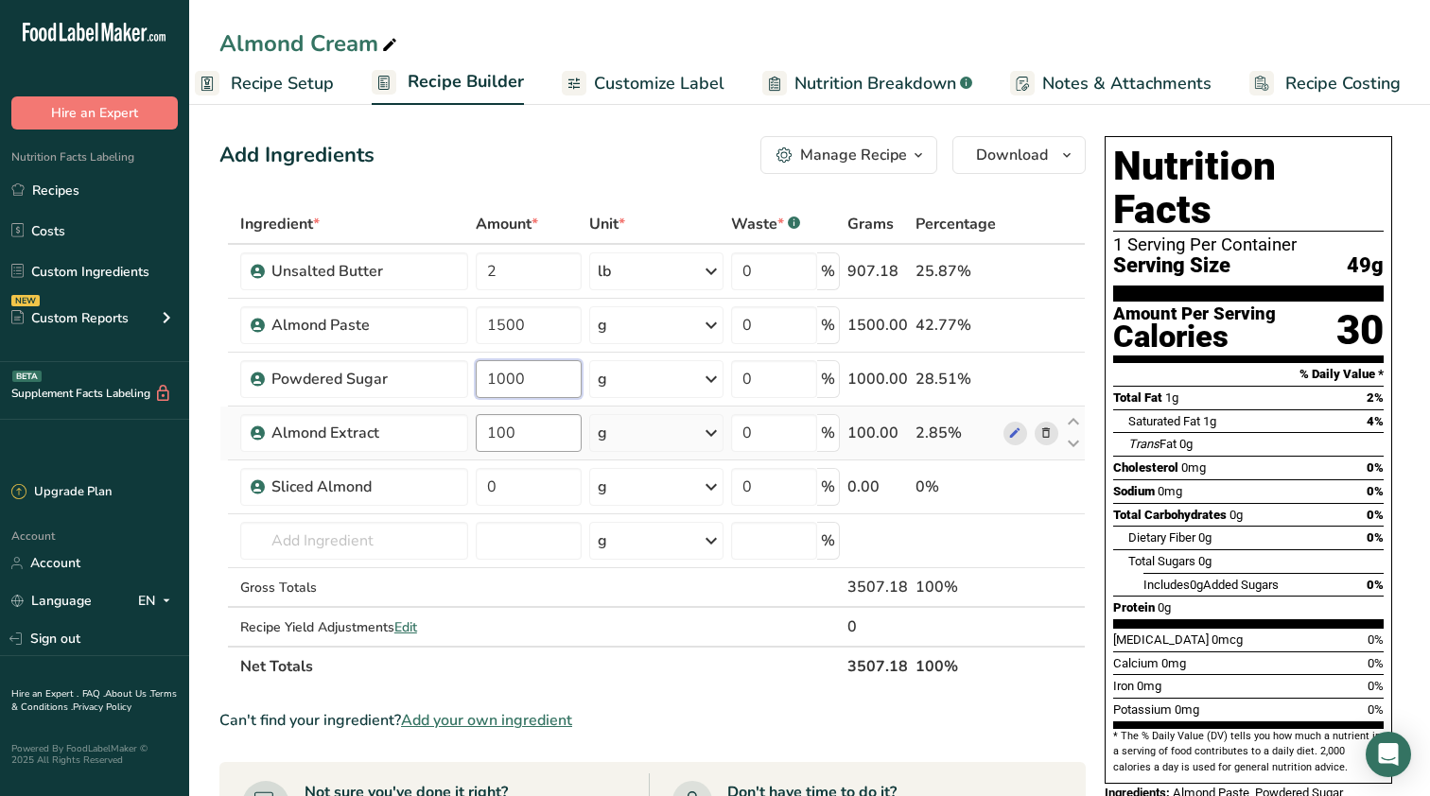
type input "1000"
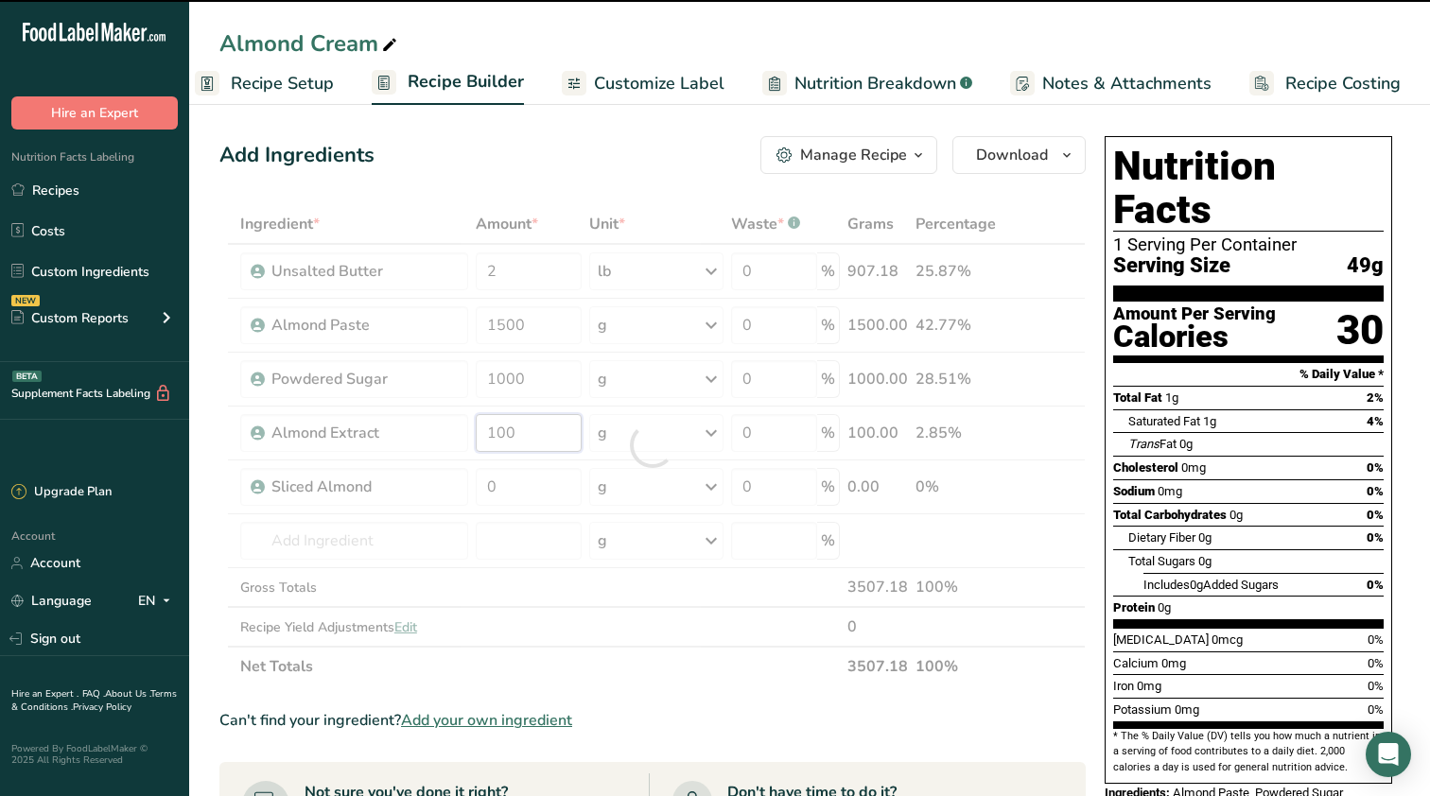
drag, startPoint x: 536, startPoint y: 437, endPoint x: 440, endPoint y: 439, distance: 96.5
click at [440, 439] on div "Ingredient * Amount * Unit * Waste * .a-a{fill:#347362;}.b-a{fill:#fff;} Grams …" at bounding box center [652, 445] width 866 height 482
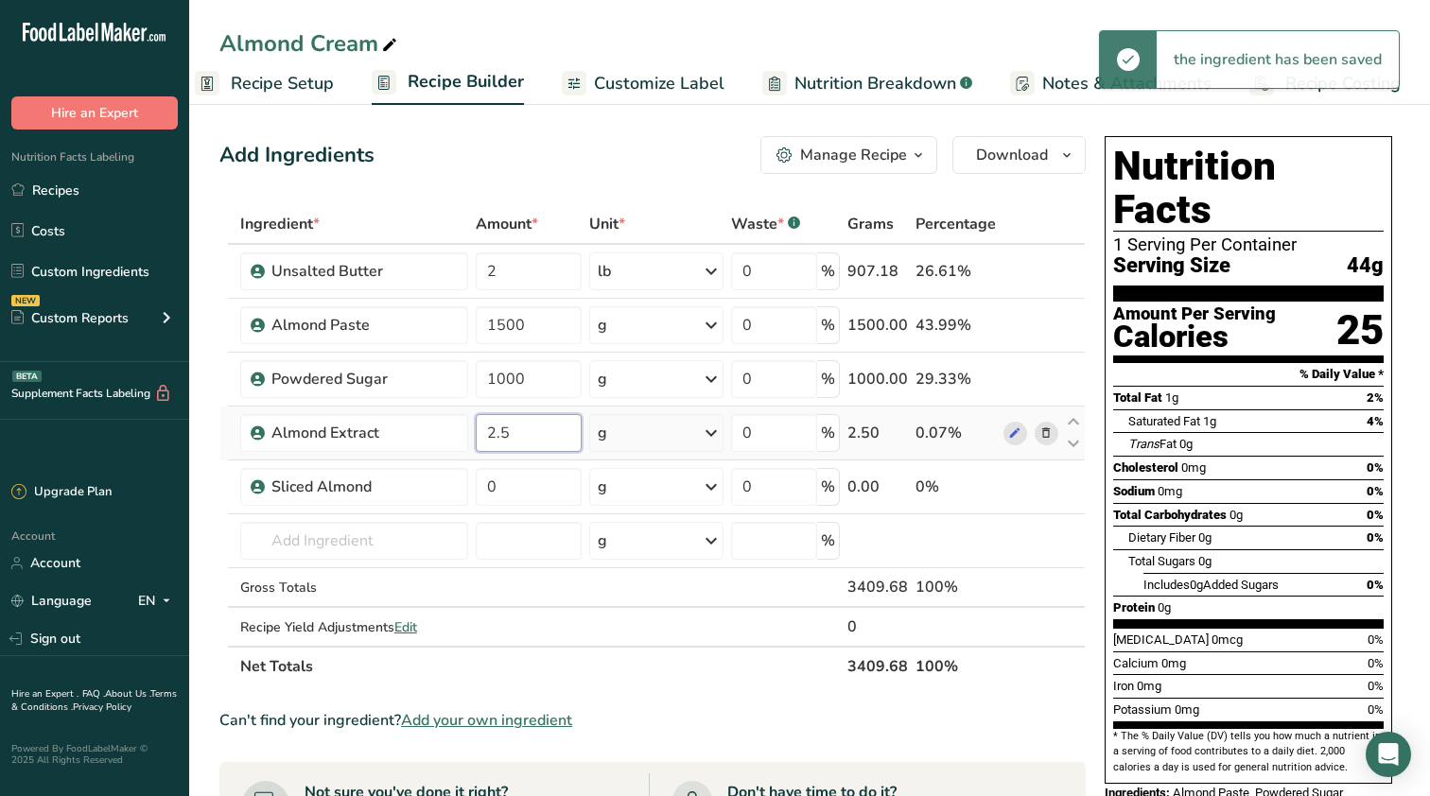
type input "2.5"
click at [669, 435] on div "Ingredient * Amount * Unit * Waste * .a-a{fill:#347362;}.b-a{fill:#fff;} Grams …" at bounding box center [652, 445] width 866 height 482
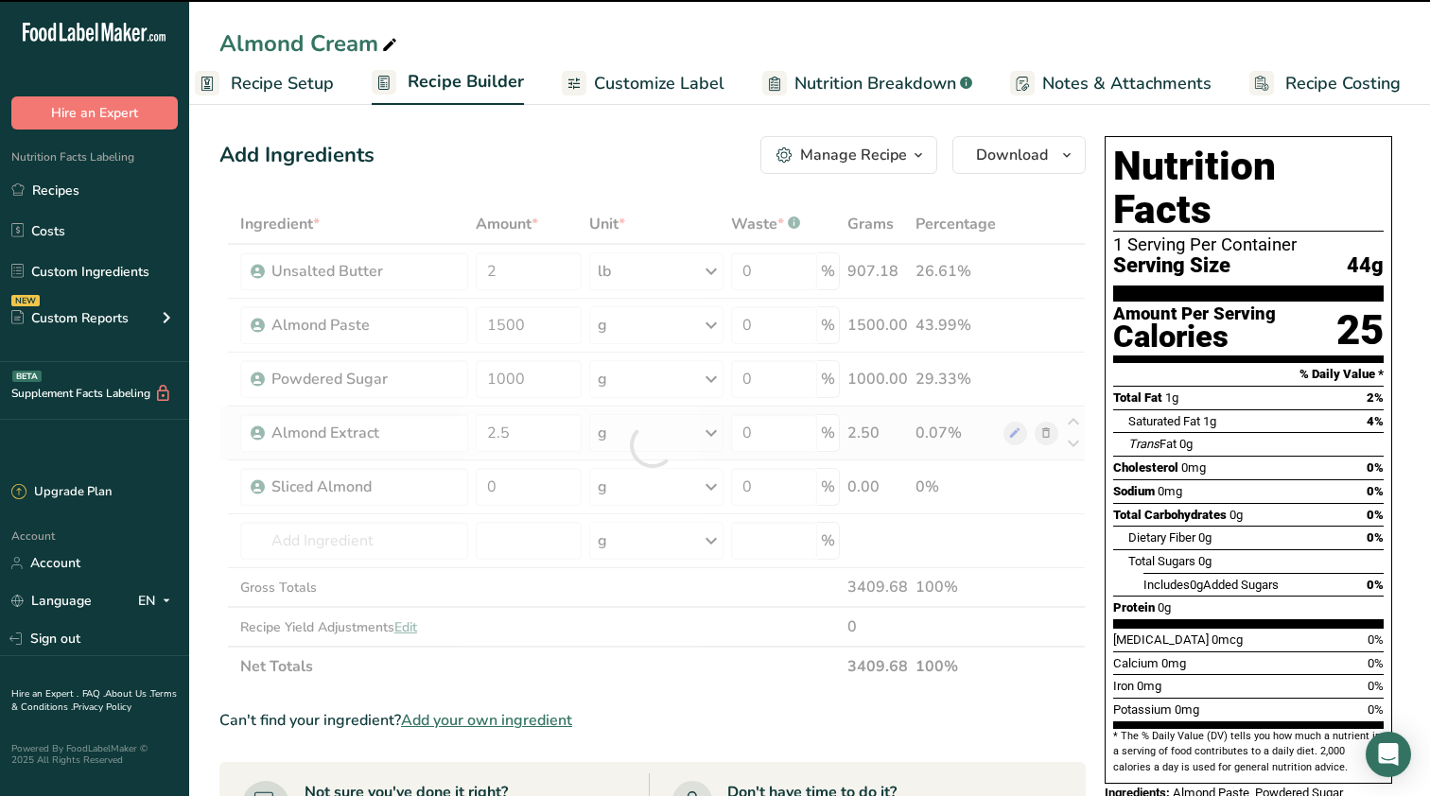
click at [652, 445] on div at bounding box center [652, 445] width 0 height 0
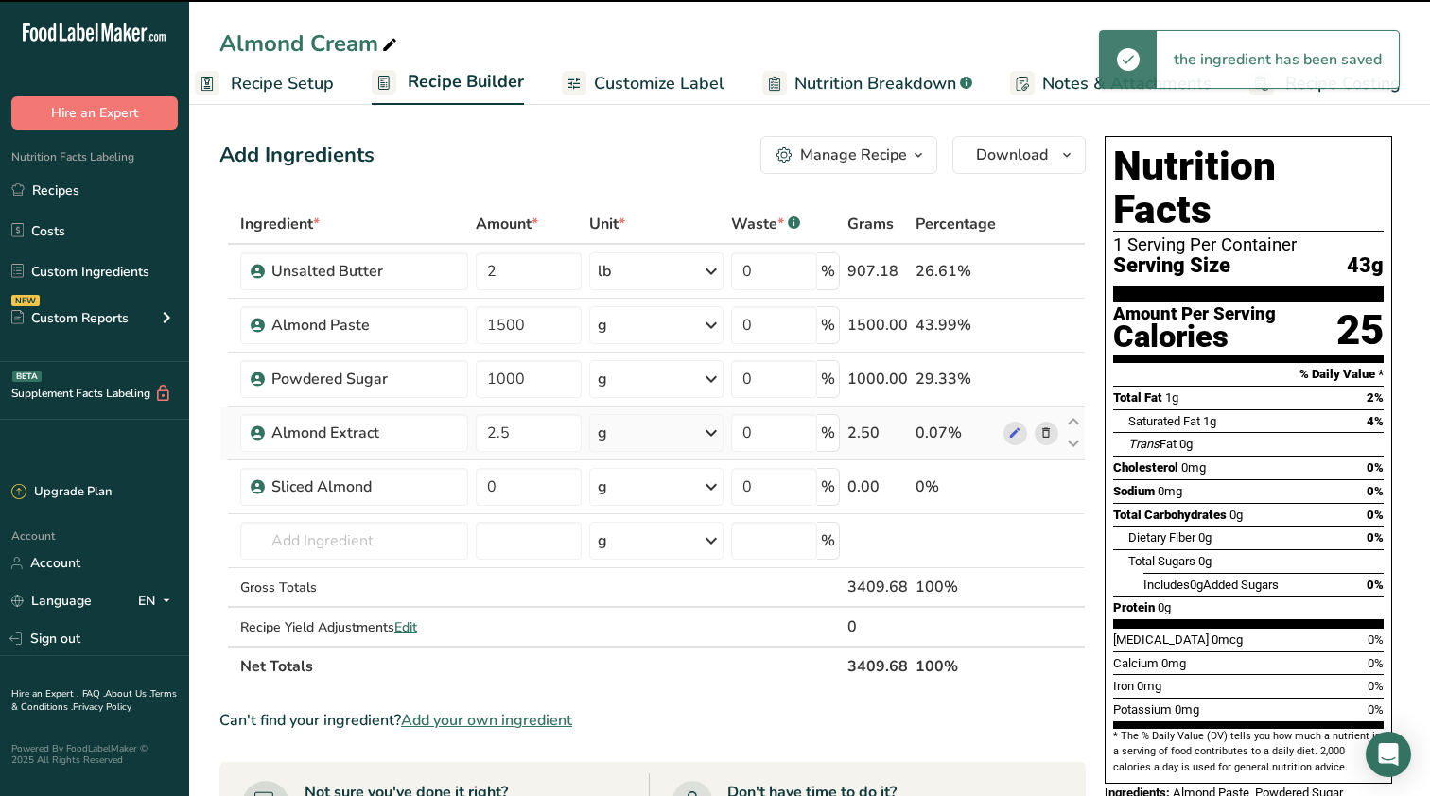
click at [669, 435] on div "g" at bounding box center [656, 433] width 134 height 38
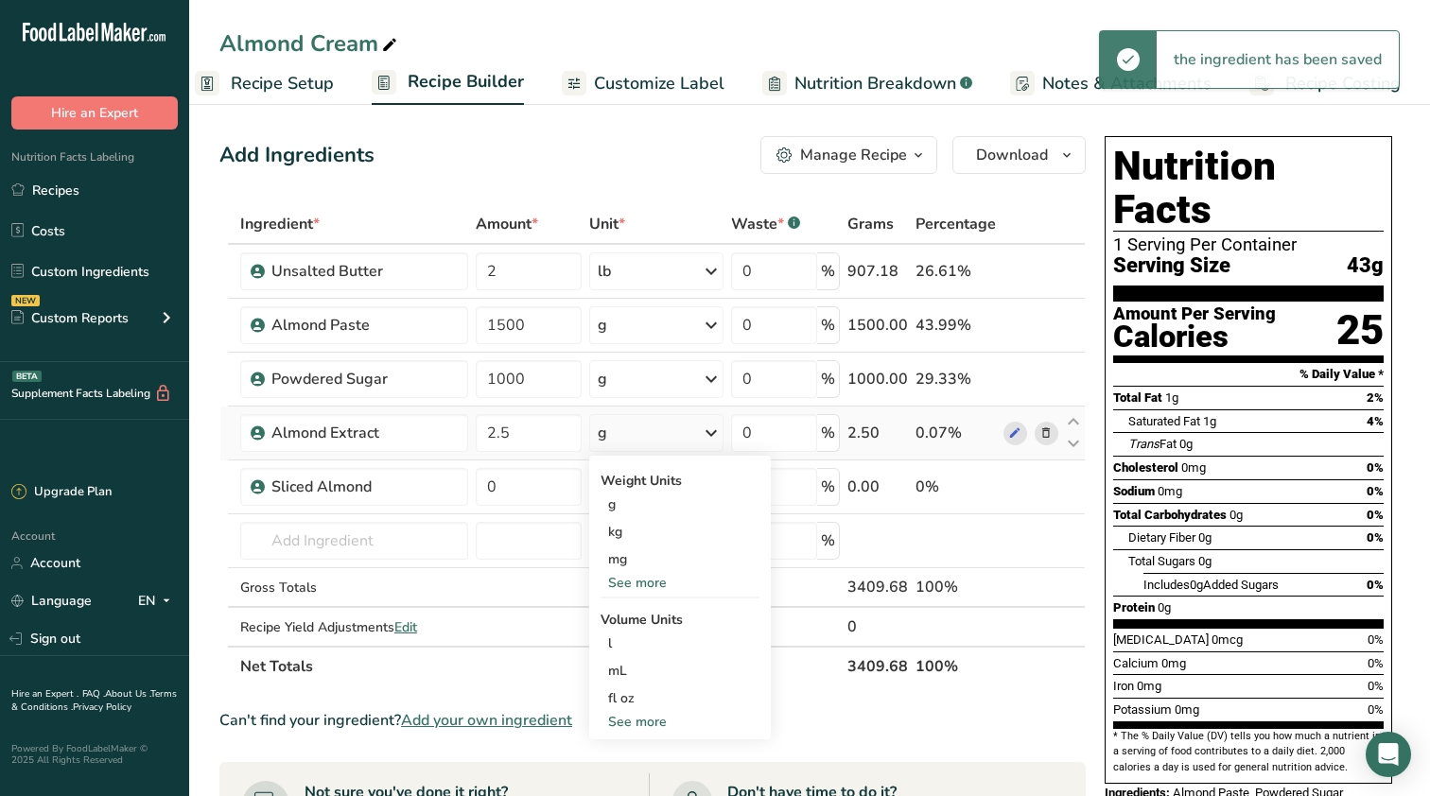
click at [649, 731] on div "See more" at bounding box center [679, 722] width 159 height 20
select select "22"
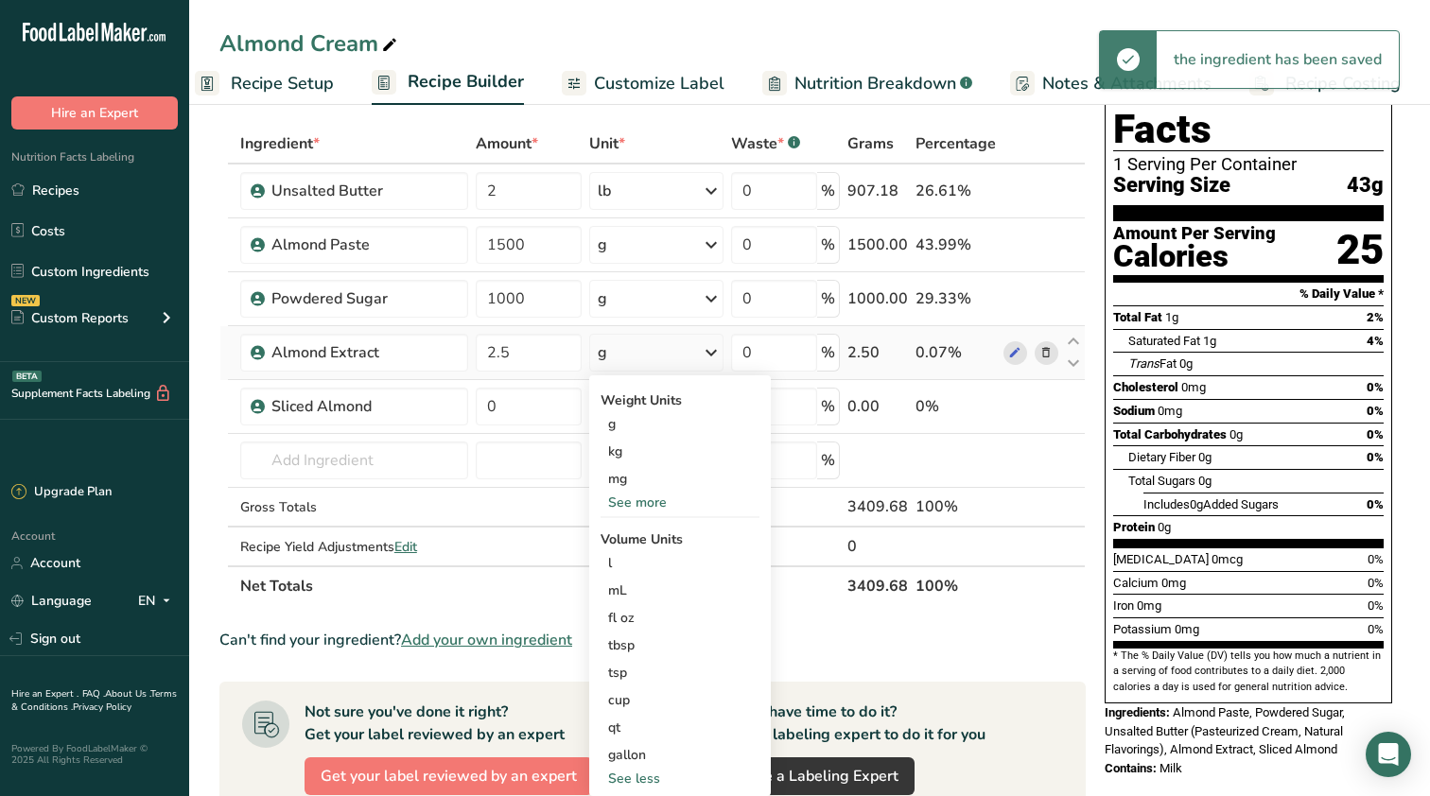
scroll to position [83, 0]
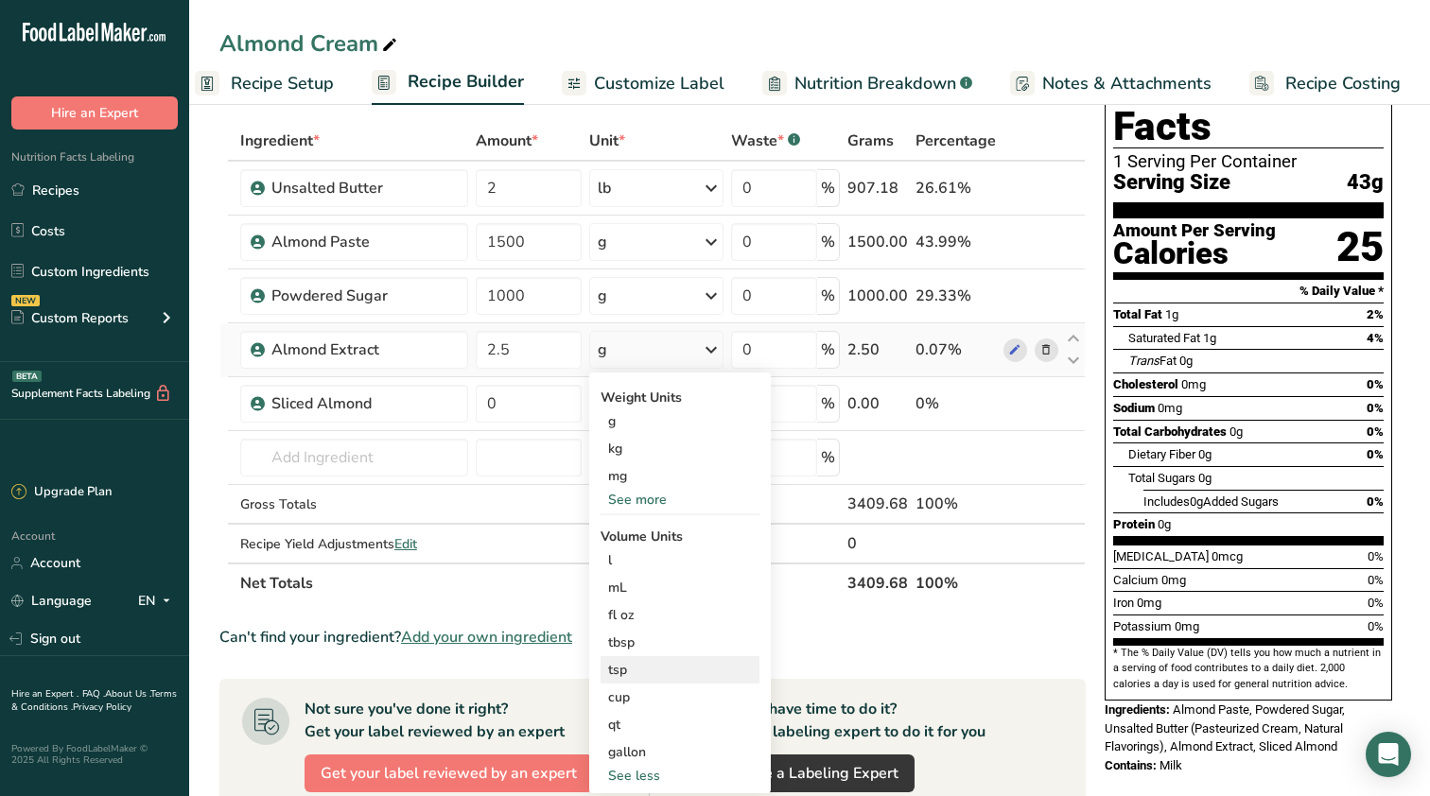
click at [641, 677] on div "tsp" at bounding box center [680, 670] width 144 height 20
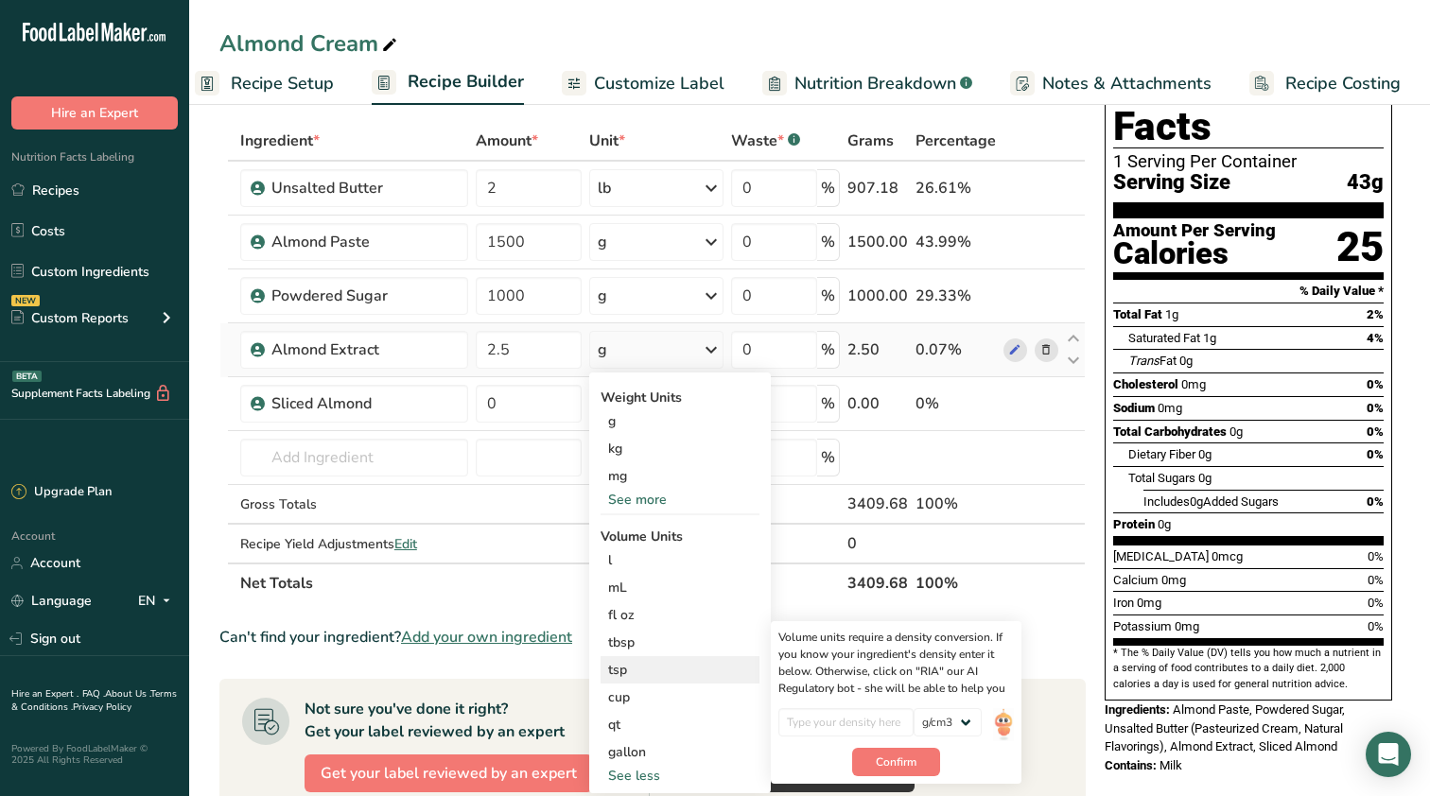
click at [647, 670] on div "tsp" at bounding box center [680, 670] width 144 height 20
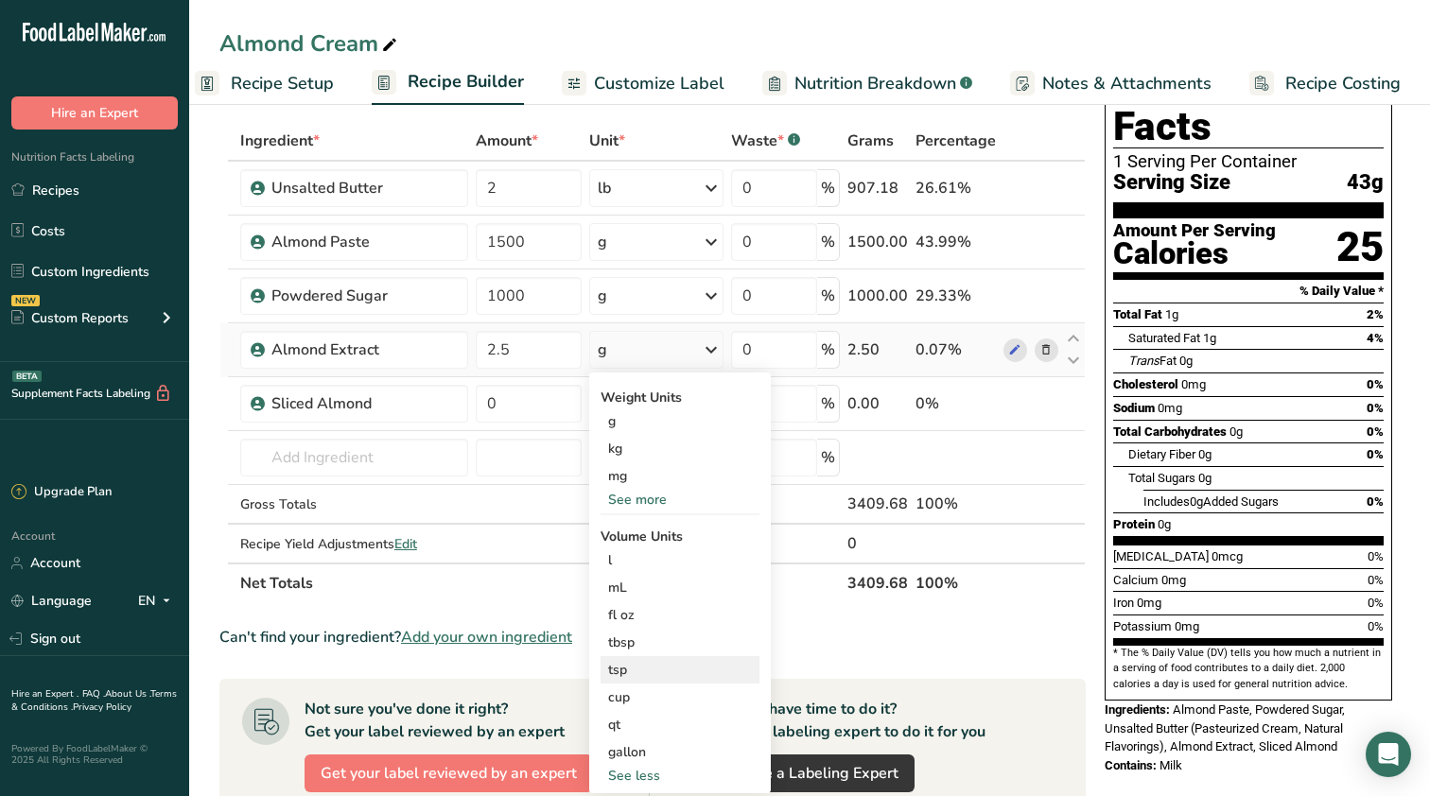
click at [627, 670] on div "tsp" at bounding box center [680, 670] width 144 height 20
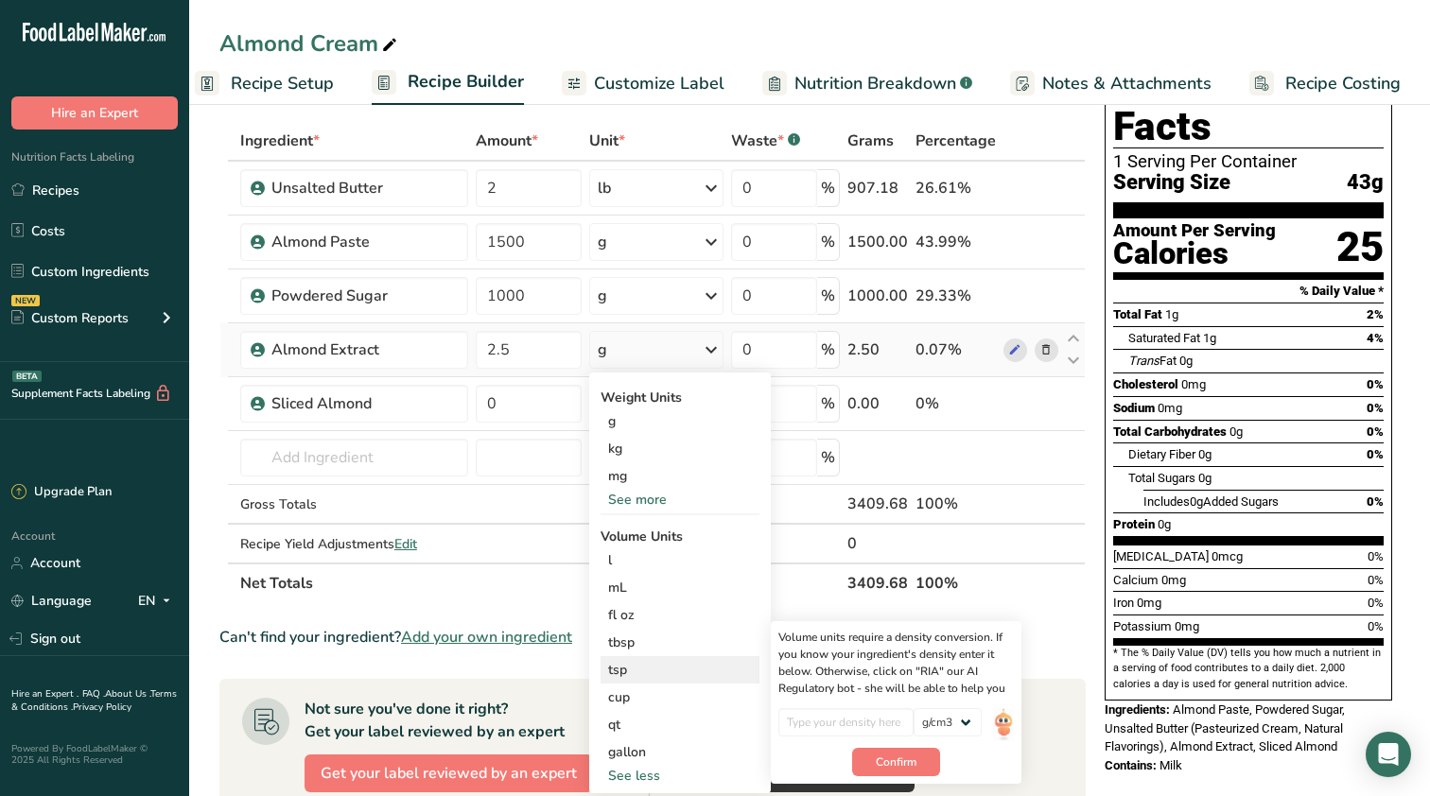
click at [627, 670] on div "tsp" at bounding box center [680, 670] width 144 height 20
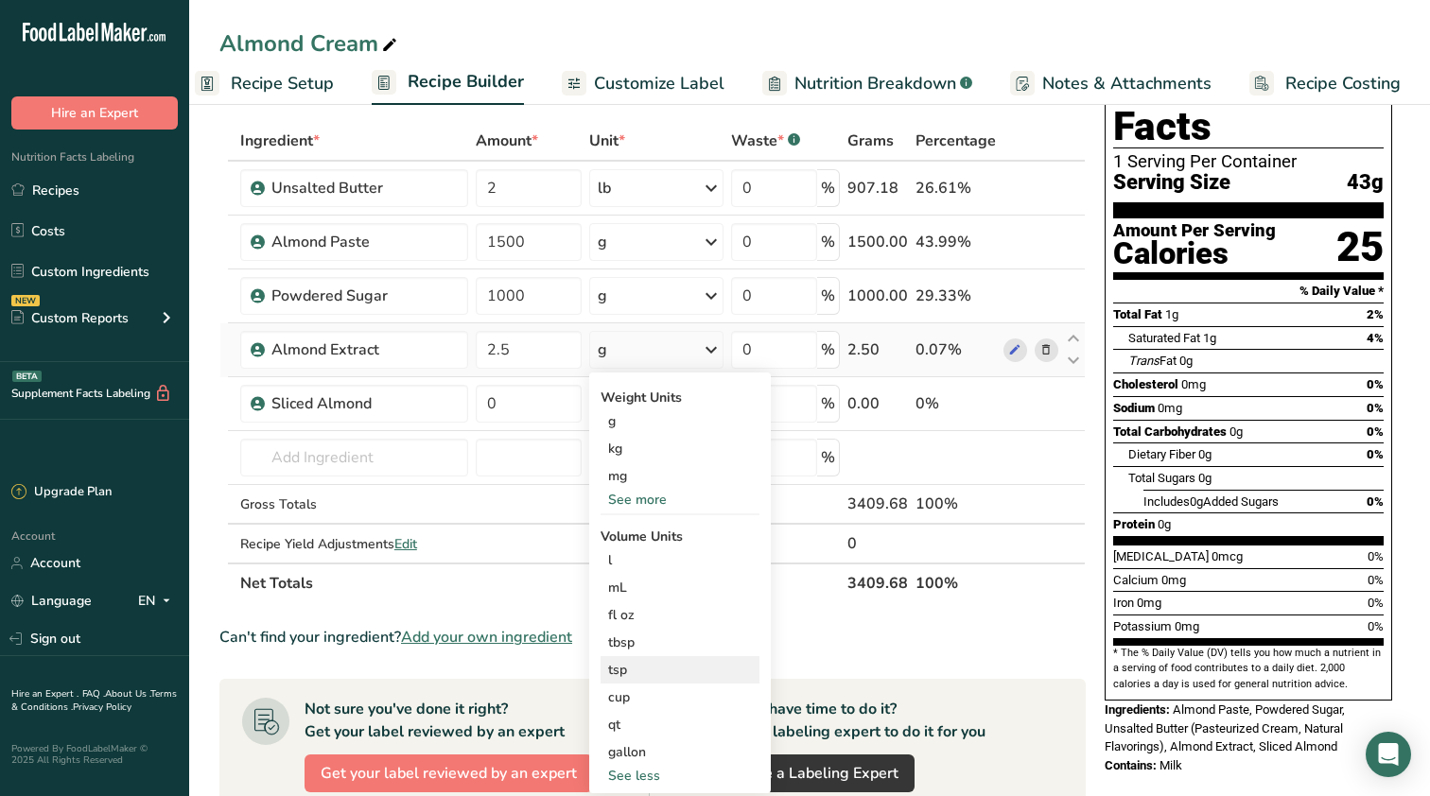
click at [627, 670] on div "tsp" at bounding box center [680, 670] width 144 height 20
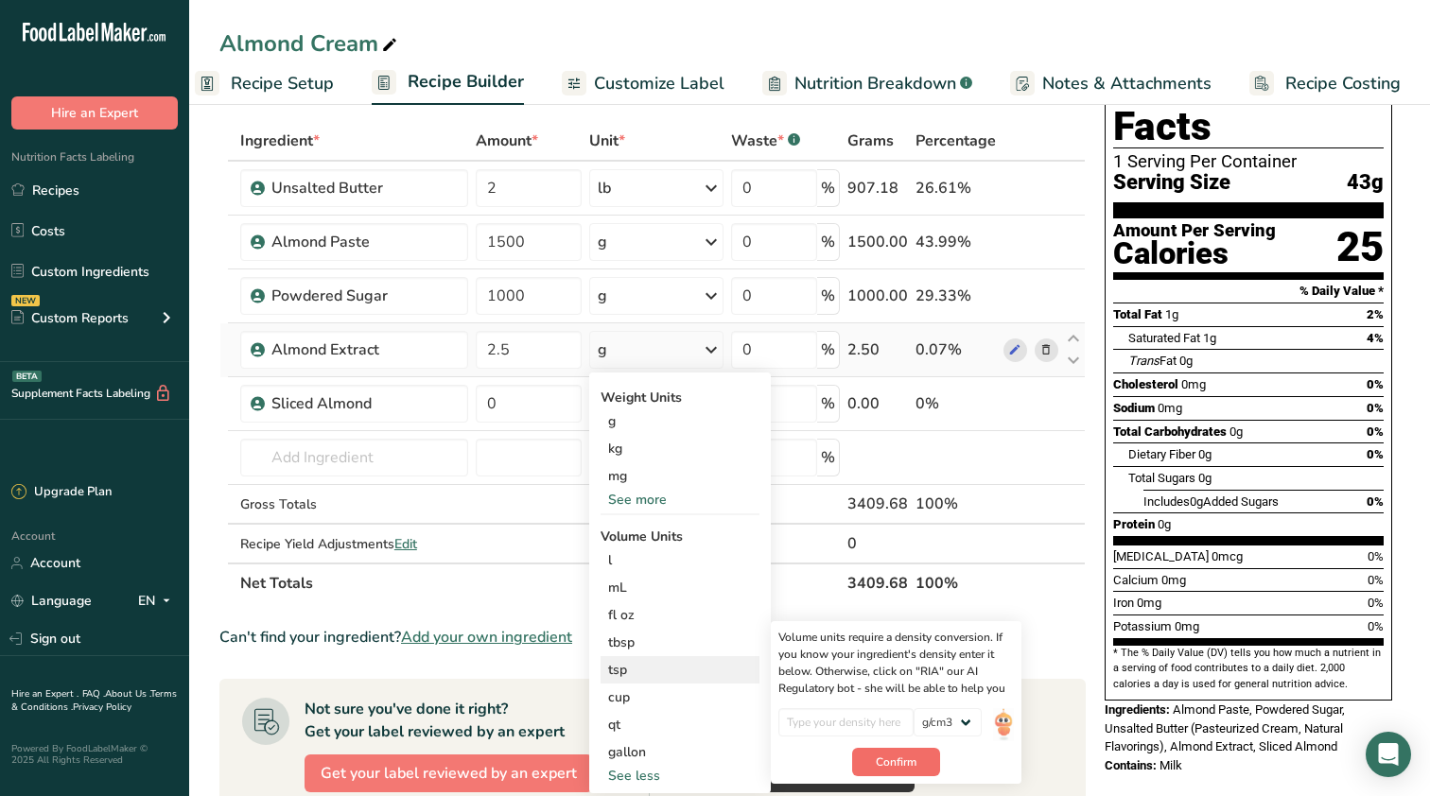
click at [897, 763] on span "Confirm" at bounding box center [896, 762] width 41 height 17
click at [886, 725] on input "number" at bounding box center [845, 722] width 135 height 28
click at [993, 724] on div "Density is required lb/ft3 g/cm3" at bounding box center [895, 732] width 235 height 49
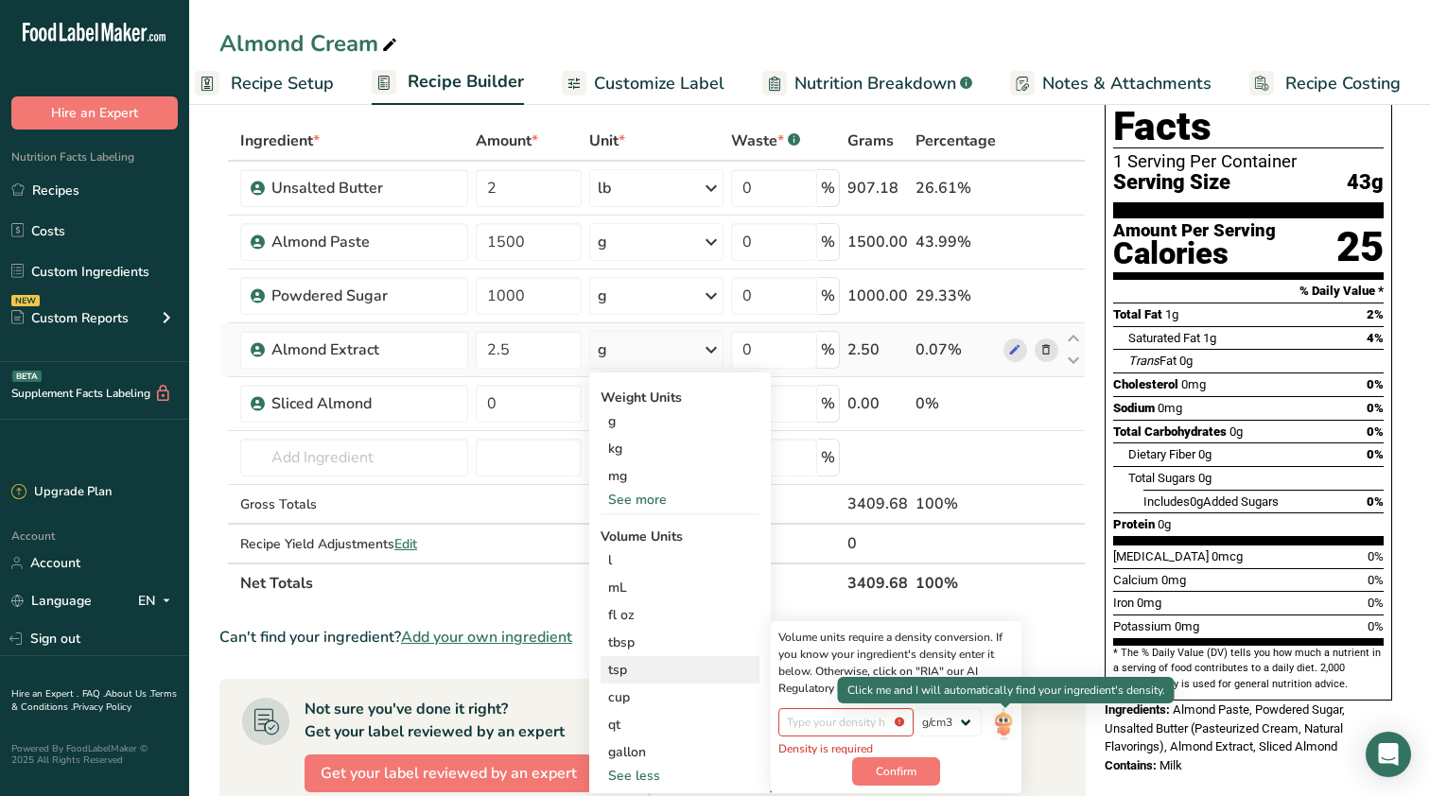
click at [1002, 725] on img at bounding box center [1003, 724] width 21 height 33
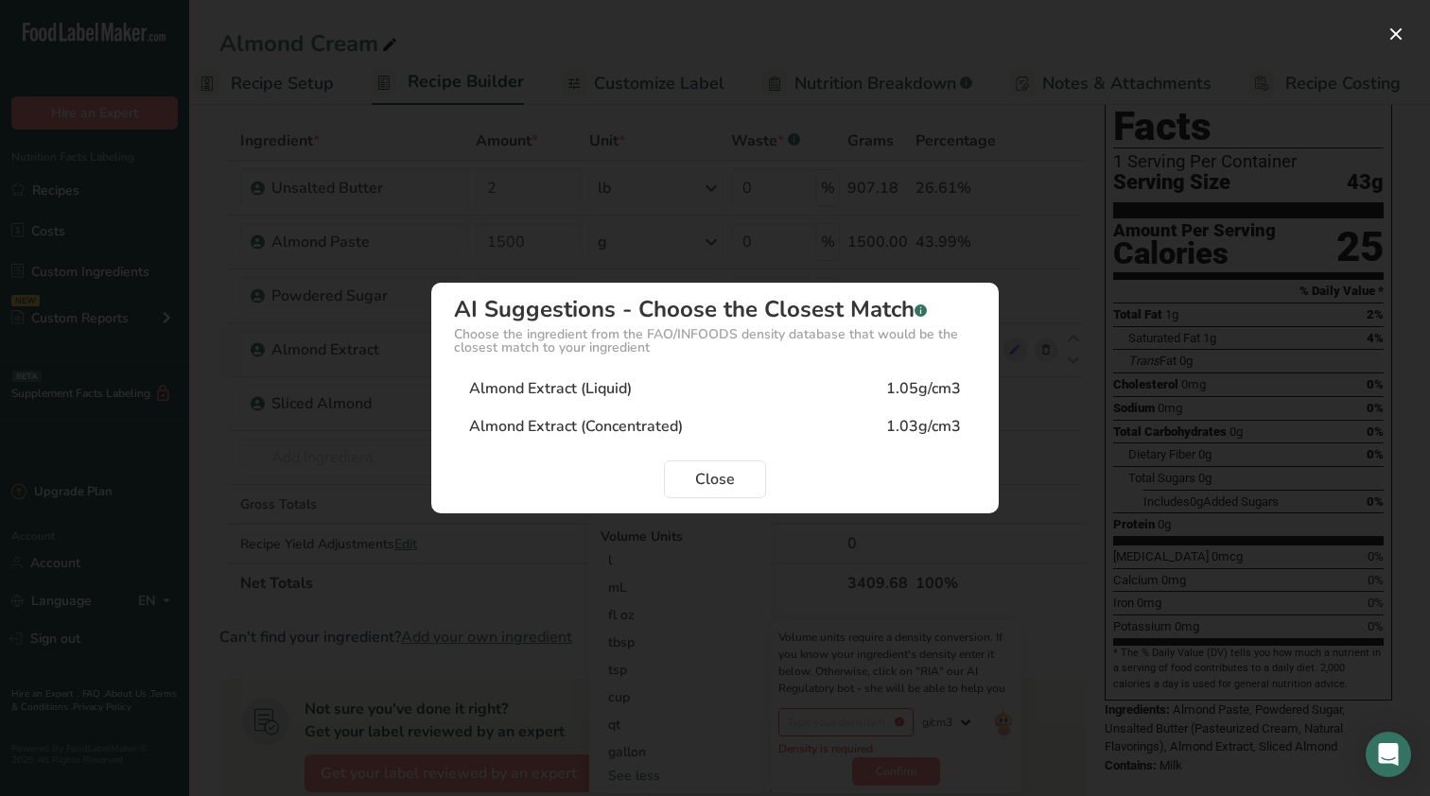
click at [717, 387] on div "Almond Extract (Liquid) 1.05g/cm3" at bounding box center [715, 389] width 522 height 38
type input "1.05"
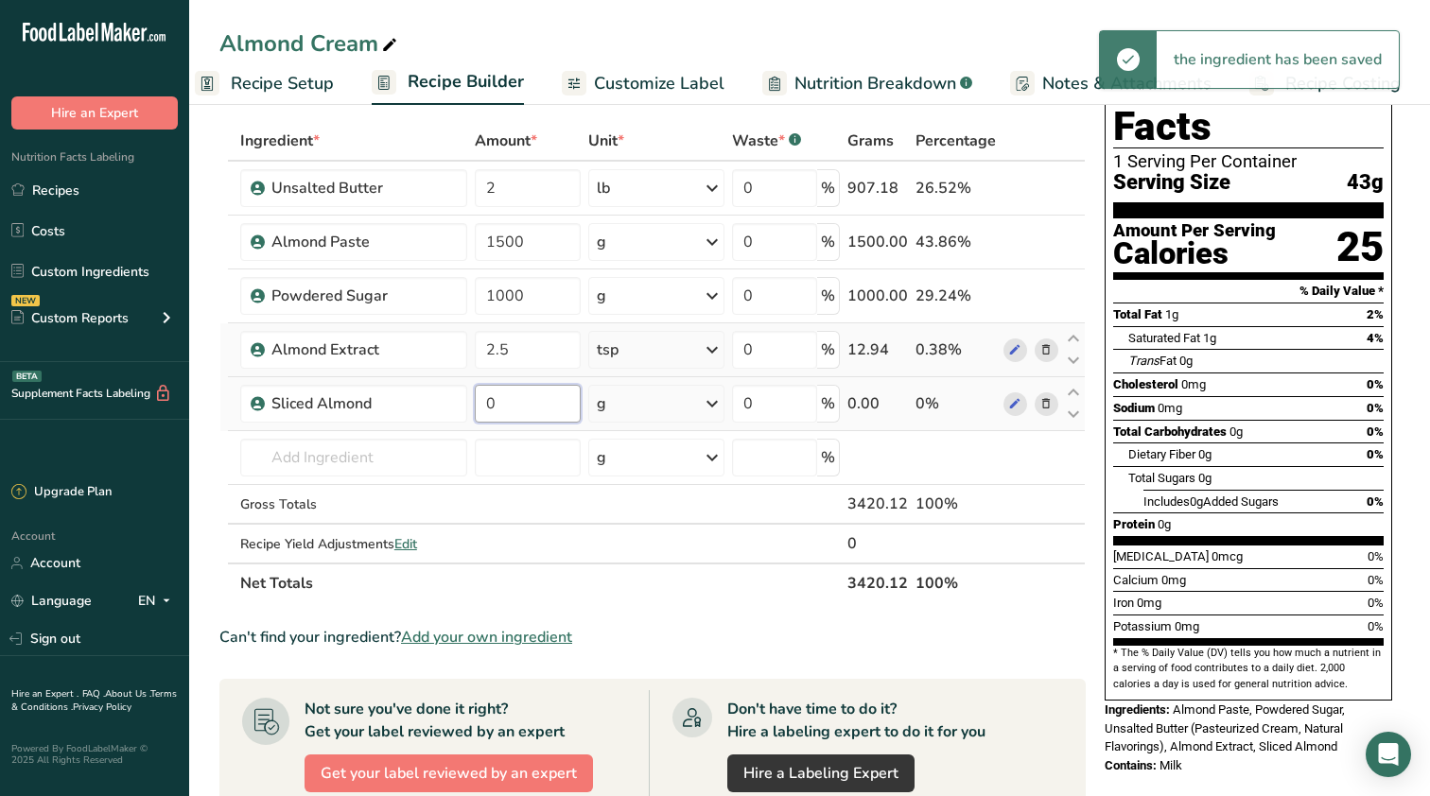
click at [539, 410] on input "0" at bounding box center [528, 404] width 106 height 38
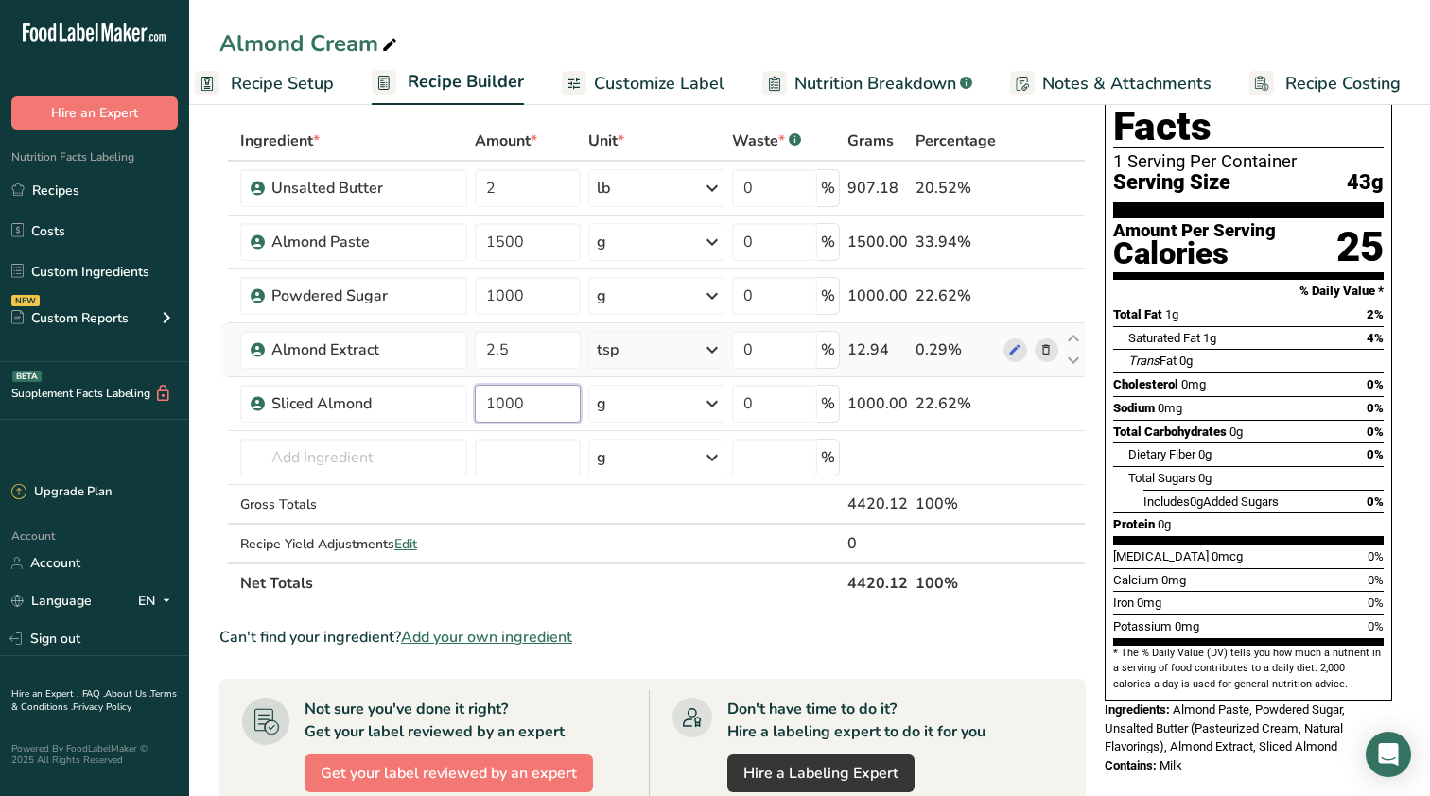
type input "1000"
click at [751, 615] on section "Ingredient * Amount * Unit * Waste * .a-a{fill:#347362;}.b-a{fill:#fff;} Grams …" at bounding box center [652, 666] width 866 height 1090
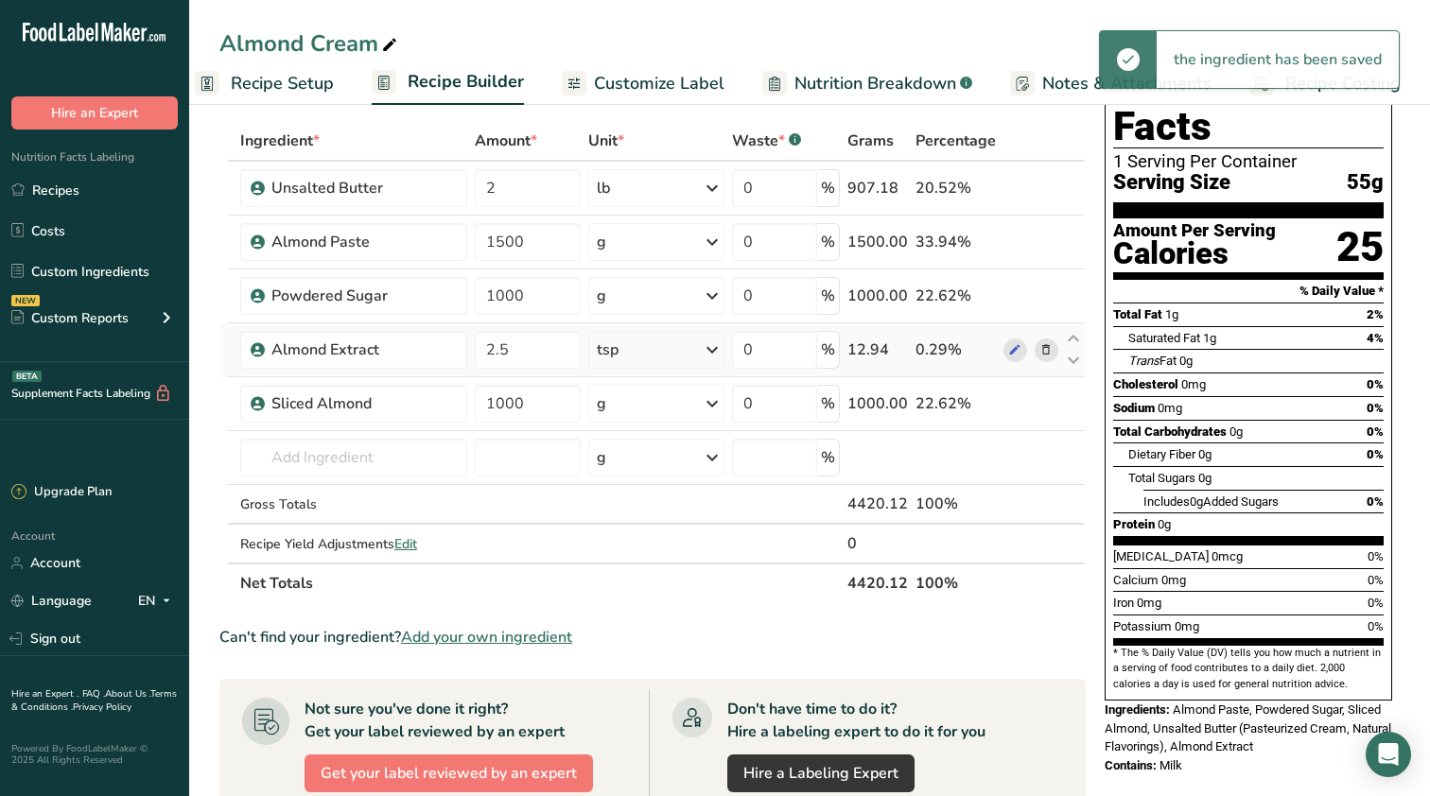
click at [1377, 92] on span "Recipe Costing" at bounding box center [1342, 84] width 115 height 26
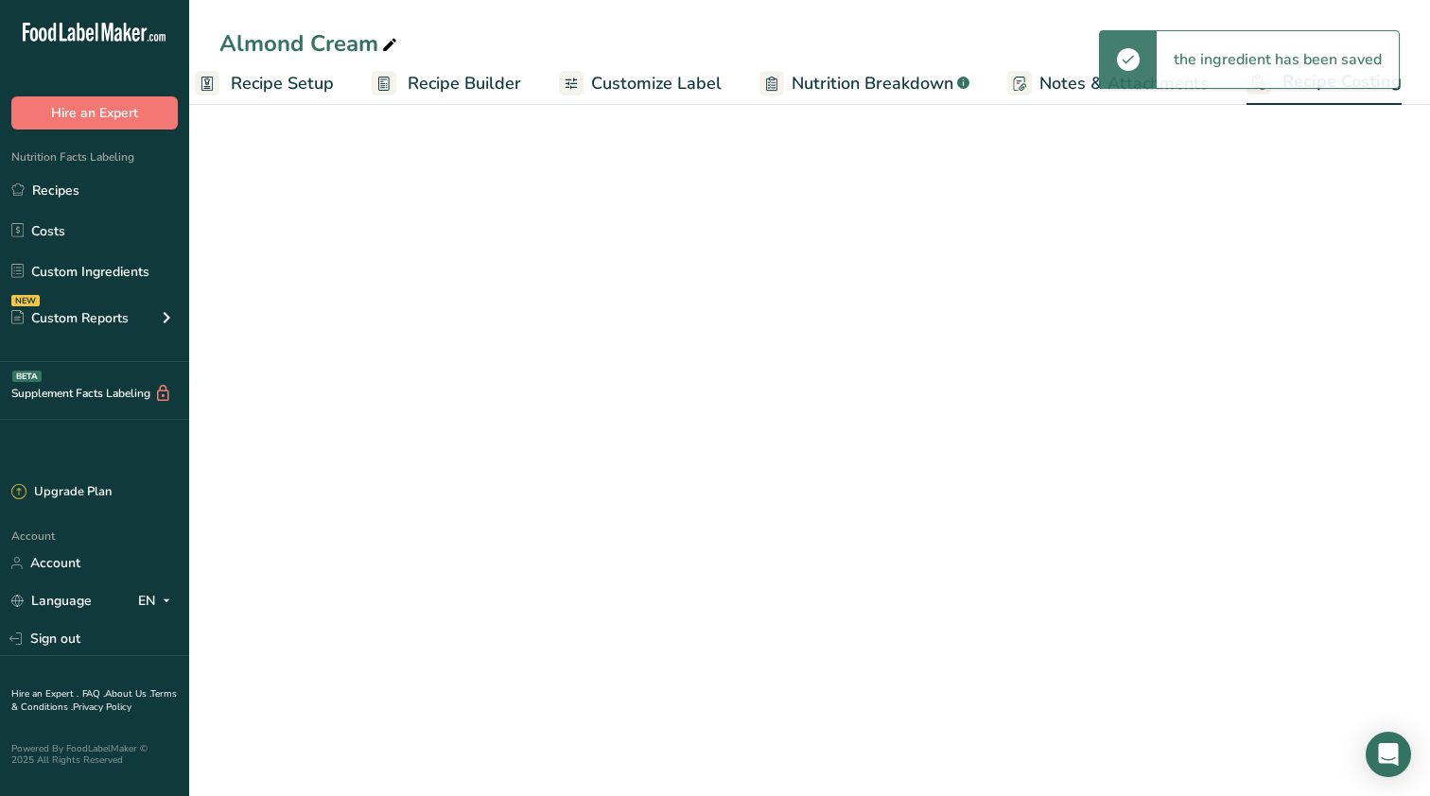
select select "12"
select select "5"
select select "12"
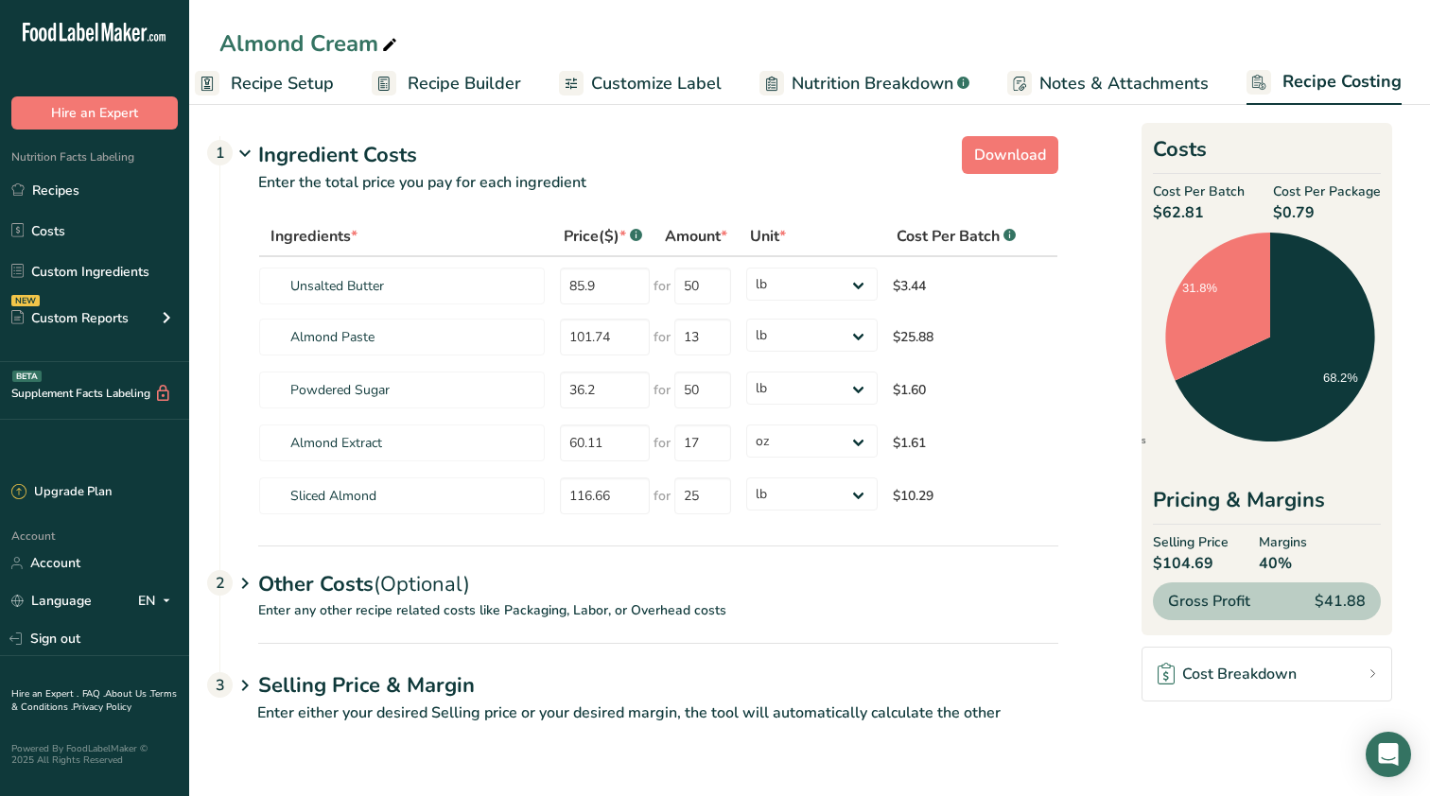
click at [473, 642] on p "Enter any other recipe related costs like Packaging, Labor, or Overhead costs" at bounding box center [639, 621] width 838 height 43
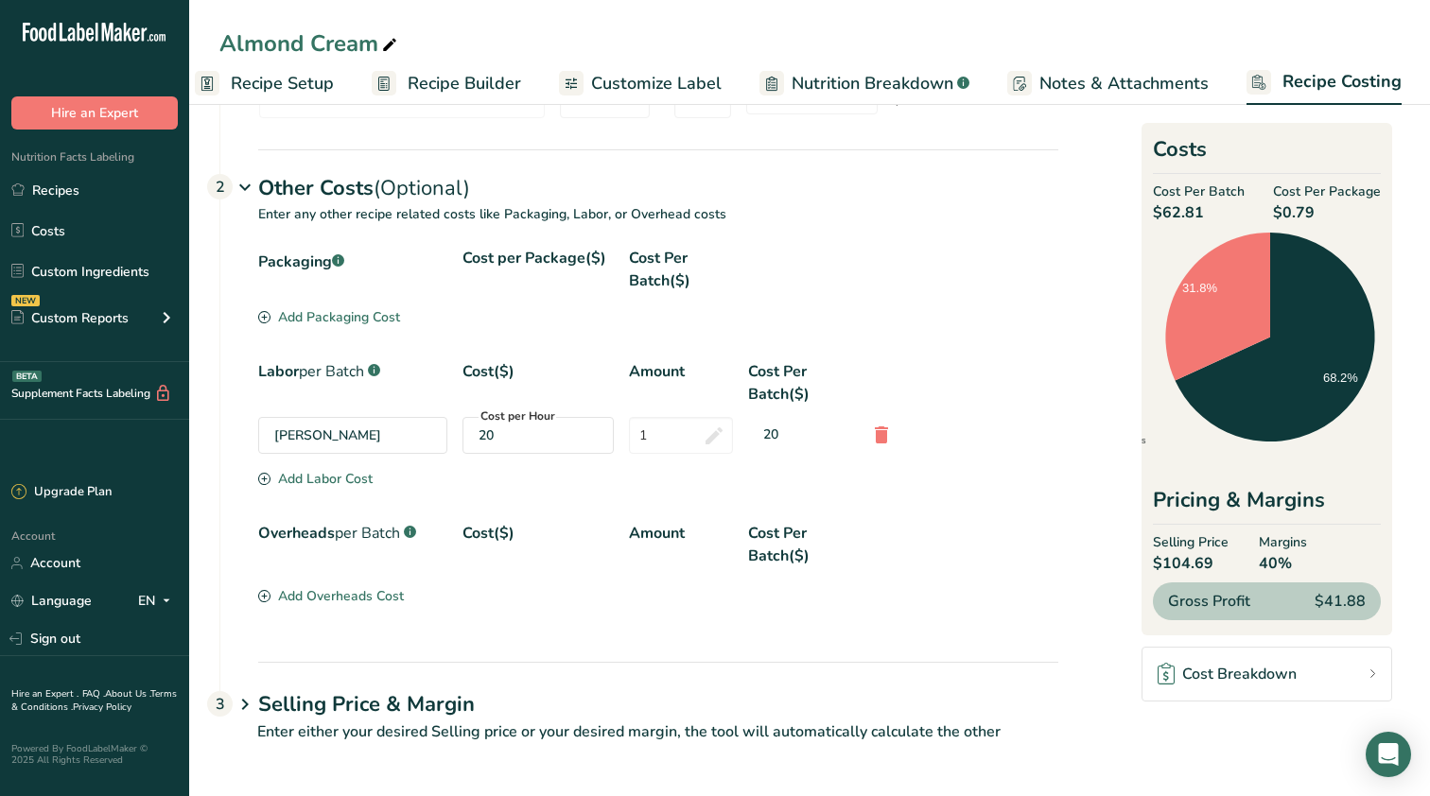
scroll to position [396, 0]
click at [344, 535] on span "per Batch" at bounding box center [367, 533] width 65 height 21
click at [322, 589] on div "Add Overheads Cost" at bounding box center [331, 596] width 146 height 20
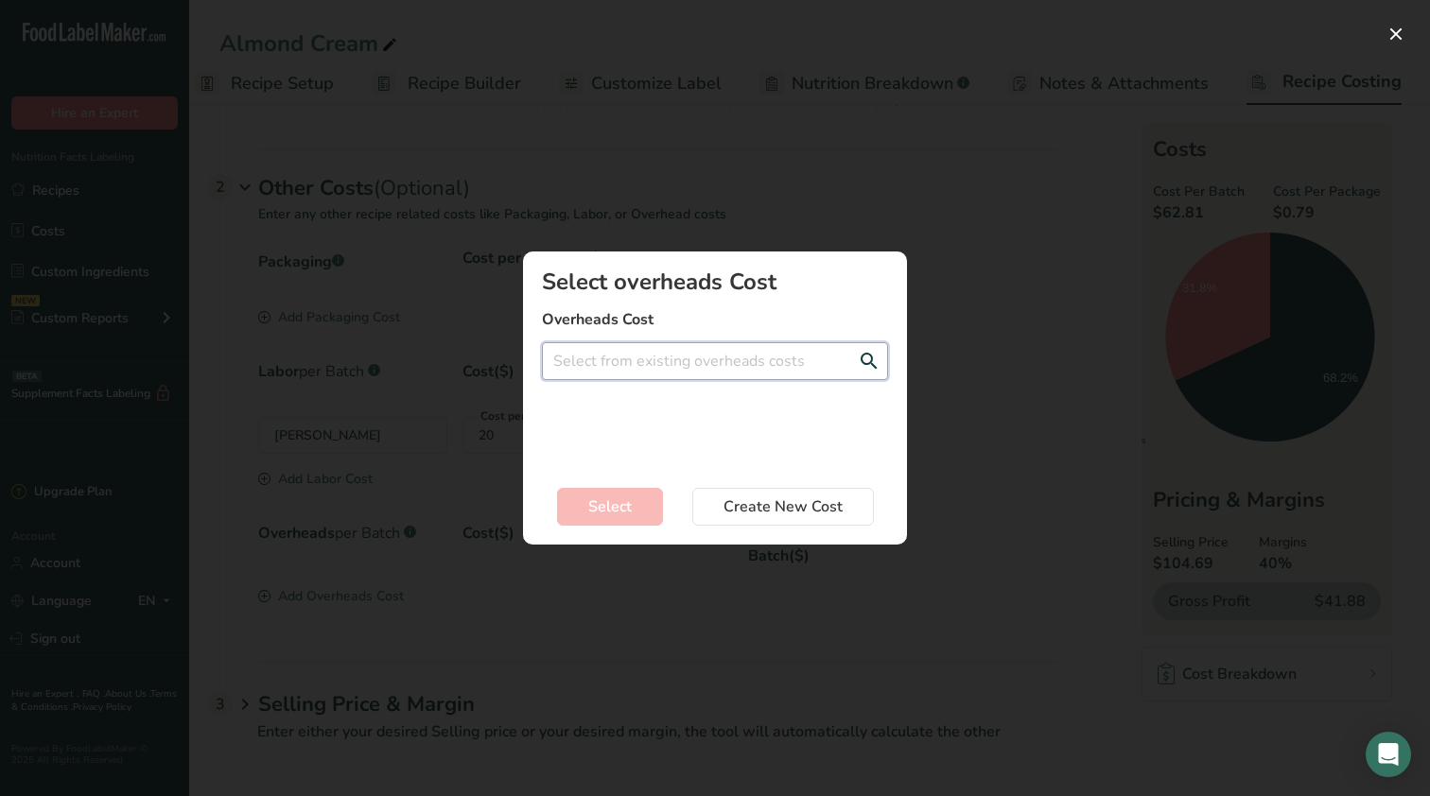
click at [646, 364] on input "Add New Recipe Cost Modal" at bounding box center [715, 361] width 346 height 38
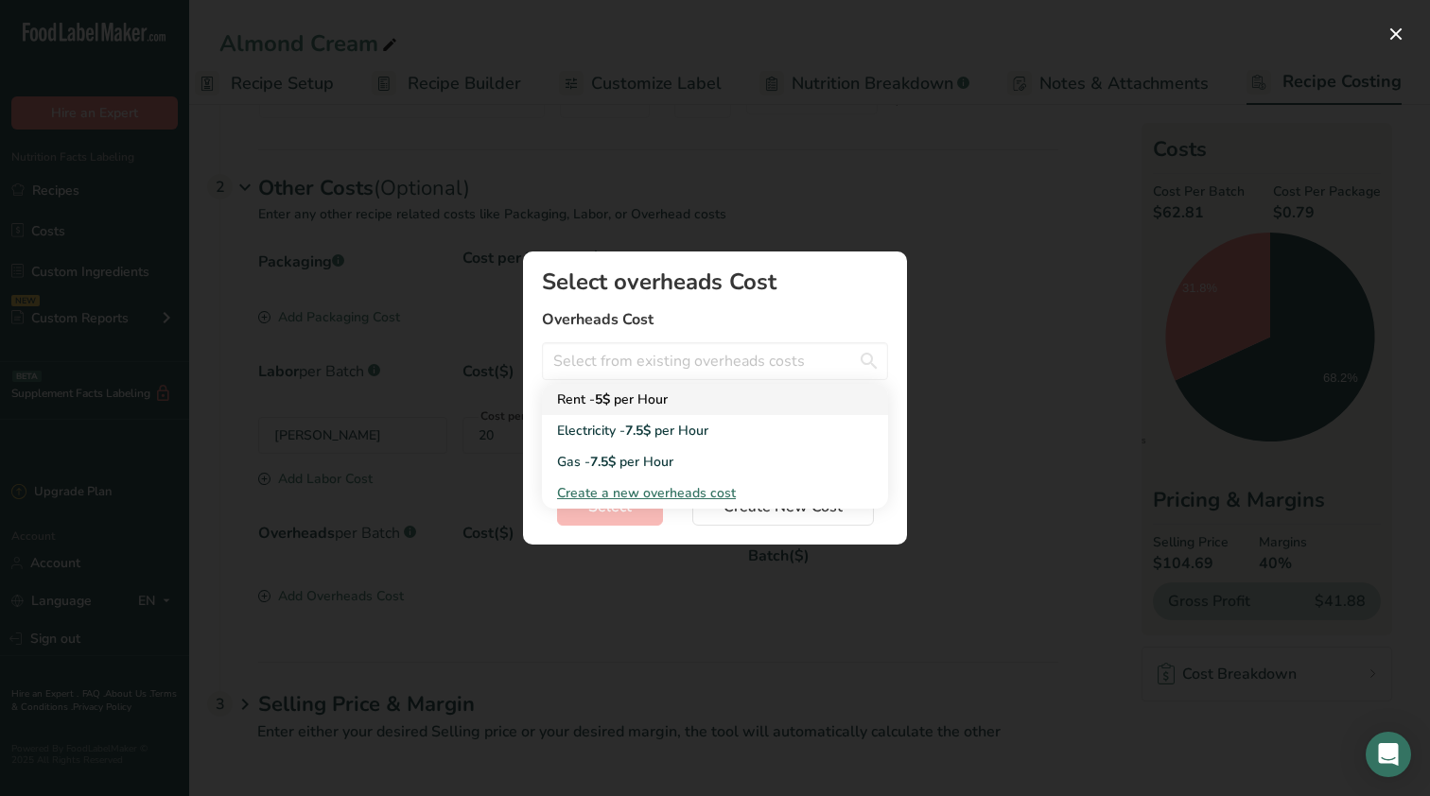
click at [641, 405] on span "per Hour" at bounding box center [641, 400] width 54 height 18
type input "Rent - 5$ per Hour"
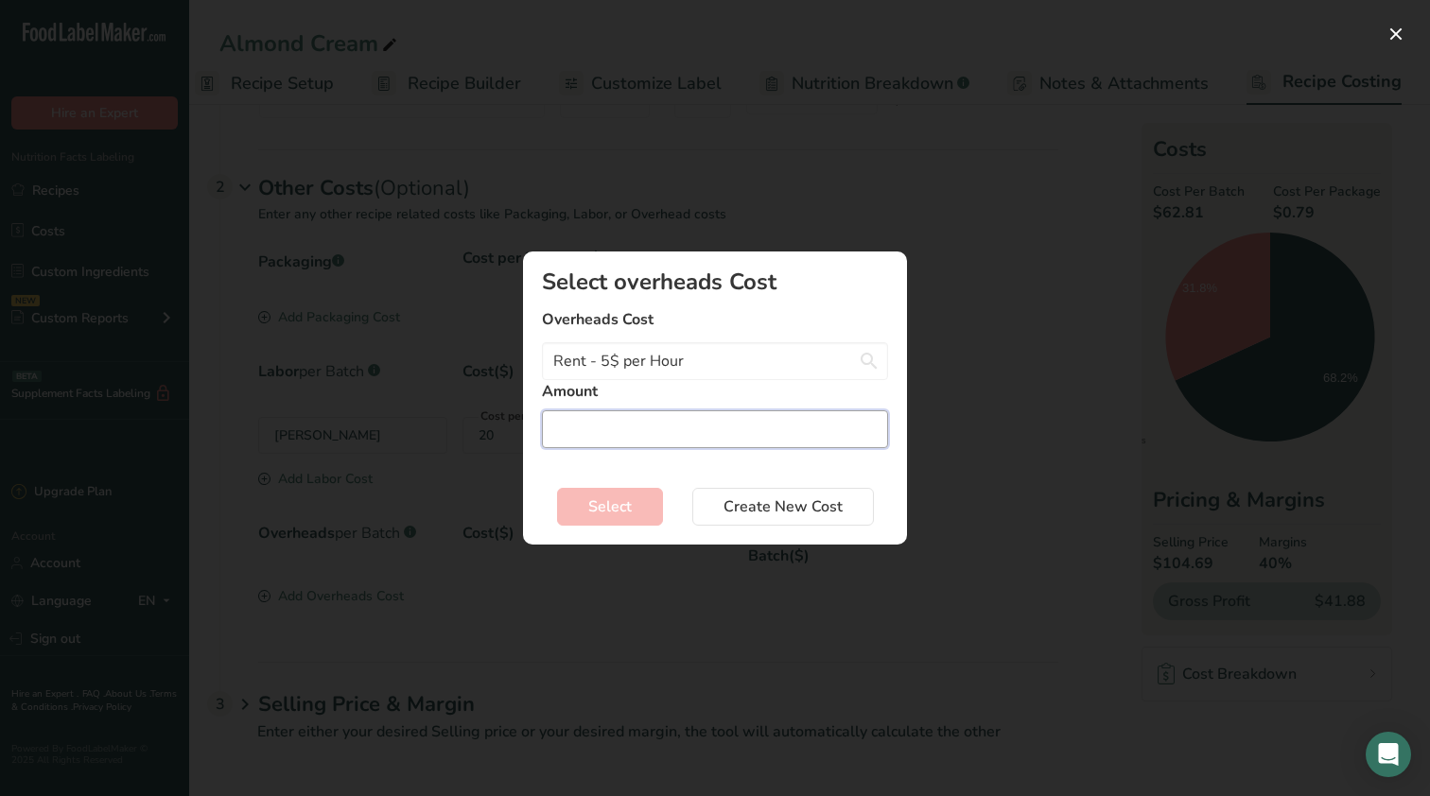
click at [638, 423] on input "Add New Recipe Cost Modal" at bounding box center [715, 429] width 346 height 38
type input "1"
click at [618, 507] on span "Select" at bounding box center [609, 507] width 43 height 23
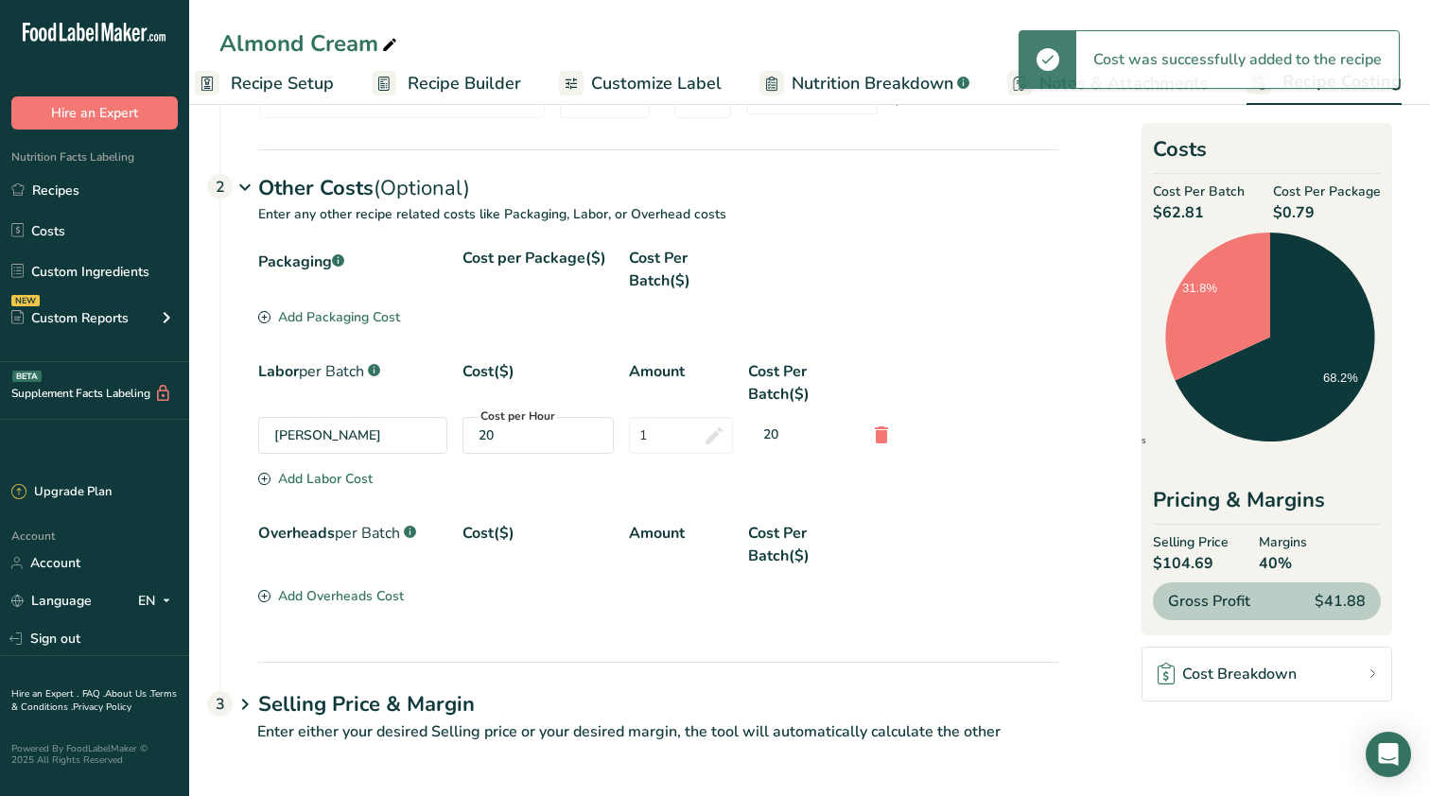
click at [375, 593] on div "Add Overheads Cost" at bounding box center [331, 596] width 146 height 20
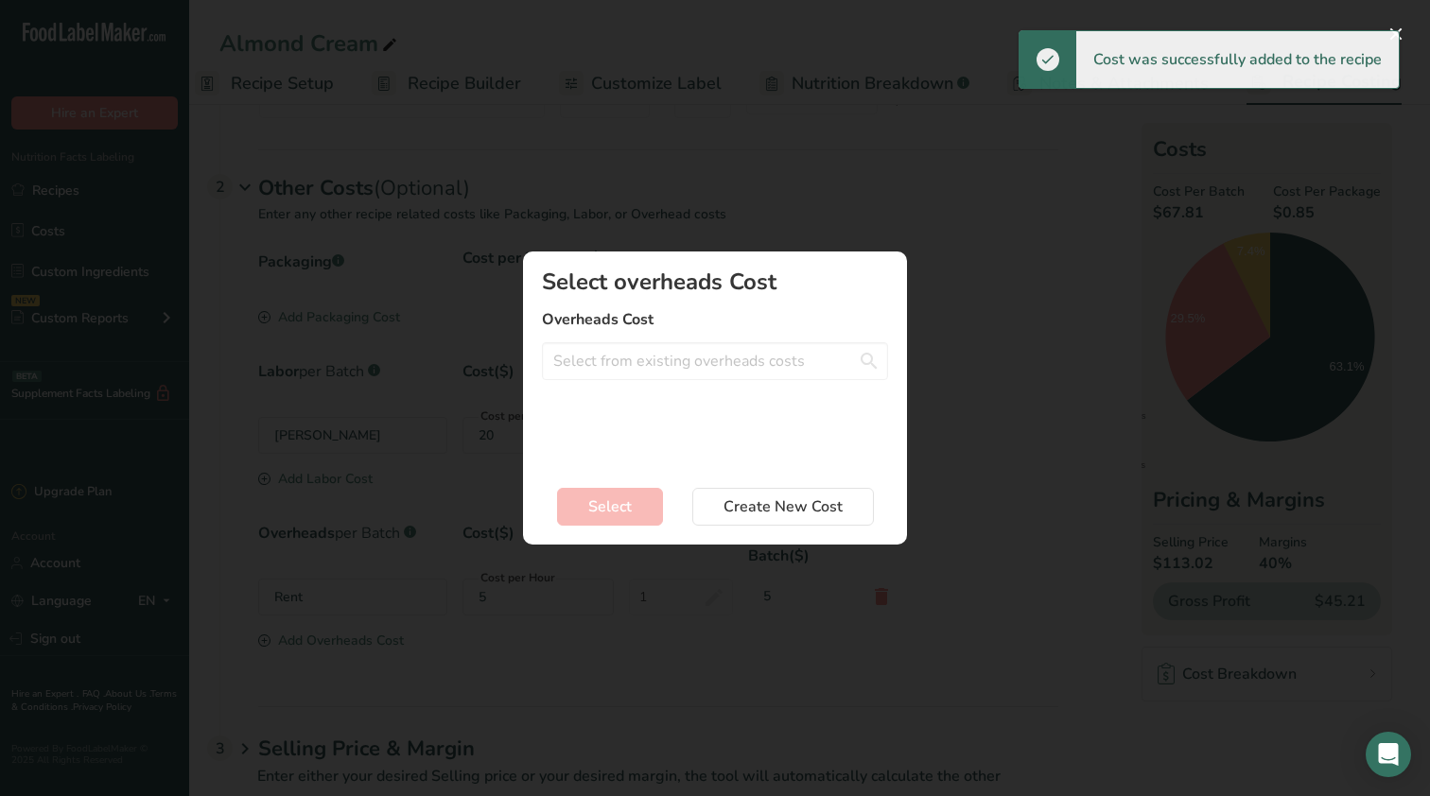
click at [701, 388] on div "Select overheads Cost Overheads Cost Electricity - 7.5$ per Hour Gas - 7.5$ per…" at bounding box center [715, 367] width 346 height 195
click at [697, 364] on input "Add New Recipe Cost Modal" at bounding box center [715, 361] width 346 height 38
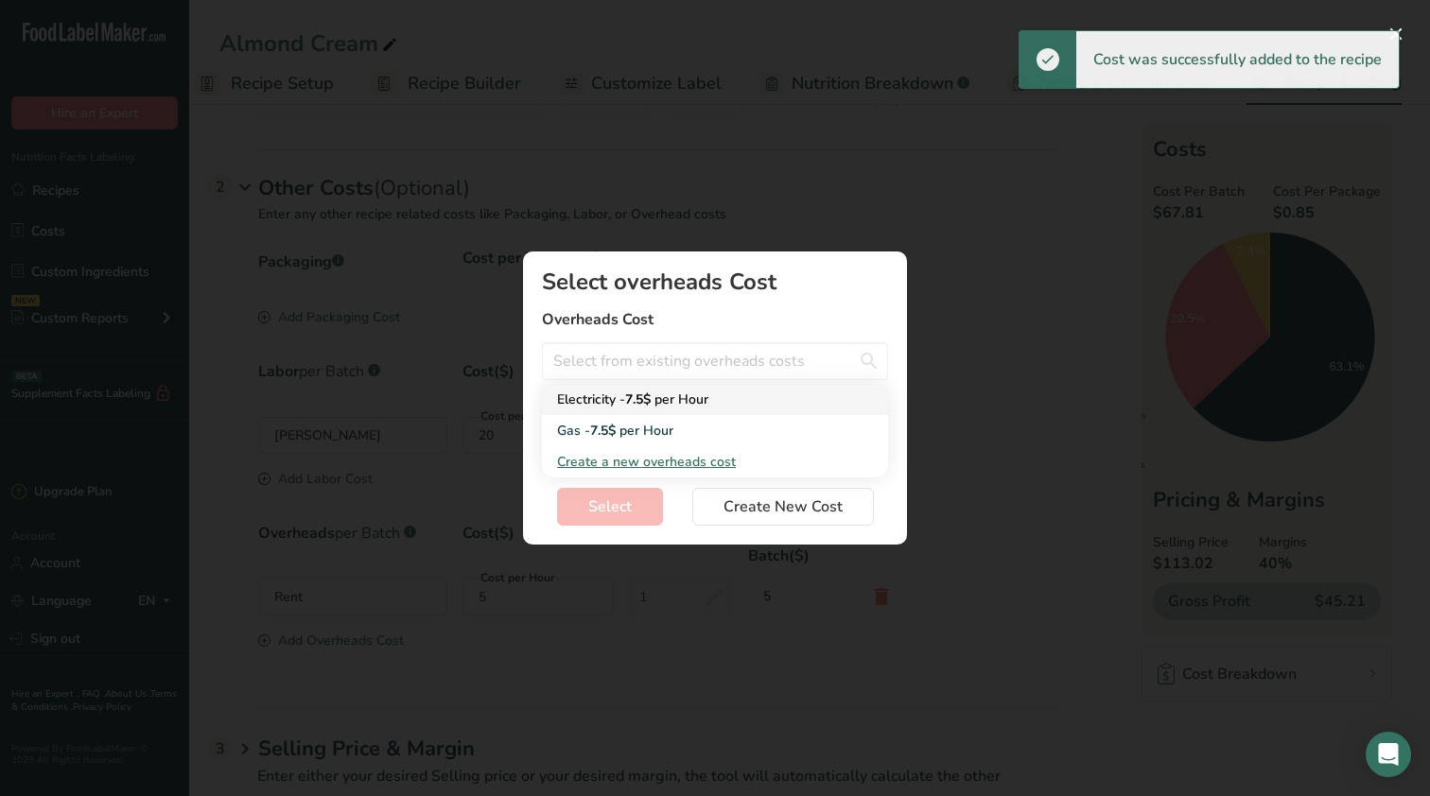
click at [688, 400] on span "per Hour" at bounding box center [681, 400] width 54 height 18
type input "Electricity - 7.5$ per Hour"
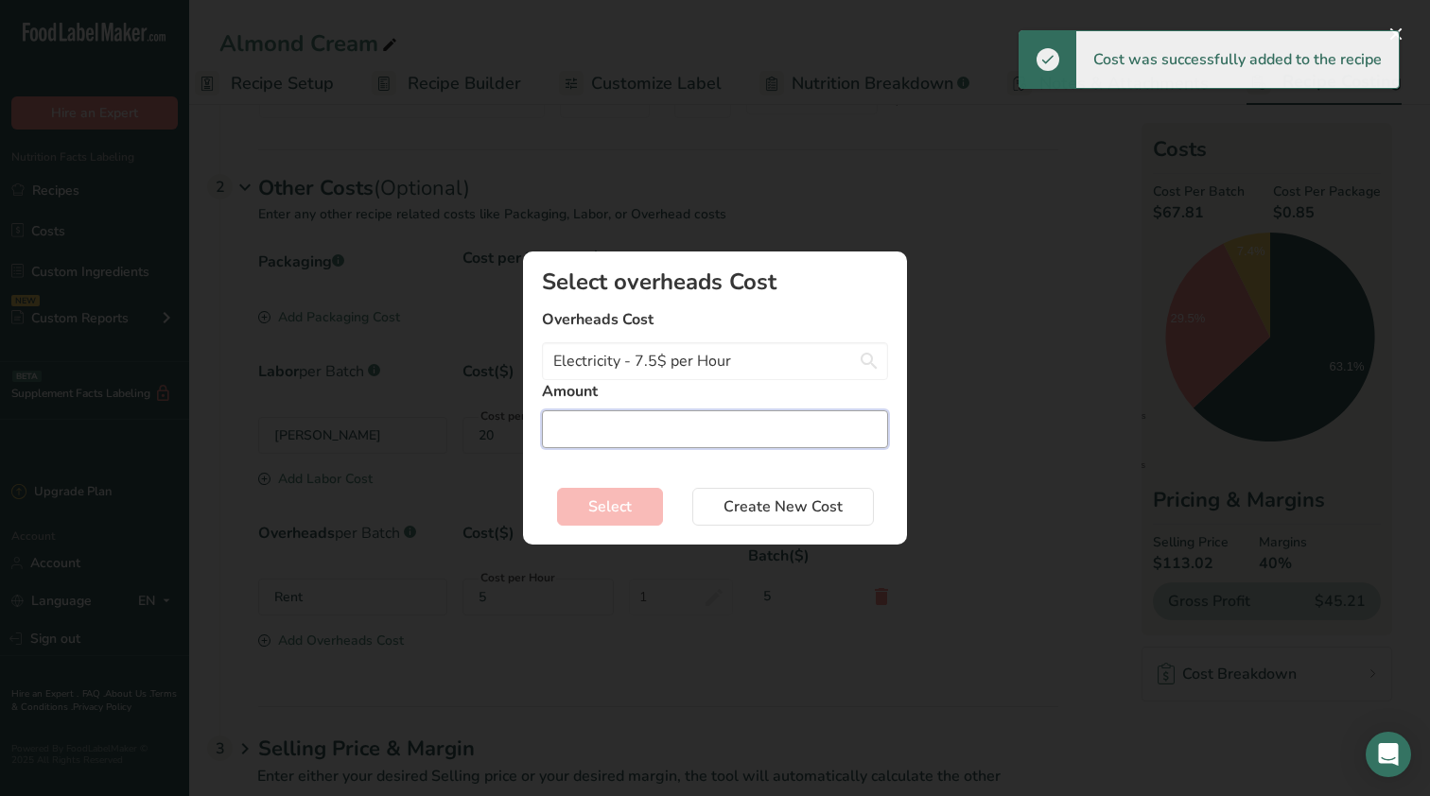
click at [671, 441] on input "Add New Recipe Cost Modal" at bounding box center [715, 429] width 346 height 38
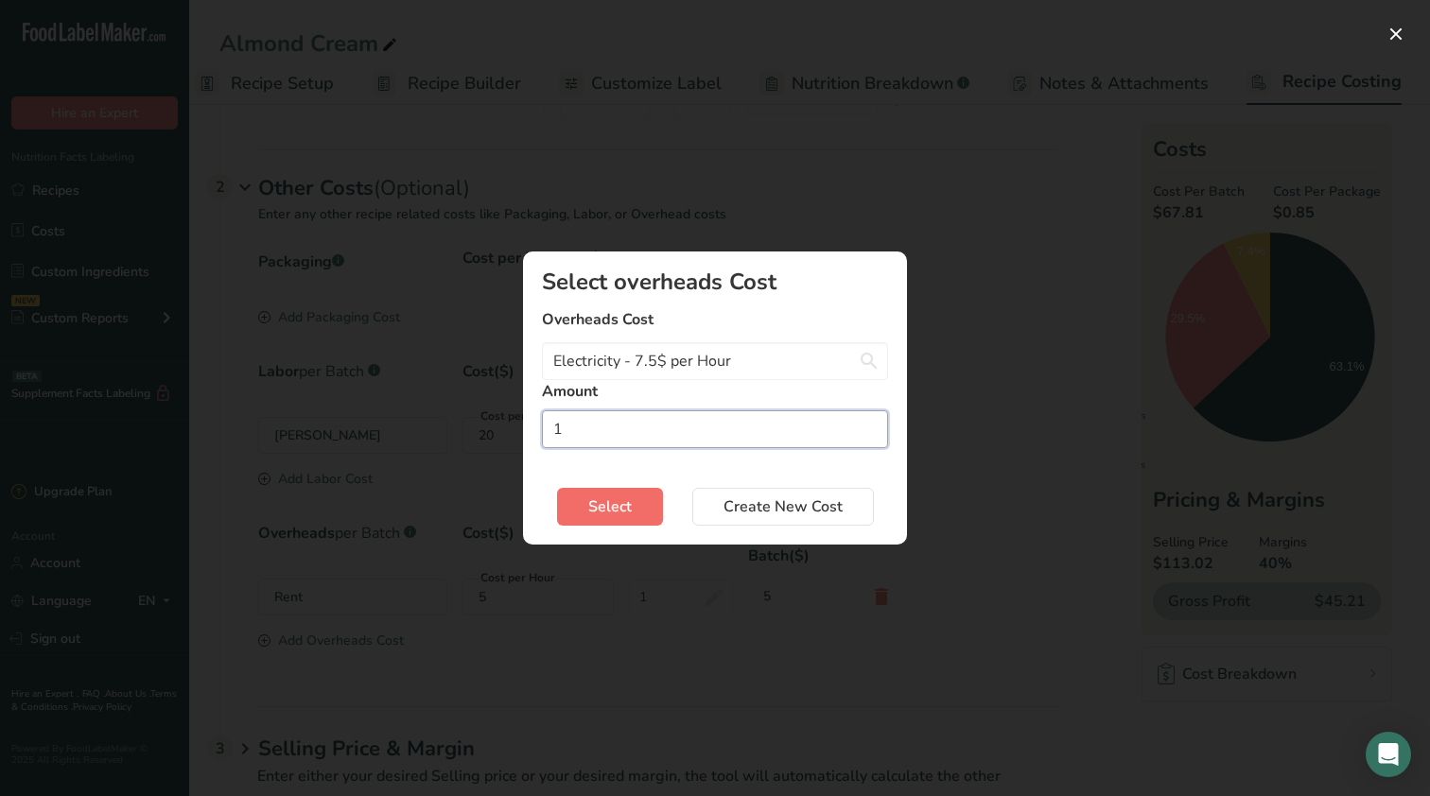
type input "1"
click at [618, 513] on span "Select" at bounding box center [609, 507] width 43 height 23
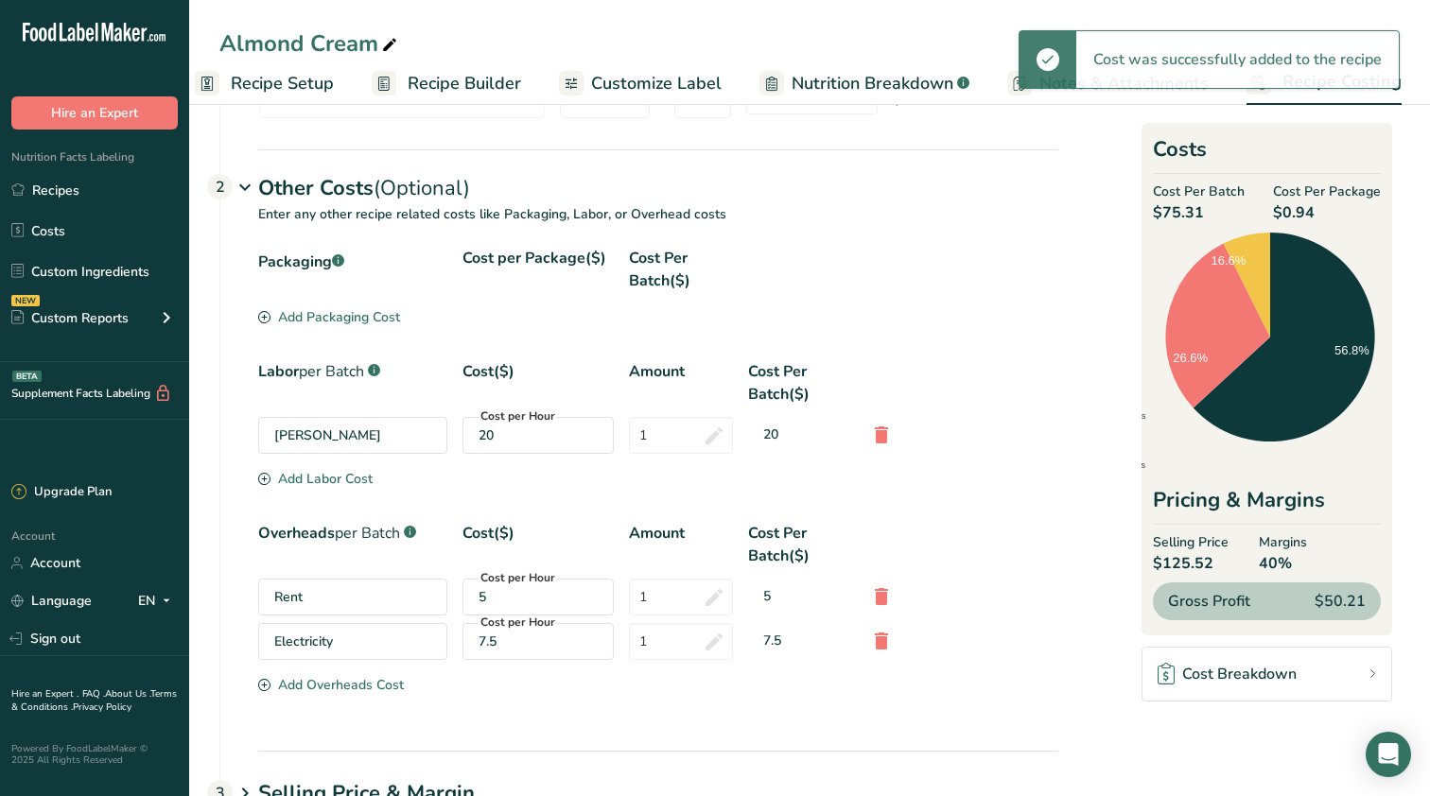
click at [366, 640] on div "Electricity" at bounding box center [352, 641] width 189 height 37
click at [351, 680] on div "Add Overheads Cost" at bounding box center [331, 685] width 146 height 20
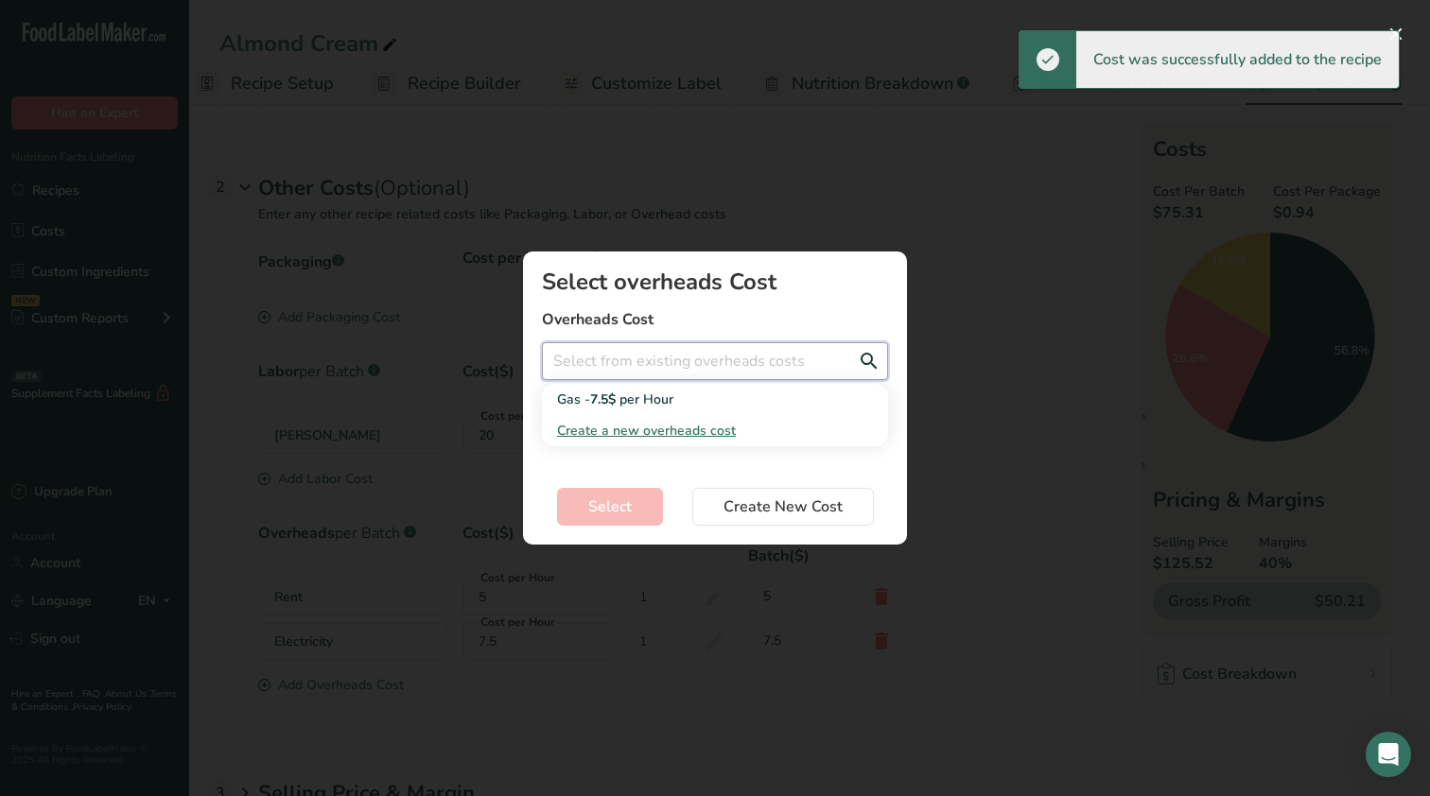
click at [734, 368] on input "Add New Recipe Cost Modal" at bounding box center [715, 361] width 346 height 38
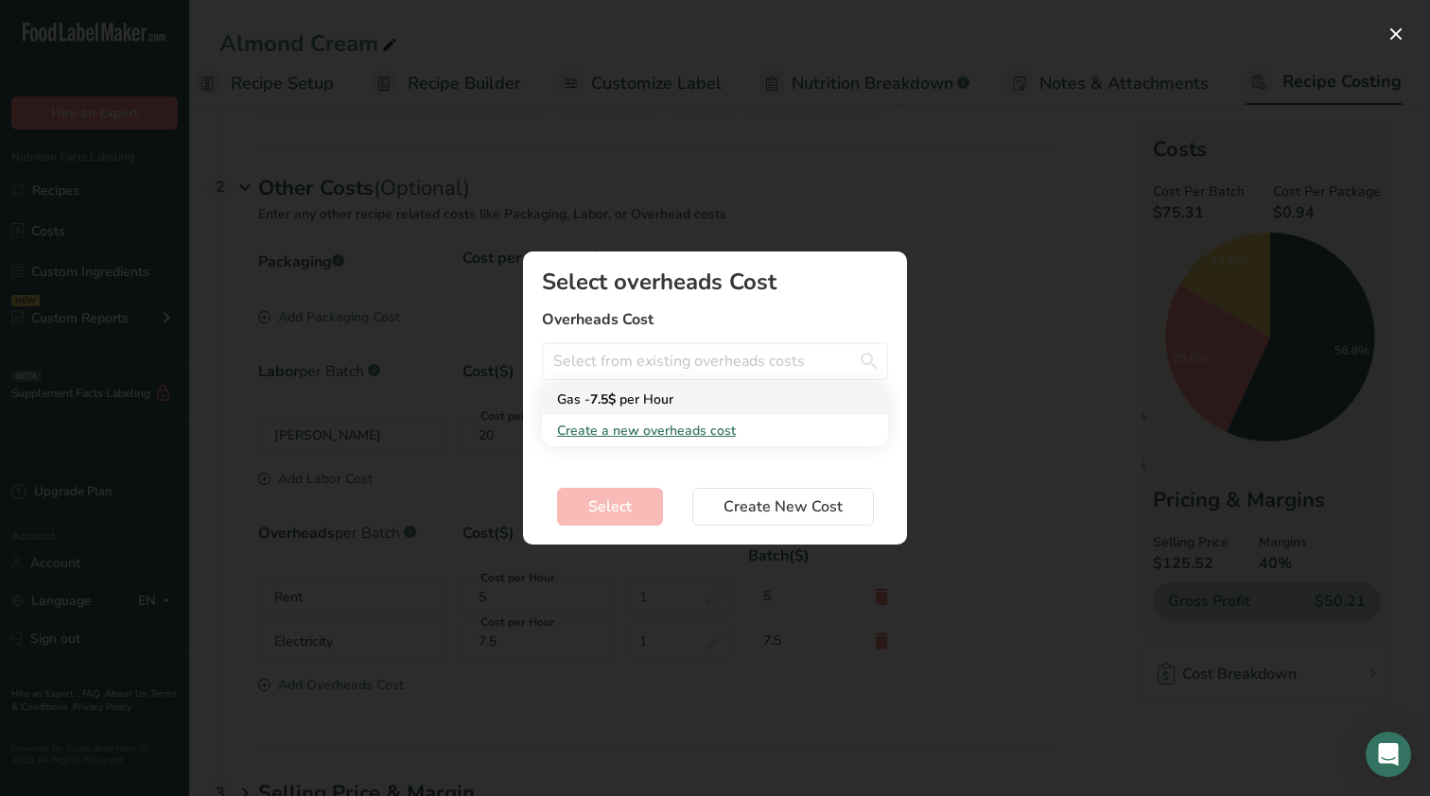
click at [701, 405] on div "Gas - 7.5$ per Hour" at bounding box center [700, 400] width 286 height 20
type input "Gas - 7.5$ per Hour"
click at [683, 444] on input "Add New Recipe Cost Modal" at bounding box center [715, 429] width 346 height 38
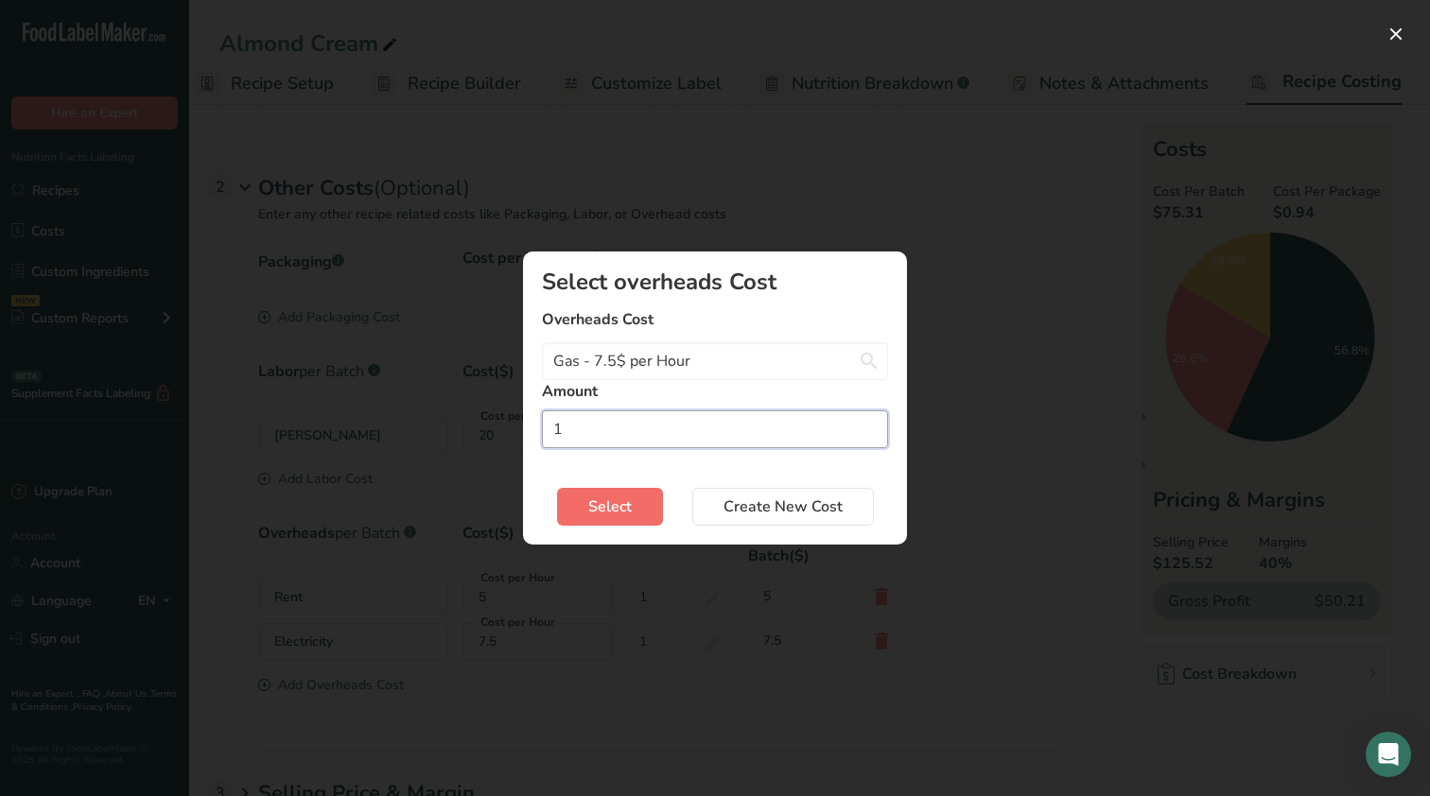
type input "1"
click at [631, 495] on button "Select" at bounding box center [610, 507] width 106 height 38
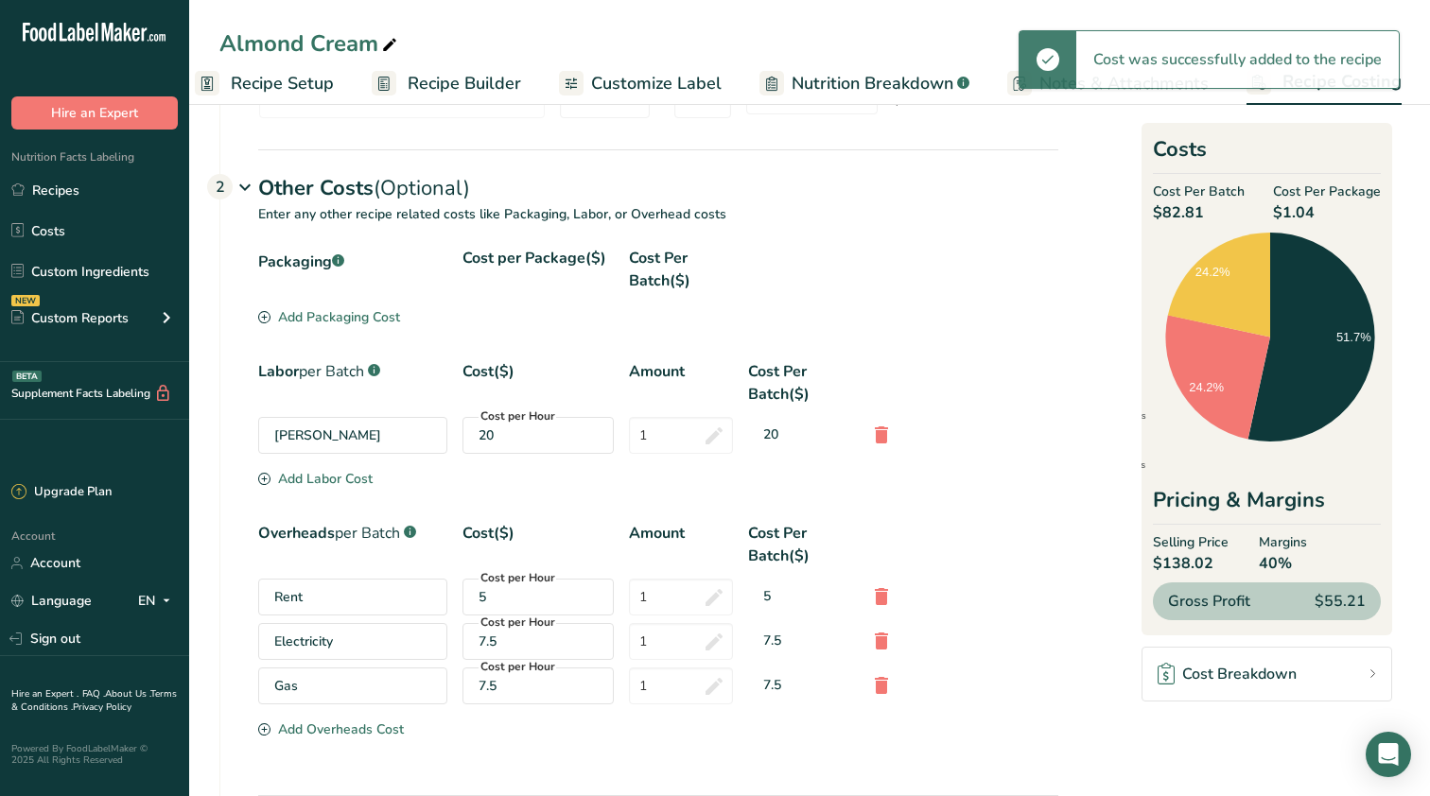
click at [998, 537] on div "Overheads per Batch .a-a{fill:#347362;}.b-a{fill:#fff;} Cost($) Amount Cost Per…" at bounding box center [658, 544] width 800 height 45
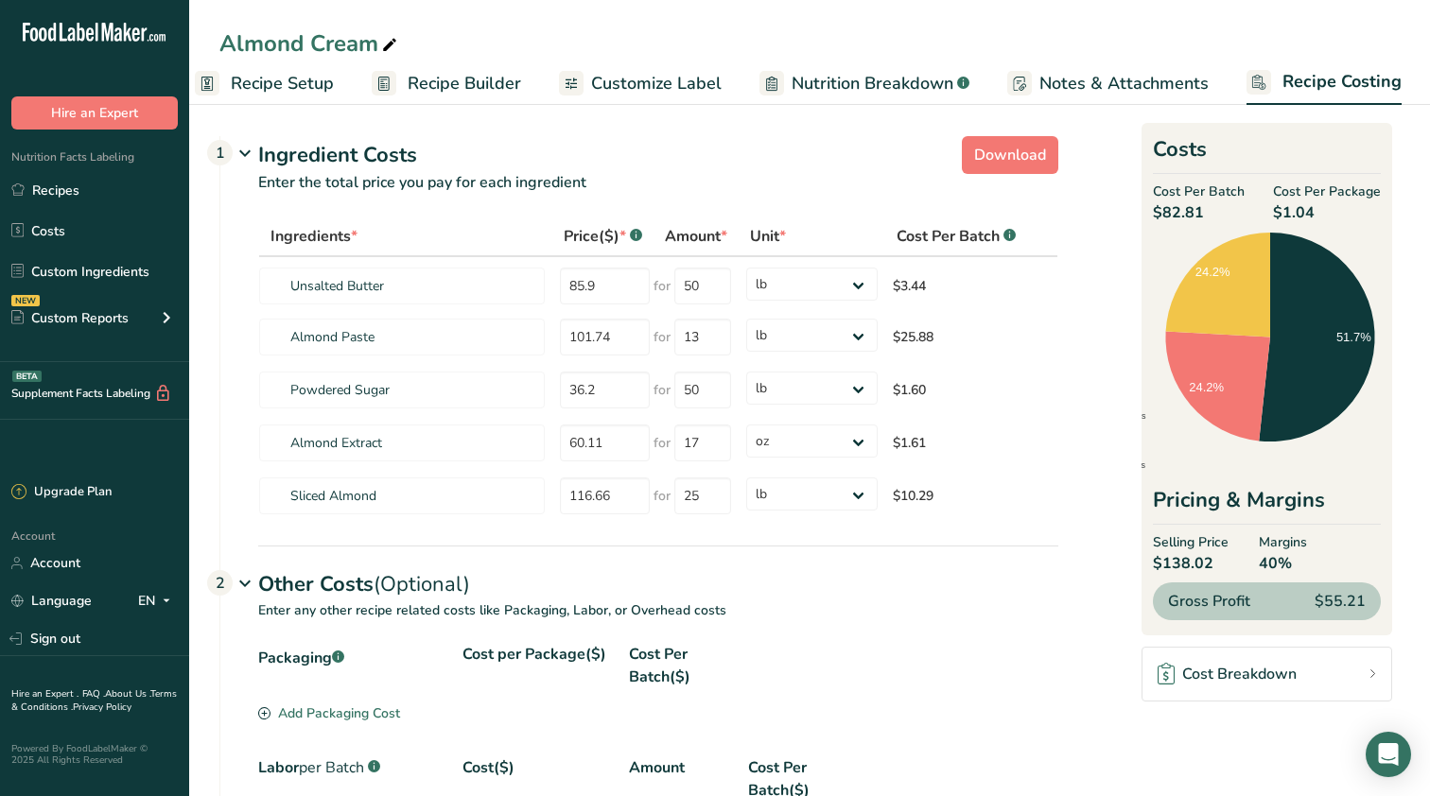
scroll to position [0, 0]
click at [306, 76] on span "Recipe Setup" at bounding box center [282, 84] width 103 height 26
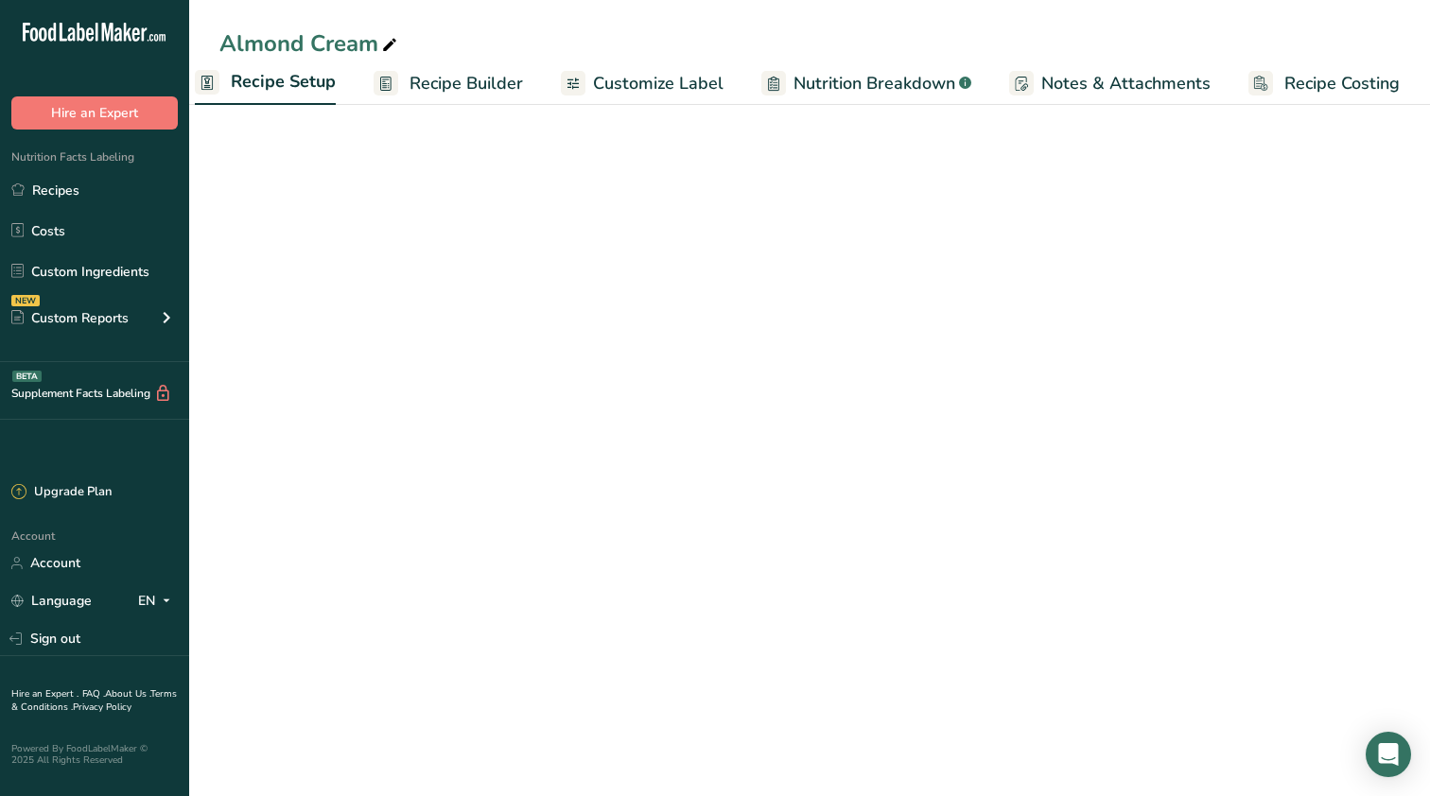
scroll to position [0, 7]
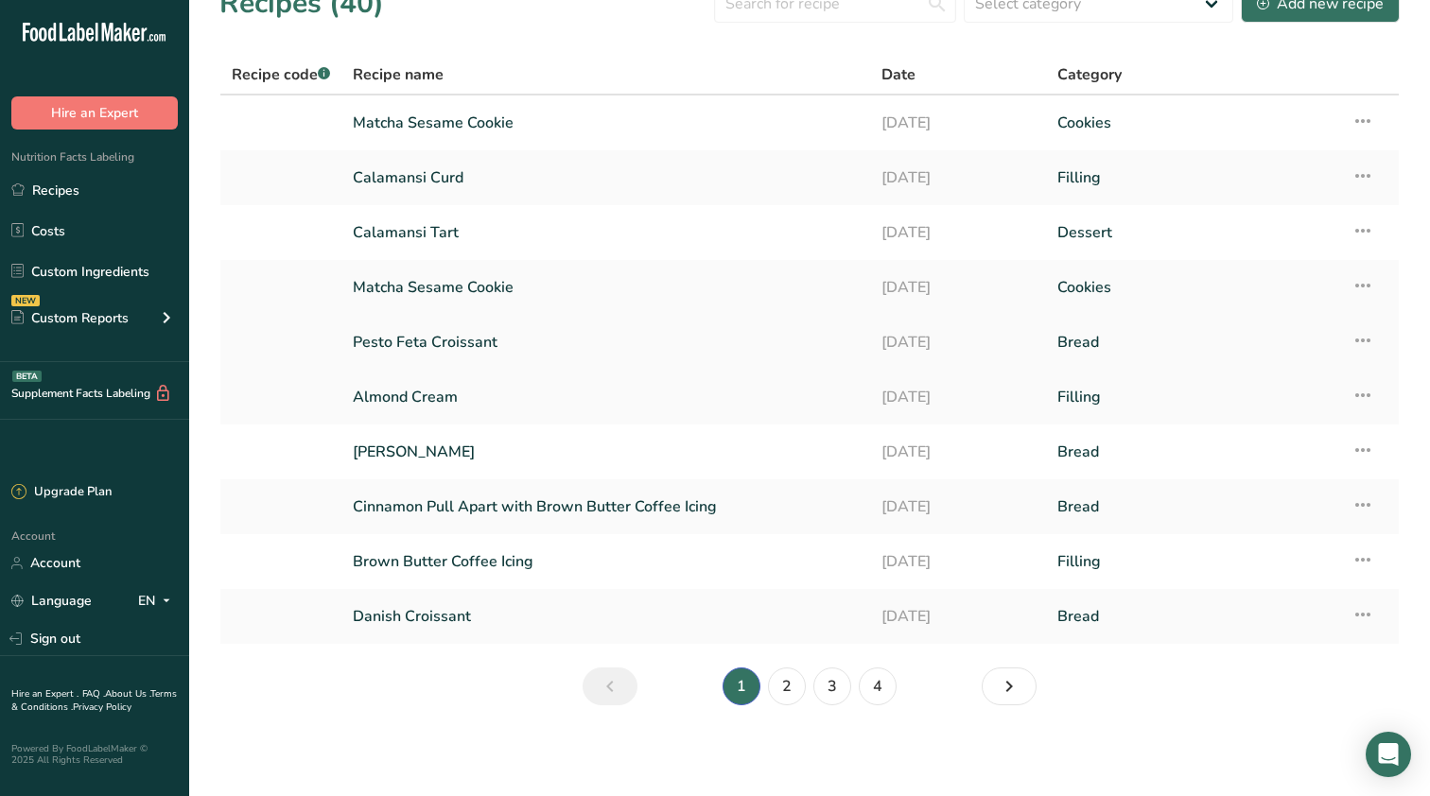
scroll to position [33, 0]
